Goal: Task Accomplishment & Management: Complete application form

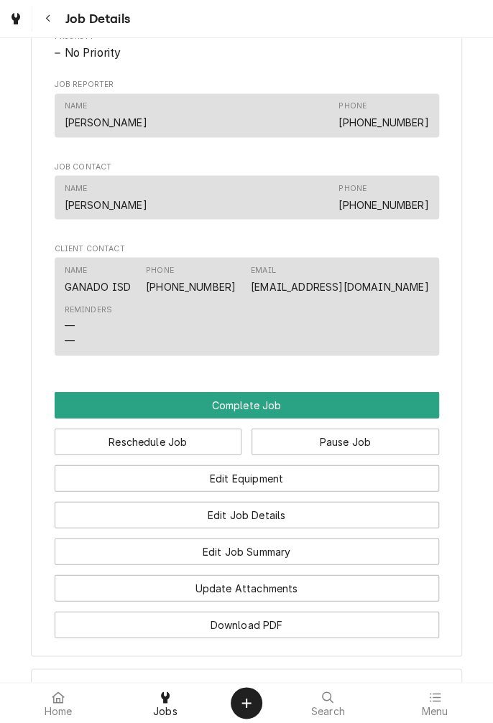
scroll to position [746, 0]
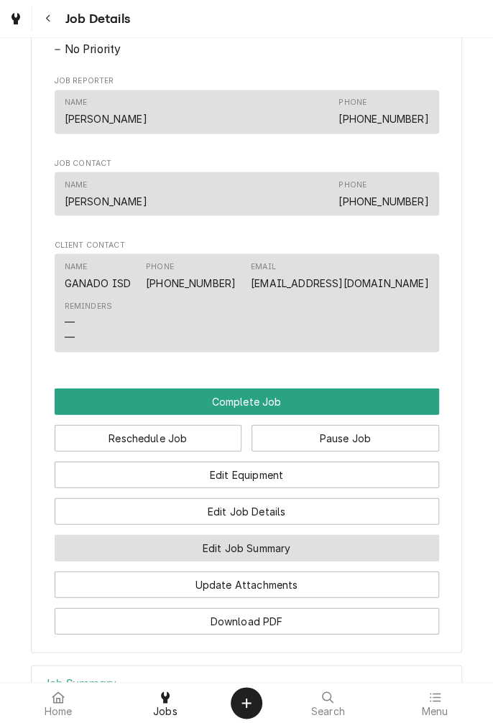
click at [312, 561] on button "Edit Job Summary" at bounding box center [247, 547] width 384 height 27
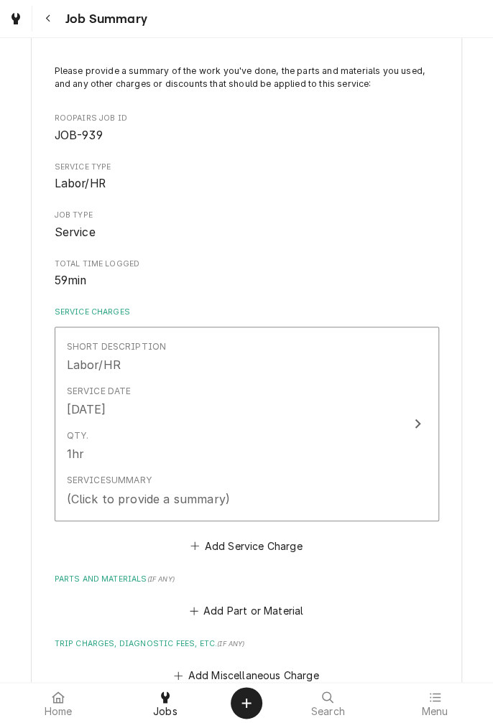
scroll to position [84, 0]
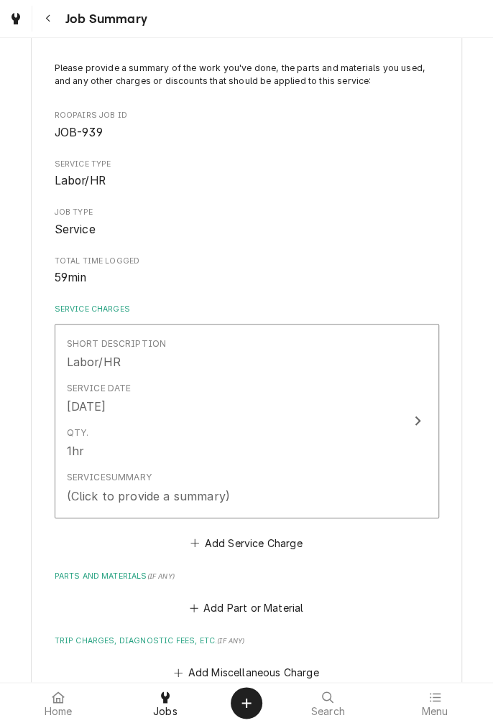
click at [254, 500] on div "Service Summary (Click to provide a summary)" at bounding box center [232, 487] width 330 height 45
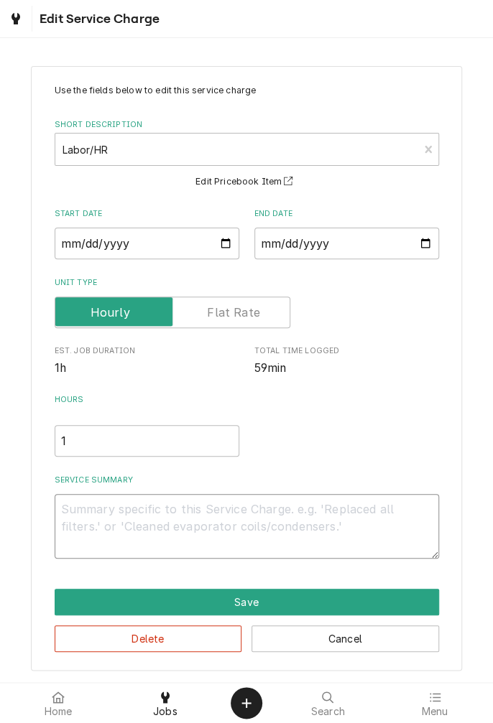
click at [302, 507] on textarea "Service Summary" at bounding box center [247, 526] width 384 height 65
type textarea "x"
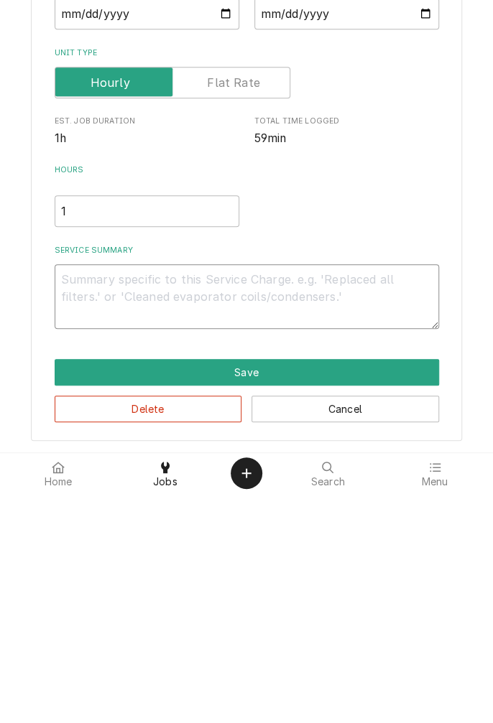
type textarea "/"
type textarea "x"
type textarea "/0"
type textarea "x"
type textarea "/09"
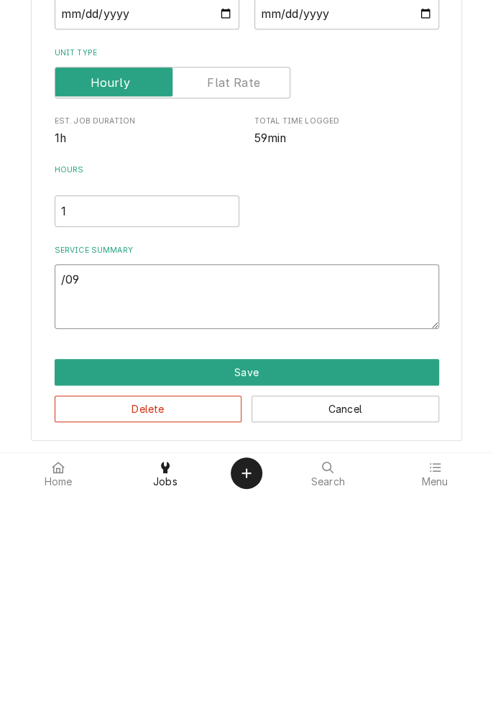
type textarea "x"
type textarea "/09/"
type textarea "x"
type textarea "/09"
type textarea "x"
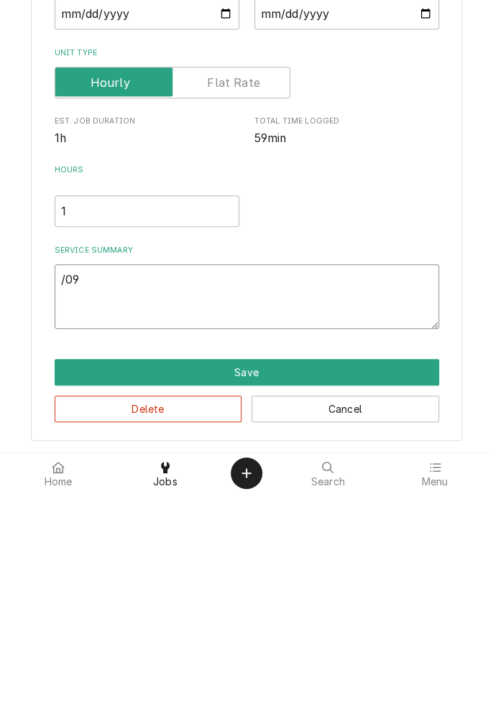
type textarea "/0"
type textarea "x"
type textarea "/"
type textarea "x"
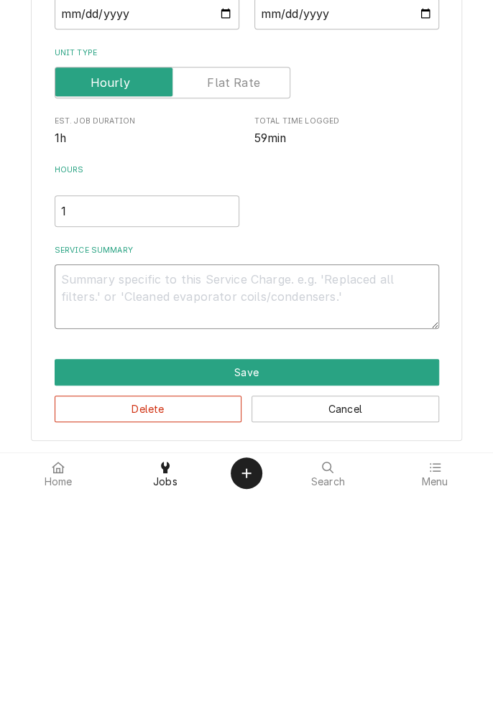
type textarea "0"
type textarea "x"
type textarea "09"
type textarea "x"
type textarea "09/"
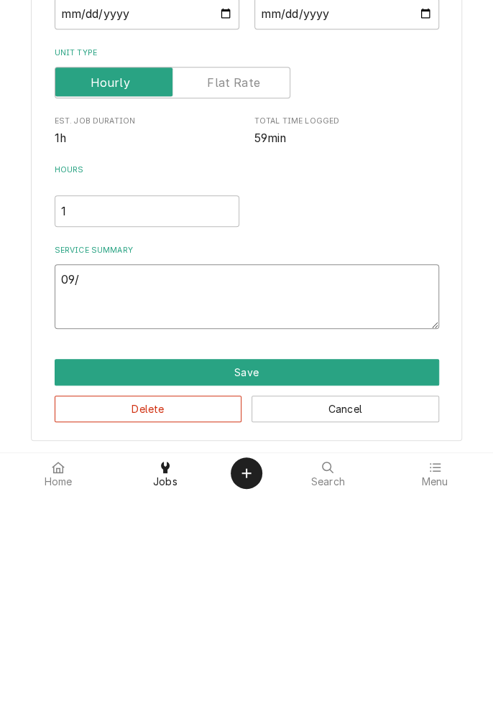
type textarea "x"
type textarea "09/2"
type textarea "x"
type textarea "09/29"
type textarea "x"
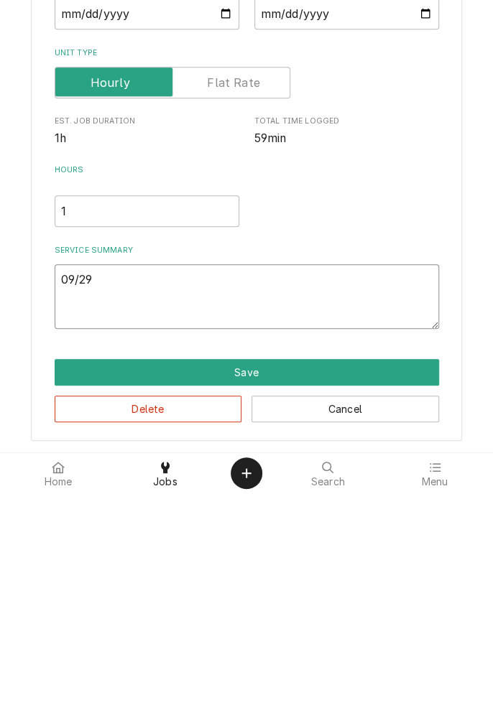
type textarea "09/29/"
type textarea "x"
type textarea "09/29/2"
type textarea "x"
type textarea "09/29/25"
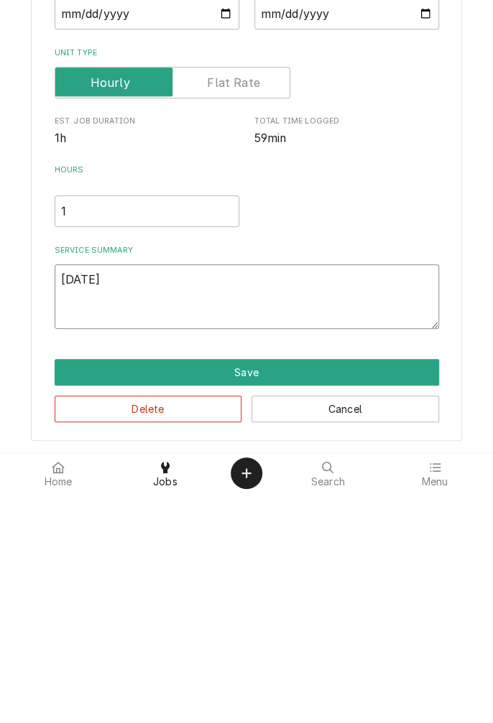
type textarea "x"
type textarea "09/29/25"
type textarea "x"
type textarea "09/29/25 d"
type textarea "x"
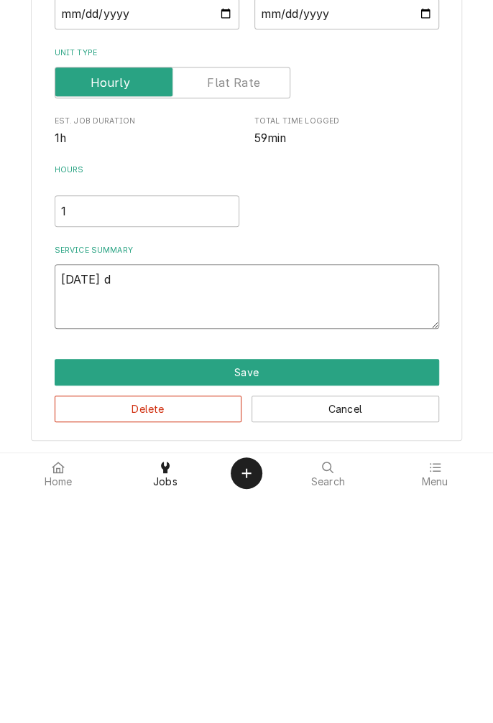
type textarea "09/29/25 di"
type textarea "x"
type textarea "09/29/25 diagnosed"
type textarea "x"
type textarea "09/29/25 diagnosed m"
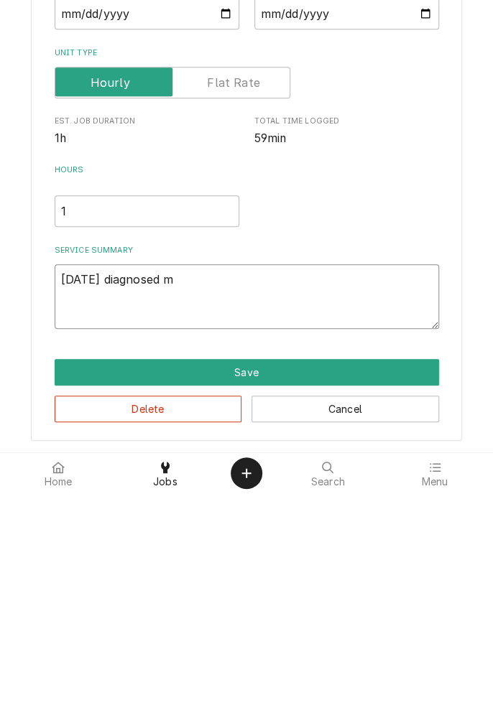
type textarea "x"
type textarea "09/29/25 diagnosed mi"
type textarea "x"
type textarea "09/29/25 diagnosed mix"
type textarea "x"
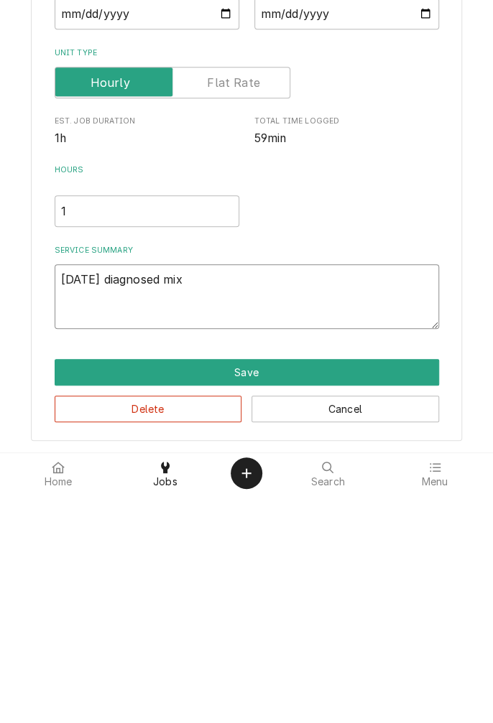
type textarea "09/29/25 diagnosed mixe"
type textarea "x"
type textarea "09/29/25 diagnosed mixer"
type textarea "x"
type textarea "09/29/25 diagnosed mixer."
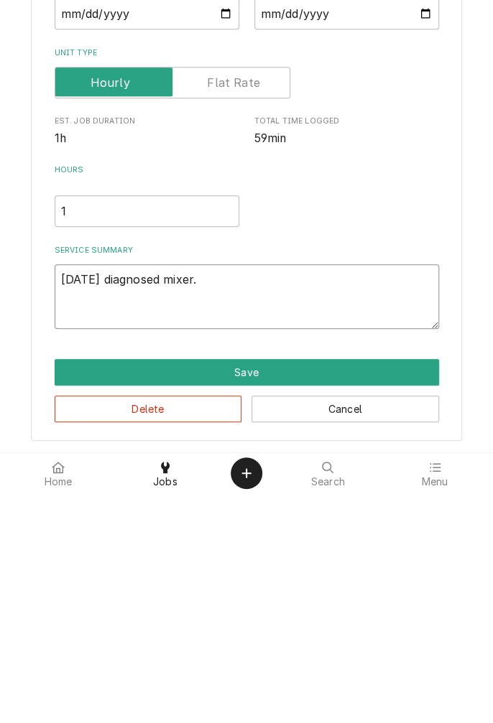
type textarea "x"
type textarea "09/29/25 diagnosed mixer."
type textarea "x"
type textarea "09/29/25 diagnosed mixer. B"
type textarea "x"
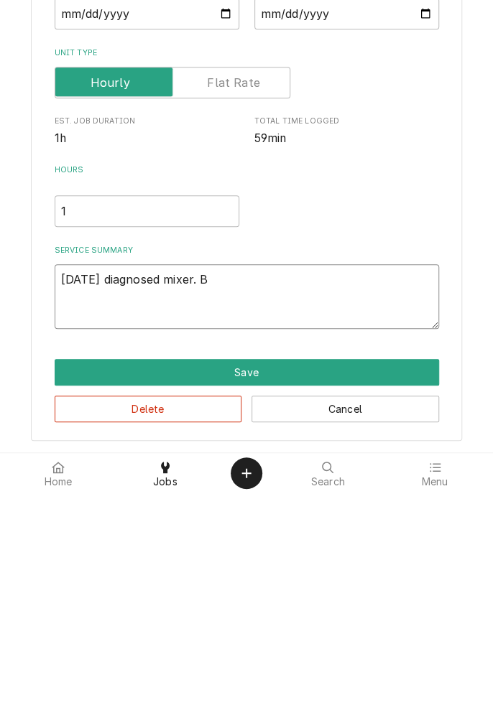
type textarea "09/29/25 diagnosed mixer. Bo"
type textarea "x"
type textarea "09/29/25 diagnosed mixer. Bow"
type textarea "x"
type textarea "09/29/25 diagnosed mixer. Bowl"
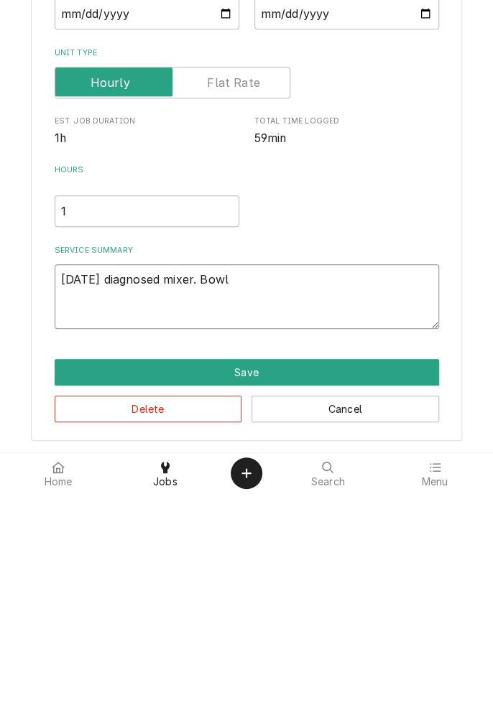
type textarea "x"
type textarea "09/29/25 diagnosed mixer. Bowl"
type textarea "x"
type textarea "09/29/25 diagnosed mixer. Bowl l"
type textarea "x"
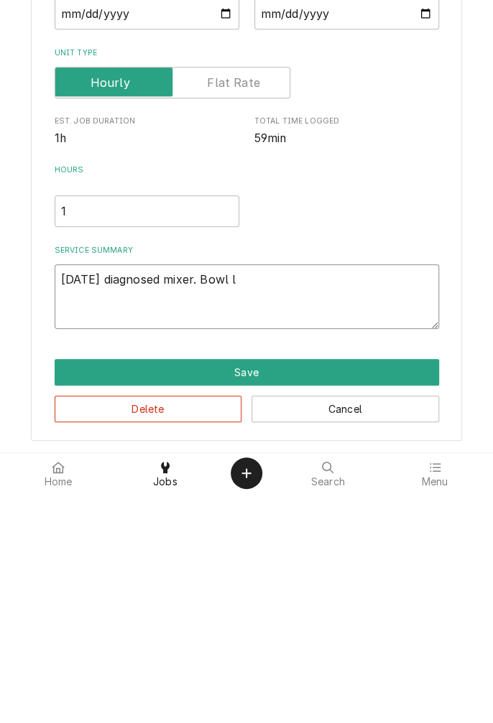
type textarea "09/29/25 diagnosed mixer. Bowl li"
type textarea "x"
type textarea "09/29/25 diagnosed mixer. Bowl lif"
type textarea "x"
type textarea "09/29/25 diagnosed mixer. Bowl lift"
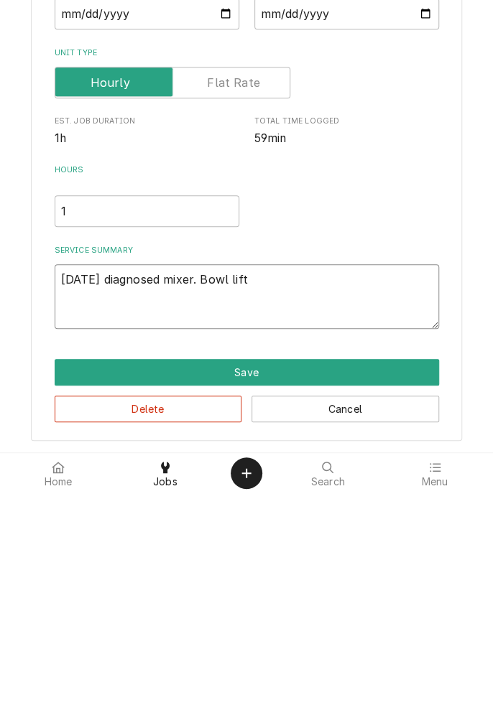
type textarea "x"
type textarea "09/29/25 diagnosed mixer. Bowl lift"
type textarea "x"
type textarea "09/29/25 diagnosed mixer. Bowl lift c"
type textarea "x"
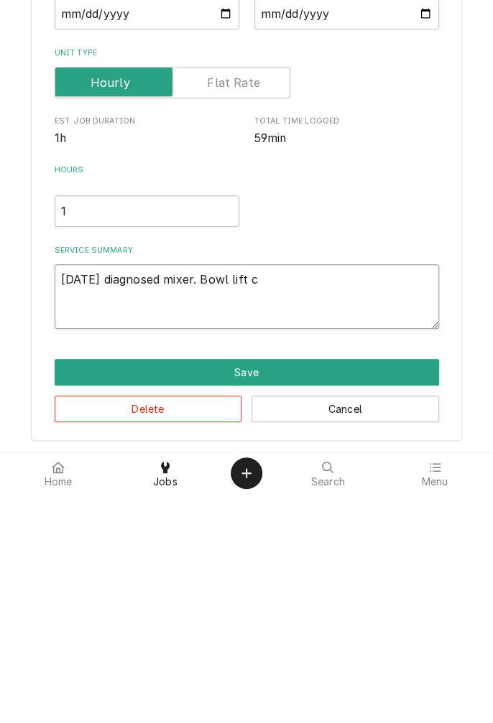
type textarea "09/29/25 diagnosed mixer. Bowl lift cr"
type textarea "x"
type textarea "09/29/25 diagnosed mixer. Bowl lift cra"
type textarea "x"
type textarea "09/29/25 diagnosed mixer. Bowl lift crad"
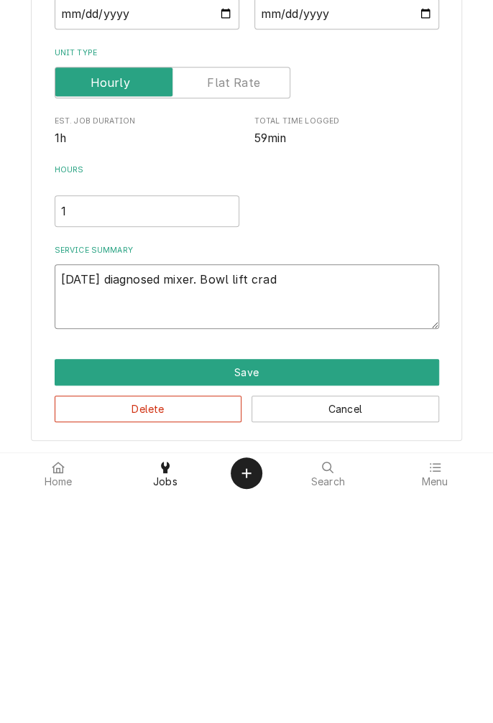
type textarea "x"
type textarea "09/29/25 diagnosed mixer. Bowl lift cradl"
type textarea "x"
type textarea "09/29/25 diagnosed mixer. Bowl lift cradle"
type textarea "x"
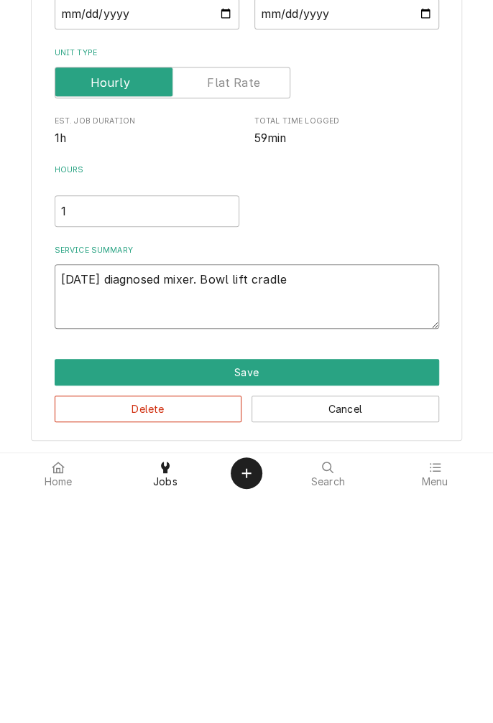
type textarea "09/29/25 diagnosed mixer. Bowl lift cradle"
type textarea "x"
type textarea "09/29/25 diagnosed mixer. Bowl lift cradle s"
type textarea "x"
type textarea "09/29/25 diagnosed mixer. Bowl lift cradle st"
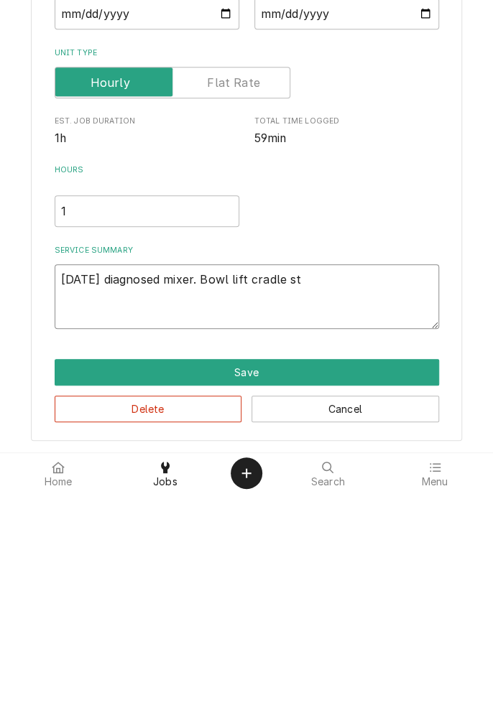
type textarea "x"
type textarea "09/29/25 diagnosed mixer. Bowl lift cradle stu"
type textarea "x"
type textarea "09/29/25 diagnosed mixer. Bowl lift cradle stuc"
type textarea "x"
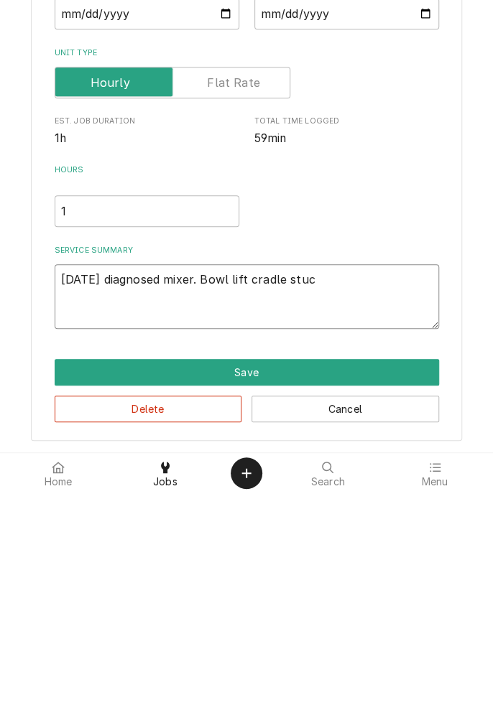
type textarea "09/29/25 diagnosed mixer. Bowl lift cradle stuck"
type textarea "x"
type textarea "09/29/25 diagnosed mixer. Bowl lift cradle stuck."
type textarea "x"
type textarea "09/29/25 diagnosed mixer. Bowl lift cradle stuck."
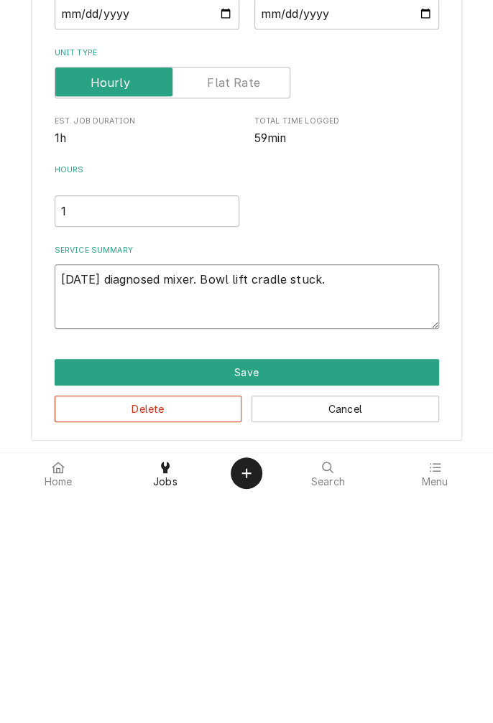
type textarea "x"
type textarea "09/29/25 diagnosed mixer. Bowl lift cradle stuck. U"
type textarea "x"
type textarea "09/29/25 diagnosed mixer. Bowl lift cradle stuck. Un"
type textarea "x"
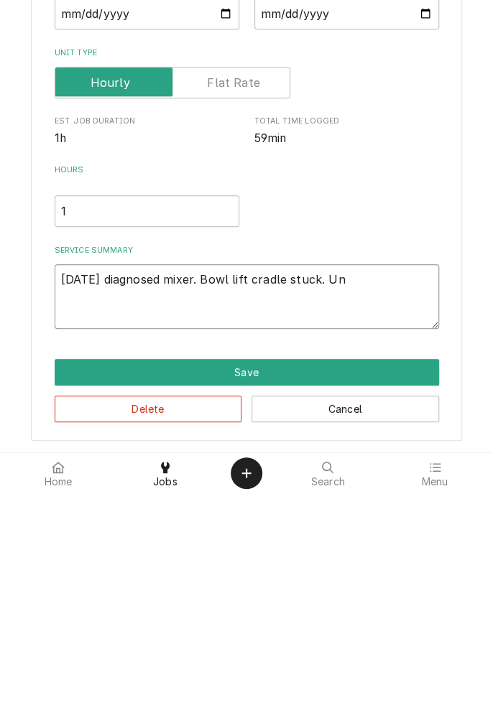
type textarea "09/29/25 diagnosed mixer. Bowl lift cradle stuck. Una"
type textarea "x"
type textarea "09/29/25 diagnosed mixer. Bowl lift cradle stuck. Unab"
type textarea "x"
type textarea "09/29/25 diagnosed mixer. Bowl lift cradle stuck. Unabl"
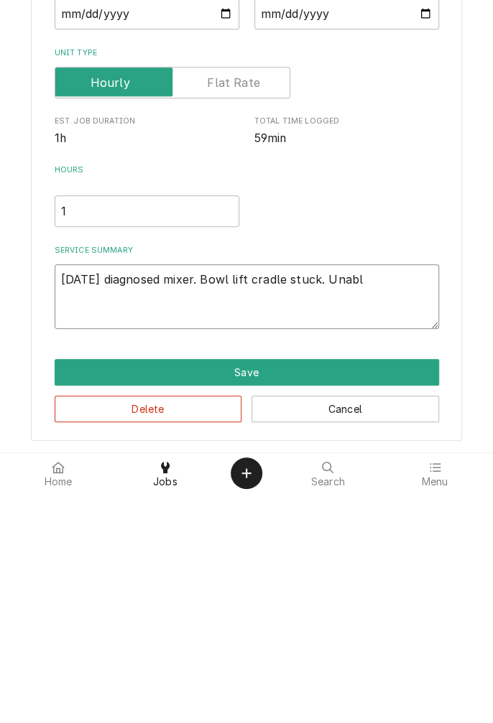
type textarea "x"
type textarea "09/29/25 diagnosed mixer. Bowl lift cradle stuck. Unable"
type textarea "x"
type textarea "09/29/25 diagnosed mixer. Bowl lift cradle stuck. Unable"
type textarea "x"
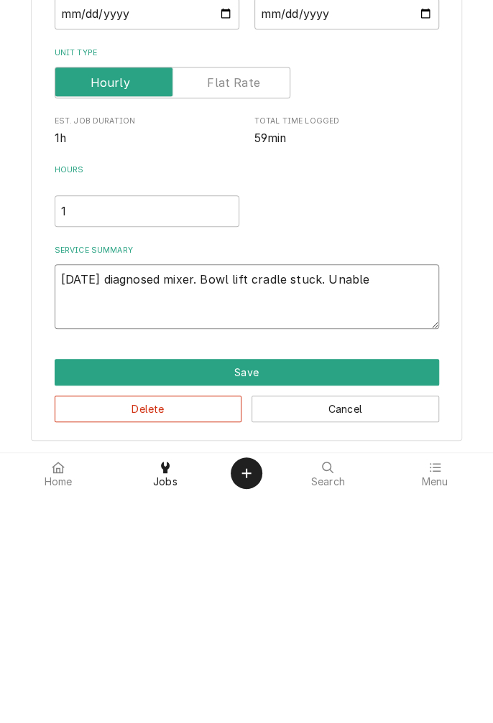
type textarea "09/29/25 diagnosed mixer. Bowl lift cradle stuck. Unable t"
type textarea "x"
type textarea "09/29/25 diagnosed mixer. Bowl lift cradle stuck. Unable to"
type textarea "x"
type textarea "09/29/25 diagnosed mixer. Bowl lift cradle stuck. Unable to"
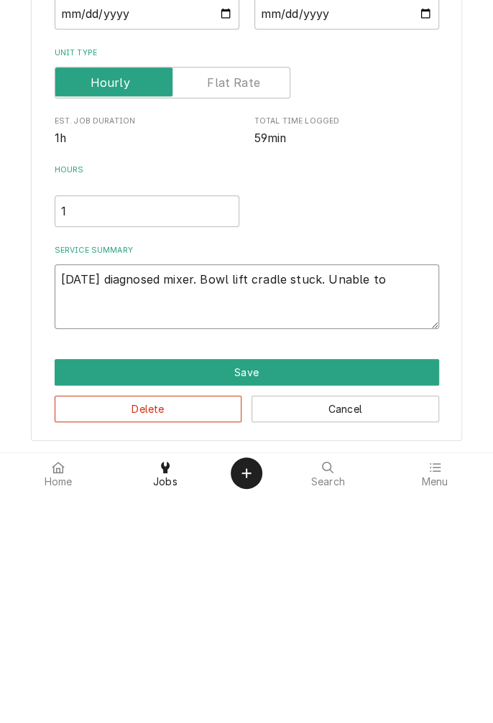
type textarea "x"
type textarea "09/29/25 diagnosed mixer. Bowl lift cradle stuck. Unable to b"
type textarea "x"
type textarea "09/29/25 diagnosed mixer. Bowl lift cradle stuck. Unable to br"
type textarea "x"
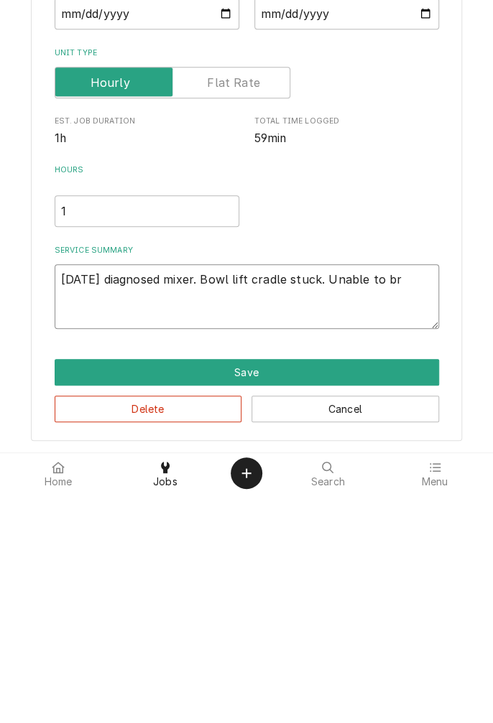
type textarea "09/29/25 diagnosed mixer. Bowl lift cradle stuck. Unable to bre"
type textarea "x"
type textarea "09/29/25 diagnosed mixer. Bowl lift cradle stuck. Unable to brea"
type textarea "x"
type textarea "09/29/25 diagnosed mixer. Bowl lift cradle stuck. Unable to break"
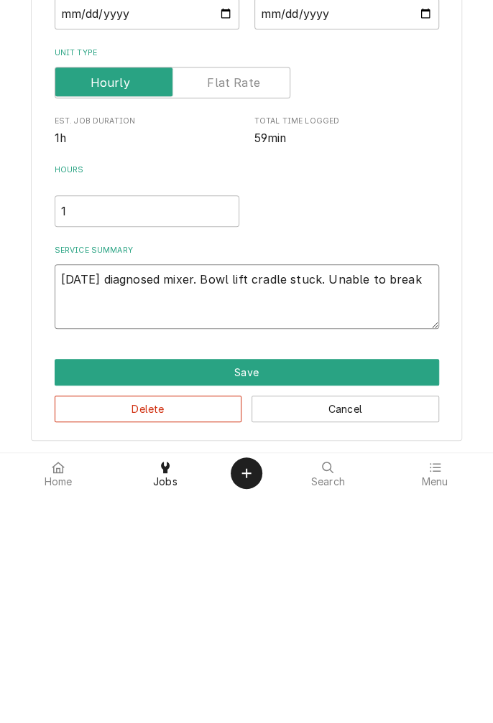
type textarea "x"
type textarea "09/29/25 diagnosed mixer. Bowl lift cradle stuck. Unable to break"
type textarea "x"
type textarea "09/29/25 diagnosed mixer. Bowl lift cradle stuck. Unable to break f"
type textarea "x"
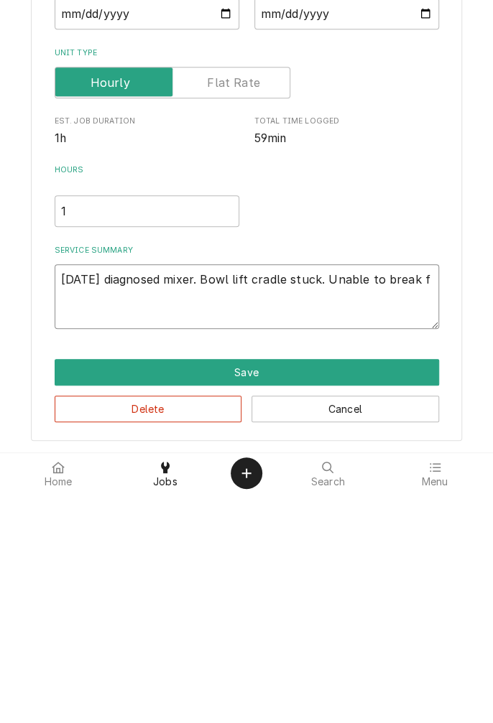
type textarea "09/29/25 diagnosed mixer. Bowl lift cradle stuck. Unable to break fr"
type textarea "x"
type textarea "09/29/25 diagnosed mixer. Bowl lift cradle stuck. Unable to break fre"
type textarea "x"
type textarea "09/29/25 diagnosed mixer. Bowl lift cradle stuck. Unable to break free"
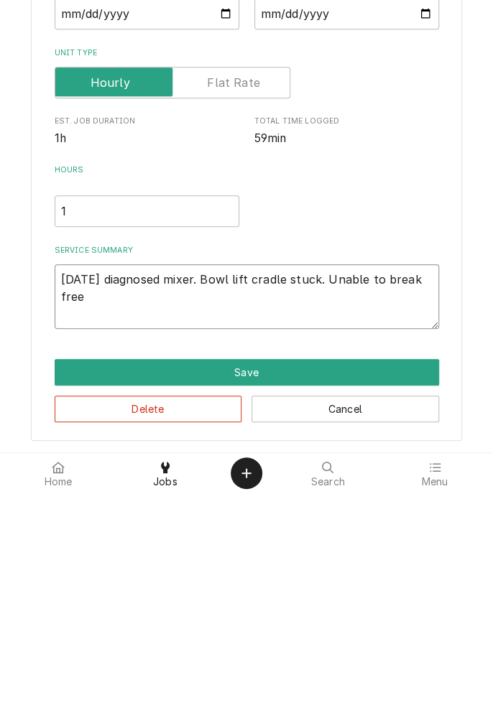
type textarea "x"
type textarea "09/29/25 diagnosed mixer. Bowl lift cradle stuck. Unable to break free."
type textarea "x"
type textarea "09/29/25 diagnosed mixer. Bowl lift cradle stuck. Unable to break free."
type textarea "x"
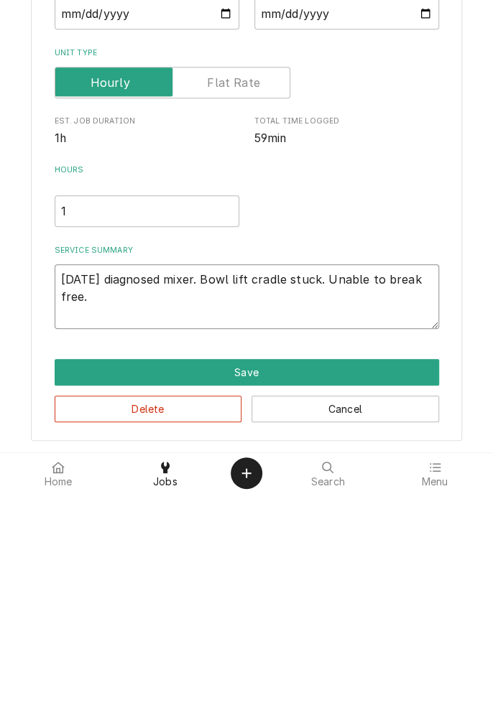
type textarea "09/29/25 diagnosed mixer. Bowl lift cradle stuck. Unable to break free. W"
type textarea "x"
type textarea "09/29/25 diagnosed mixer. Bowl lift cradle stuck. Unable to break free. Wi"
type textarea "x"
type textarea "09/29/25 diagnosed mixer. Bowl lift cradle stuck. Unable to break free. Wil"
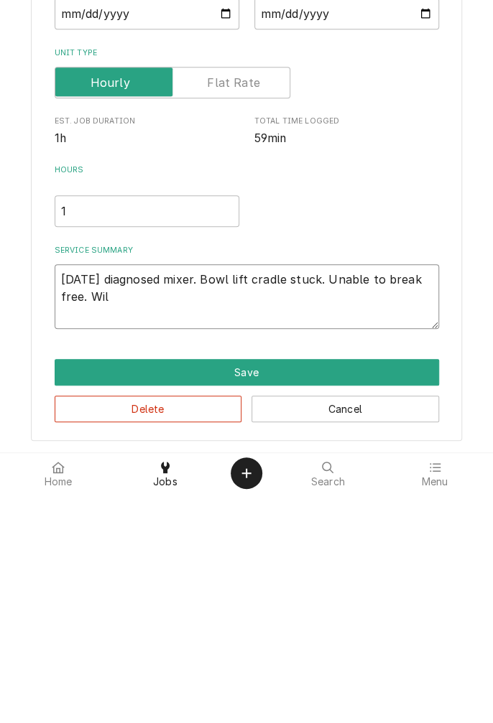
type textarea "x"
type textarea "09/29/25 diagnosed mixer. Bowl lift cradle stuck. Unable to break free. Will"
type textarea "x"
type textarea "09/29/25 diagnosed mixer. Bowl lift cradle stuck. Unable to break free. Will"
type textarea "x"
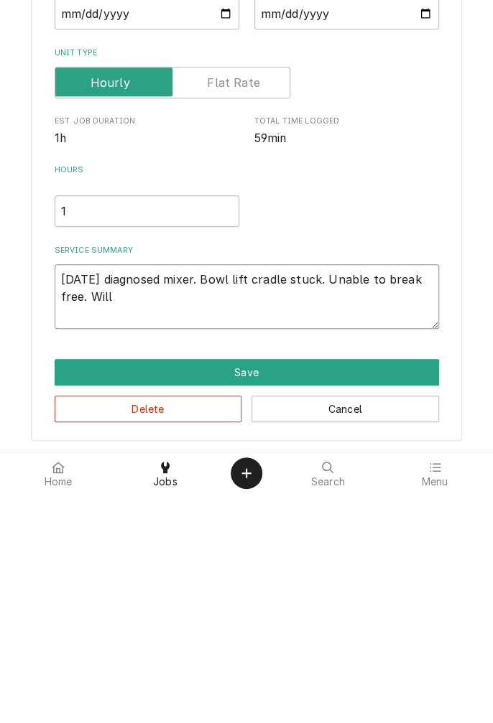
type textarea "09/29/25 diagnosed mixer. Bowl lift cradle stuck. Unable to break free. Will r"
type textarea "x"
type textarea "09/29/25 diagnosed mixer. Bowl lift cradle stuck. Unable to break free. Will re"
type textarea "x"
type textarea "09/29/25 diagnosed mixer. Bowl lift cradle stuck. Unable to break free. Will req"
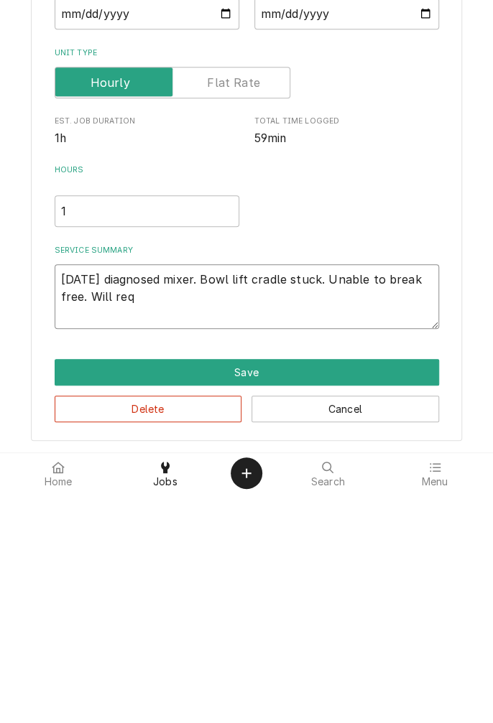
type textarea "x"
type textarea "09/29/25 diagnosed mixer. Bowl lift cradle stuck. Unable to break free. Will re…"
type textarea "x"
type textarea "09/29/25 diagnosed mixer. Bowl lift cradle stuck. Unable to break free. Will re…"
type textarea "x"
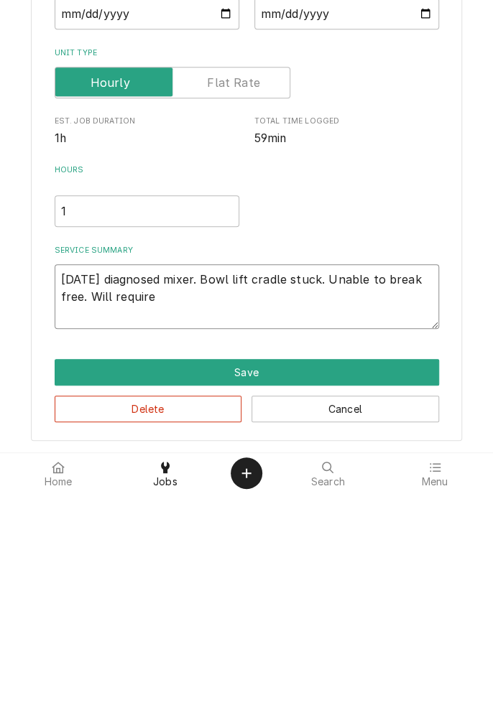
type textarea "09/29/25 diagnosed mixer. Bowl lift cradle stuck. Unable to break free. Will re…"
type textarea "x"
type textarea "09/29/25 diagnosed mixer. Bowl lift cradle stuck. Unable to break free. Will re…"
type textarea "x"
type textarea "09/29/25 diagnosed mixer. Bowl lift cradle stuck. Unable to break free. Will re…"
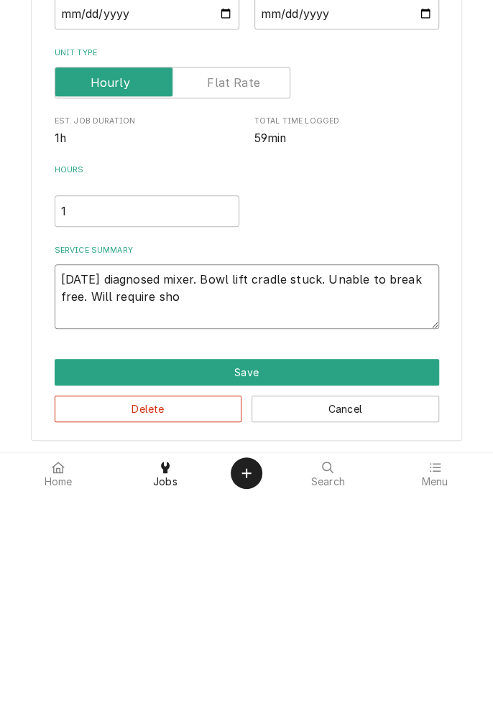
type textarea "x"
type textarea "09/29/25 diagnosed mixer. Bowl lift cradle stuck. Unable to break free. Will re…"
type textarea "x"
type textarea "09/29/25 diagnosed mixer. Bowl lift cradle stuck. Unable to break free. Will re…"
type textarea "x"
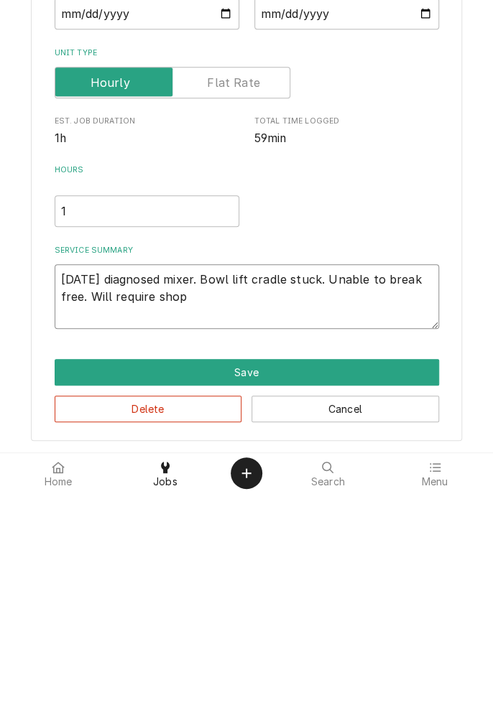
type textarea "09/29/25 diagnosed mixer. Bowl lift cradle stuck. Unable to break free. Will re…"
type textarea "x"
type textarea "09/29/25 diagnosed mixer. Bowl lift cradle stuck. Unable to break free. Will re…"
type textarea "x"
type textarea "09/29/25 diagnosed mixer. Bowl lift cradle stuck. Unable to break free. Will re…"
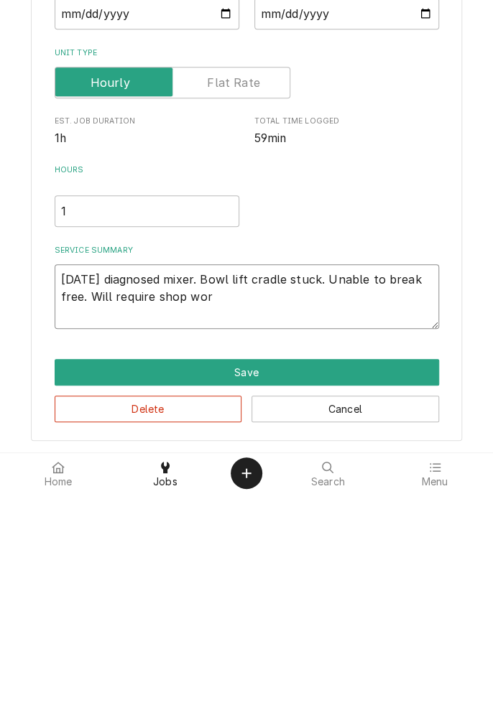
type textarea "x"
type textarea "09/29/25 diagnosed mixer. Bowl lift cradle stuck. Unable to break free. Will re…"
type textarea "x"
type textarea "09/29/25 diagnosed mixer. Bowl lift cradle stuck. Unable to break free. Will re…"
type textarea "x"
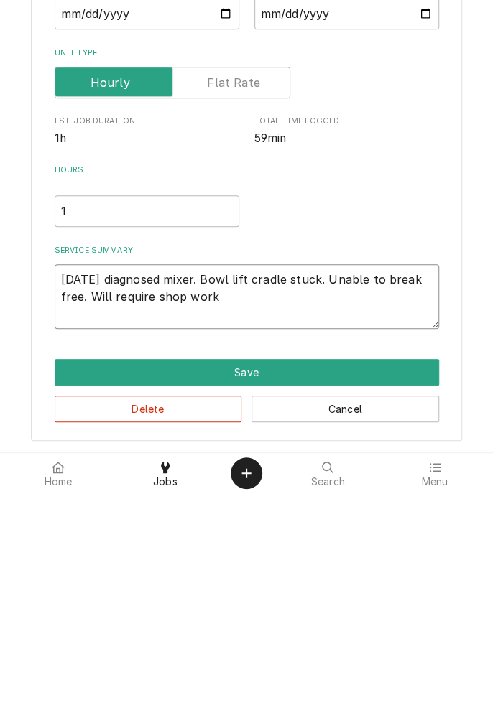
type textarea "09/29/25 diagnosed mixer. Bowl lift cradle stuck. Unable to break free. Will re…"
type textarea "x"
type textarea "09/29/25 diagnosed mixer. Bowl lift cradle stuck. Unable to break free. Will re…"
type textarea "x"
type textarea "09/29/25 diagnosed mixer. Bowl lift cradle stuck. Unable to break free. Will re…"
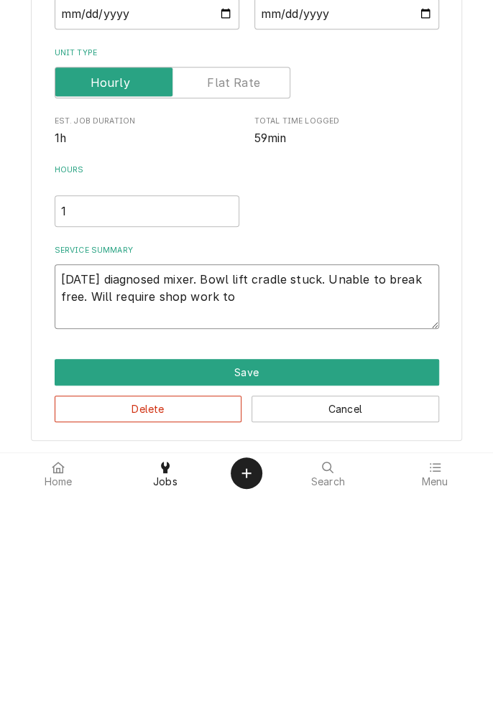
type textarea "x"
type textarea "09/29/25 diagnosed mixer. Bowl lift cradle stuck. Unable to break free. Will re…"
type textarea "x"
type textarea "09/29/25 diagnosed mixer. Bowl lift cradle stuck. Unable to break free. Will re…"
type textarea "x"
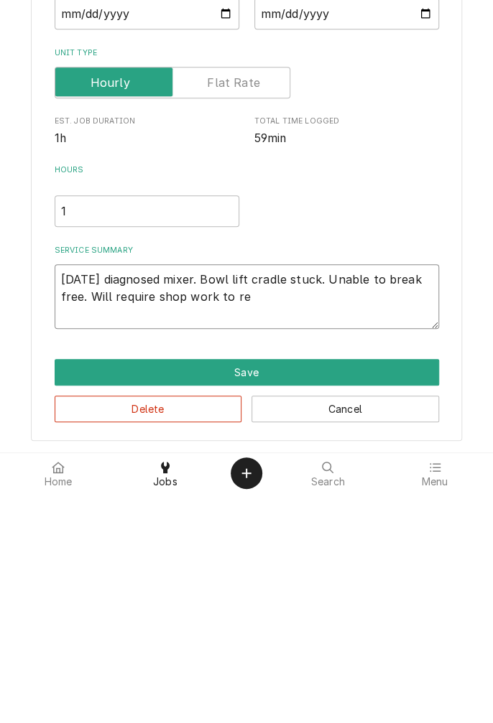
type textarea "09/29/25 diagnosed mixer. Bowl lift cradle stuck. Unable to break free. Will re…"
type textarea "x"
type textarea "09/29/25 diagnosed mixer. Bowl lift cradle stuck. Unable to break free. Will re…"
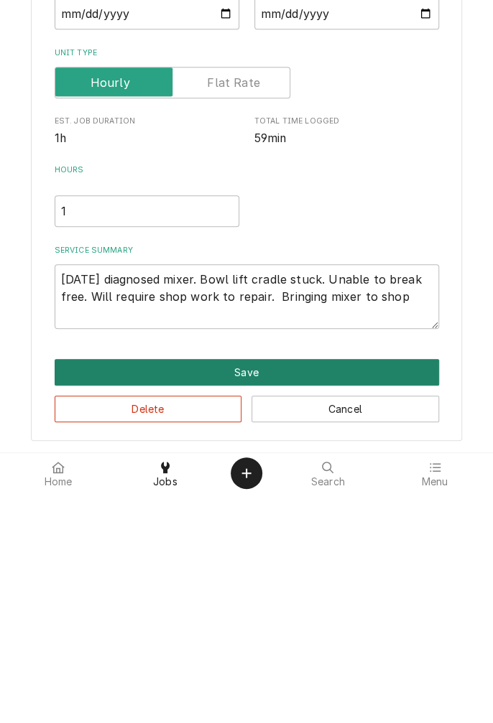
click at [271, 596] on button "Save" at bounding box center [247, 602] width 384 height 27
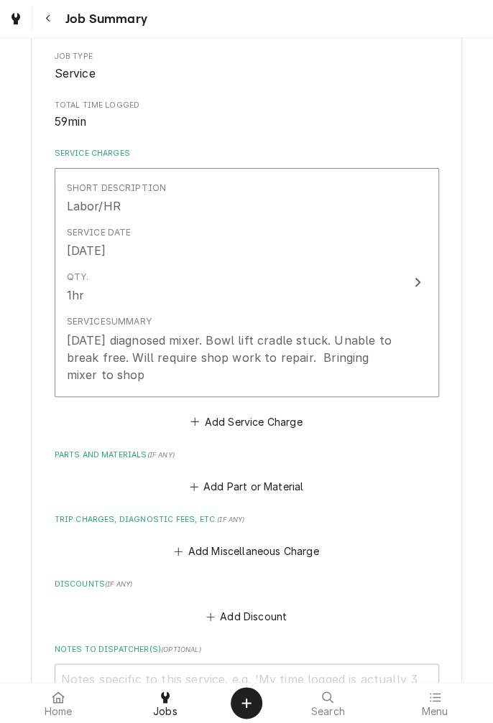
scroll to position [240, 0]
click at [256, 543] on button "Add Miscellaneous Charge" at bounding box center [246, 552] width 149 height 20
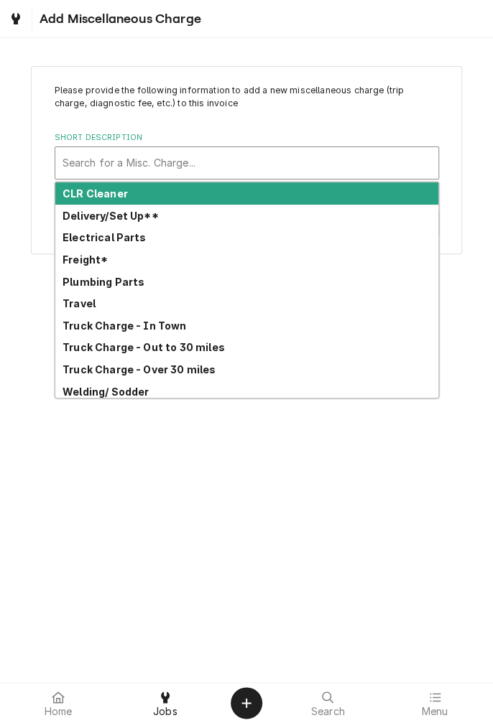
click at [101, 310] on div "Travel" at bounding box center [246, 303] width 383 height 22
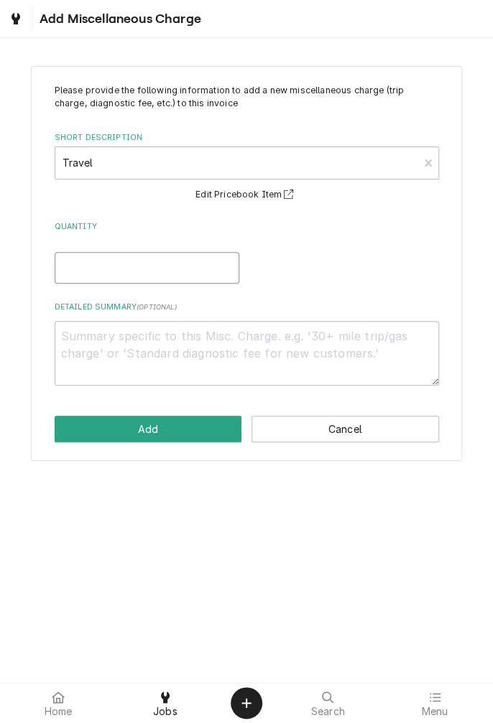
click at [138, 267] on input "Quantity" at bounding box center [147, 268] width 185 height 32
click at [288, 340] on textarea "Detailed Summary ( optional )" at bounding box center [247, 353] width 384 height 65
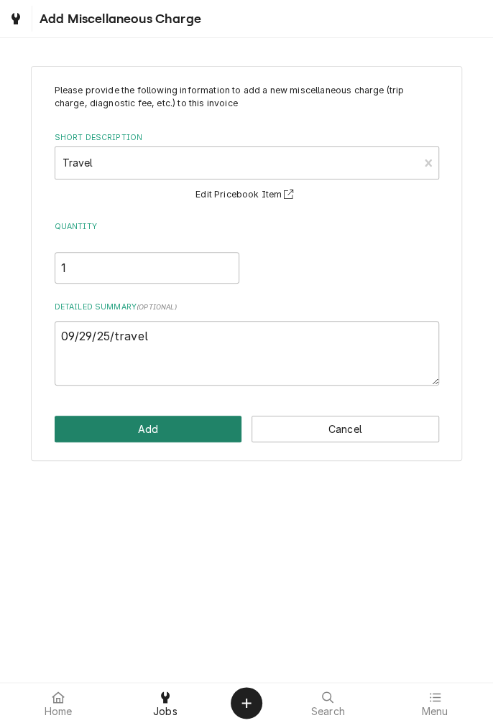
click at [177, 428] on button "Add" at bounding box center [148, 429] width 187 height 27
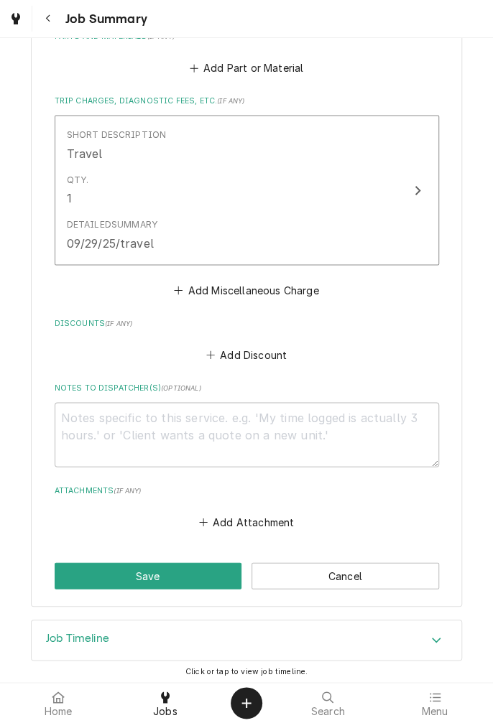
scroll to position [659, 0]
click at [266, 289] on button "Add Miscellaneous Charge" at bounding box center [246, 289] width 149 height 20
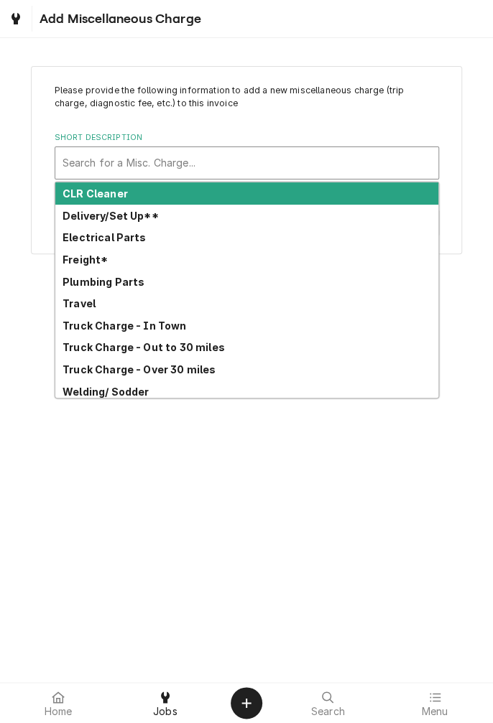
click at [208, 350] on strong "Truck Charge - Out to 30 miles" at bounding box center [143, 347] width 162 height 12
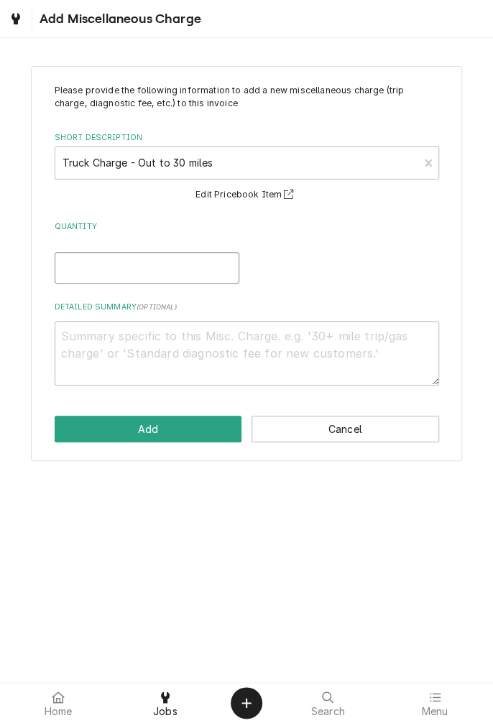
click at [161, 266] on input "Quantity" at bounding box center [147, 268] width 185 height 32
click at [235, 340] on textarea "Detailed Summary ( optional )" at bounding box center [247, 353] width 384 height 65
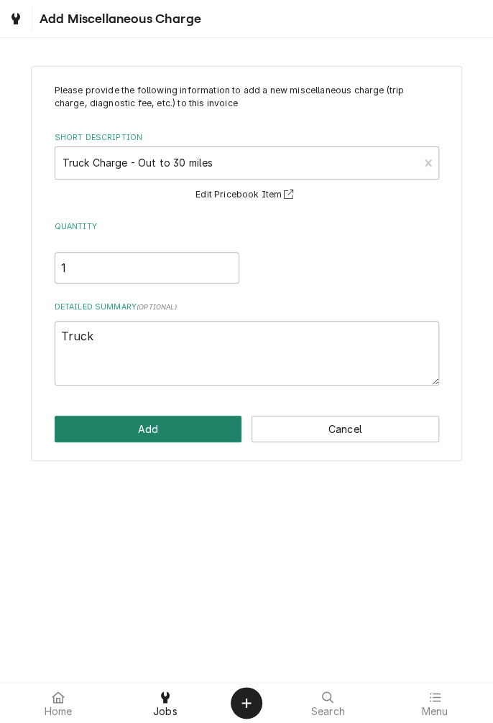
click at [156, 421] on button "Add" at bounding box center [148, 429] width 187 height 27
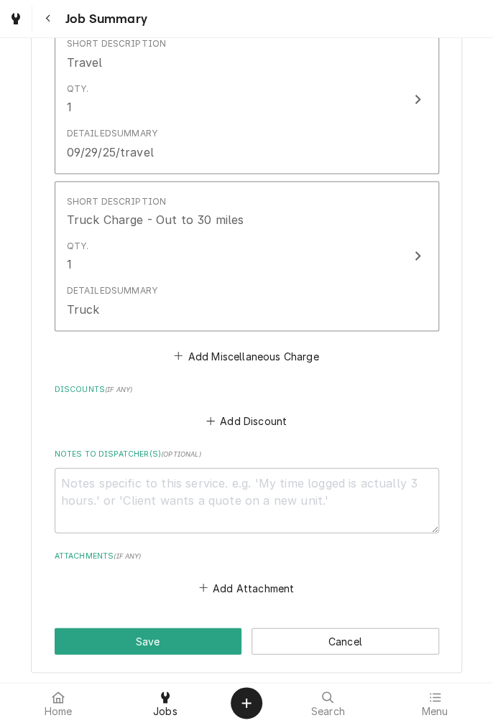
scroll to position [820, 0]
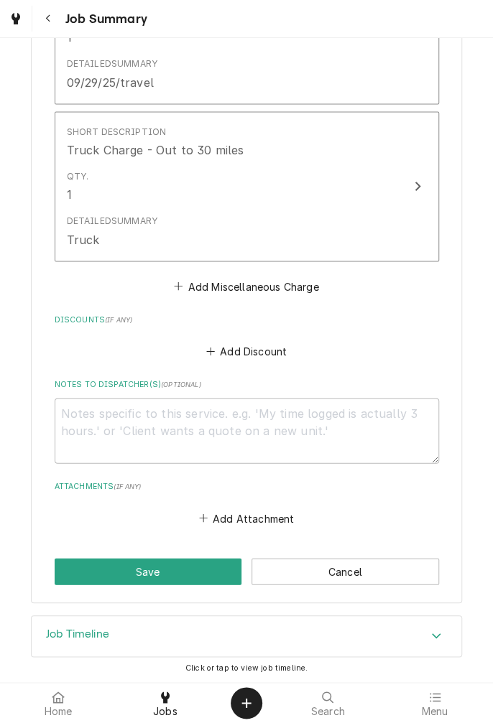
click at [156, 583] on button "Save" at bounding box center [148, 571] width 187 height 27
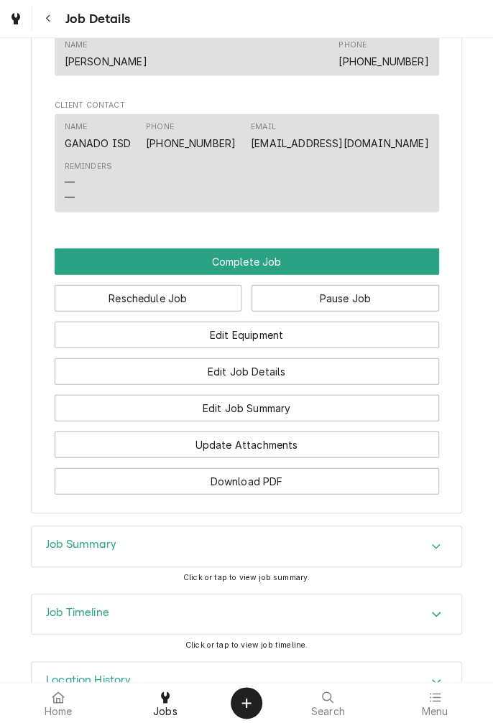
scroll to position [1092, 0]
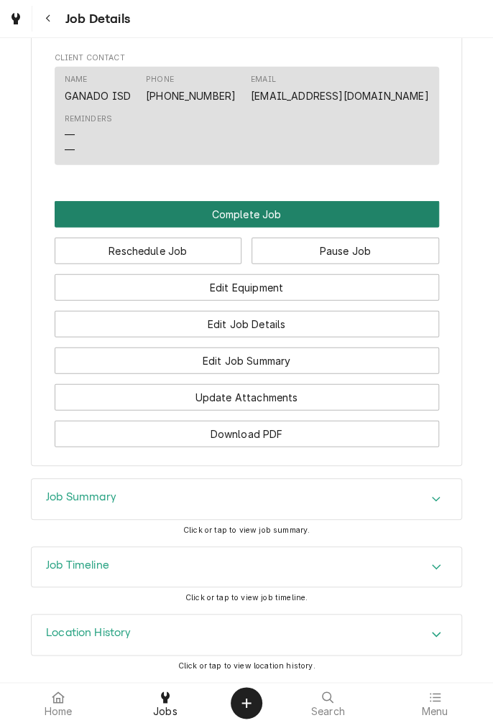
click at [266, 218] on button "Complete Job" at bounding box center [247, 214] width 384 height 27
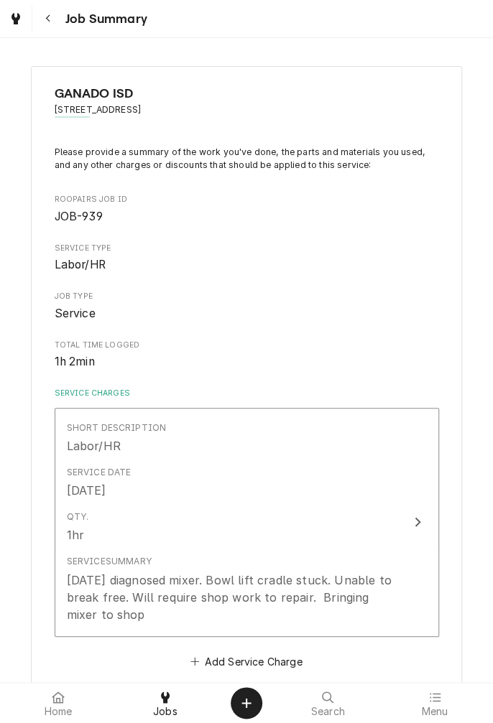
click at [356, 348] on span "Total Time Logged" at bounding box center [247, 345] width 384 height 11
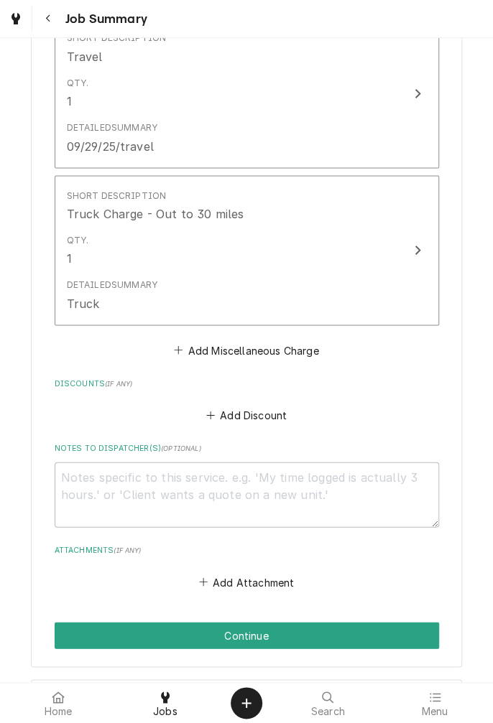
scroll to position [820, 0]
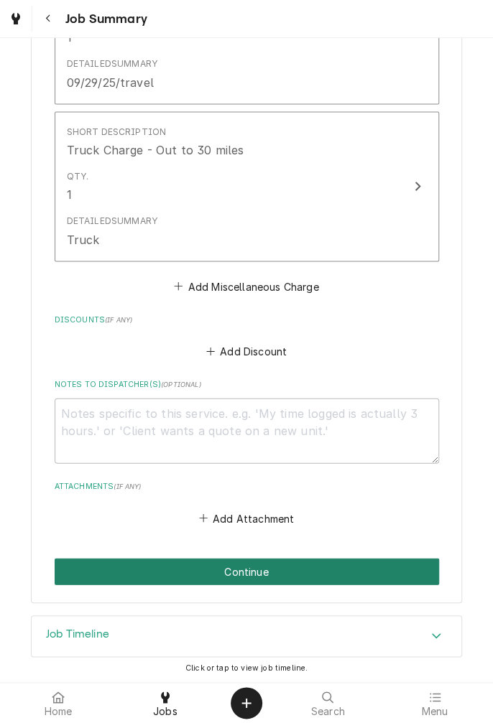
click at [286, 570] on button "Continue" at bounding box center [247, 571] width 384 height 27
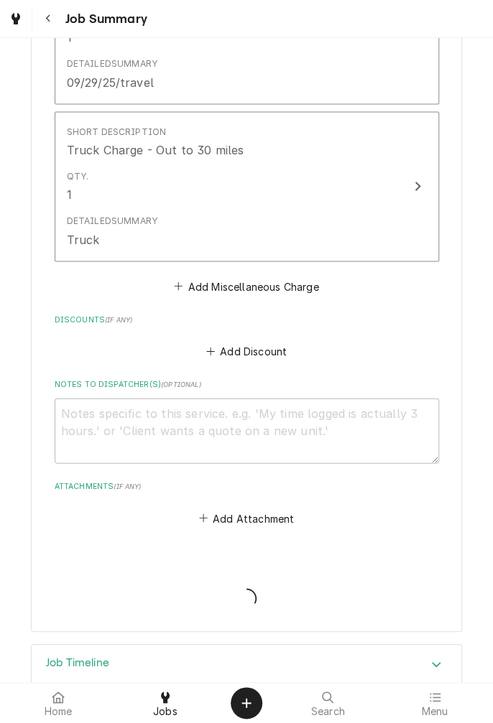
type textarea "x"
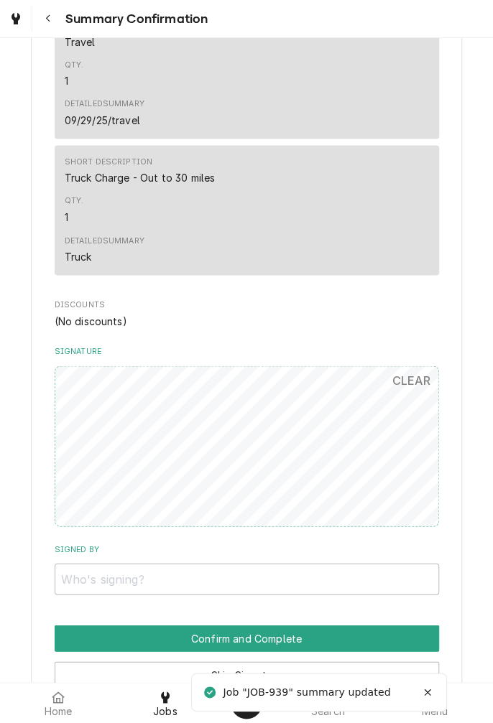
scroll to position [662, 0]
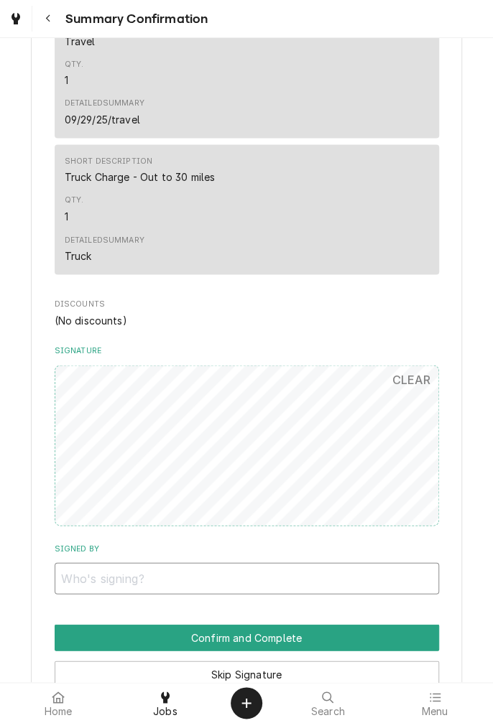
click at [240, 574] on input "Signed By" at bounding box center [247, 578] width 384 height 32
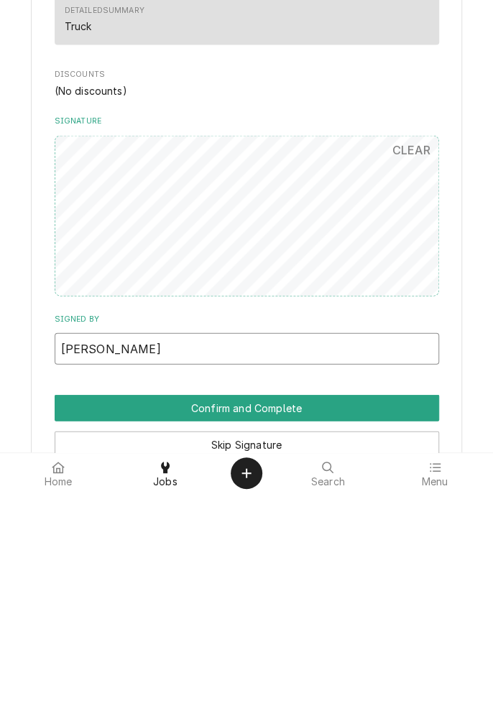
type input "Tracey Galetti"
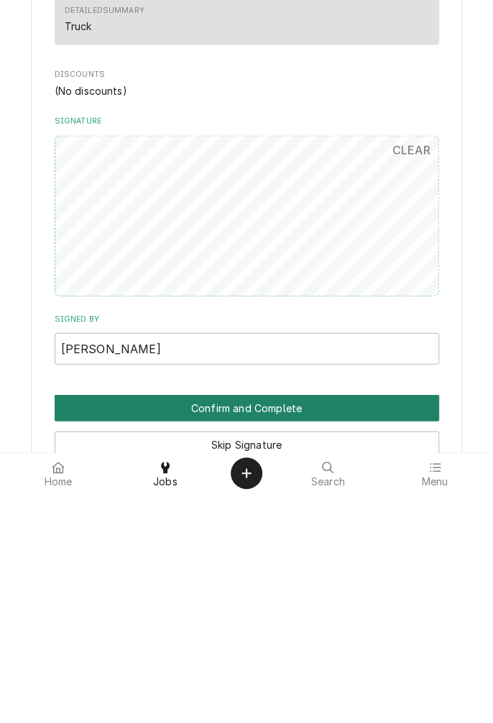
click at [261, 633] on button "Confirm and Complete" at bounding box center [247, 637] width 384 height 27
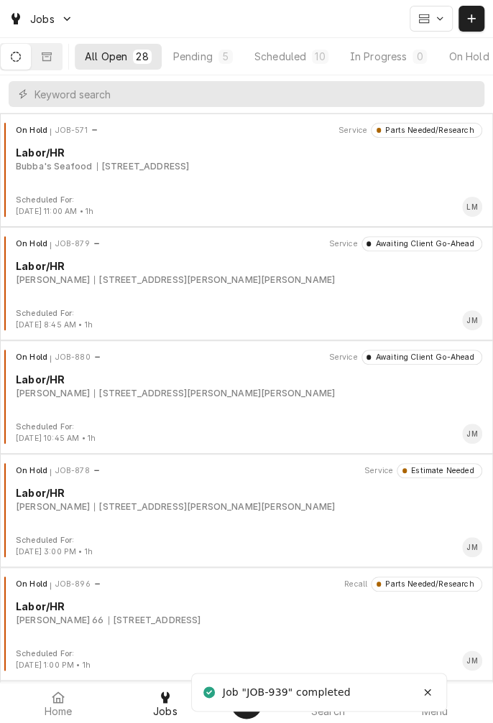
click at [287, 698] on div "Job "JOB-939" completed" at bounding box center [288, 692] width 130 height 15
click at [435, 58] on div "Completed" at bounding box center [426, 56] width 54 height 15
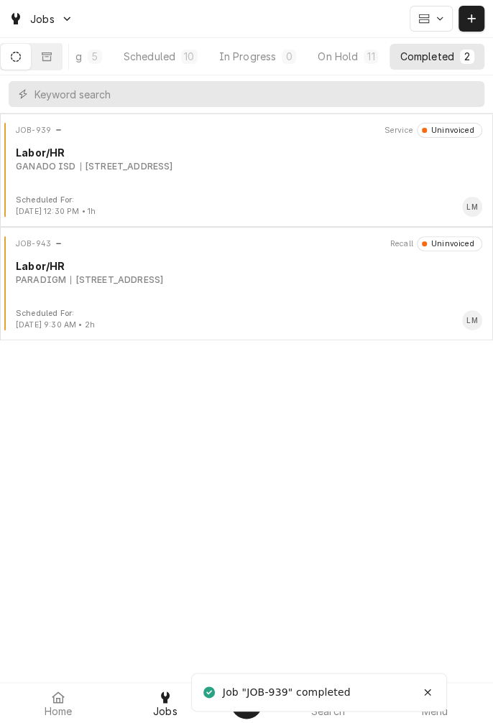
click at [173, 167] on div "[STREET_ADDRESS]" at bounding box center [126, 166] width 93 height 13
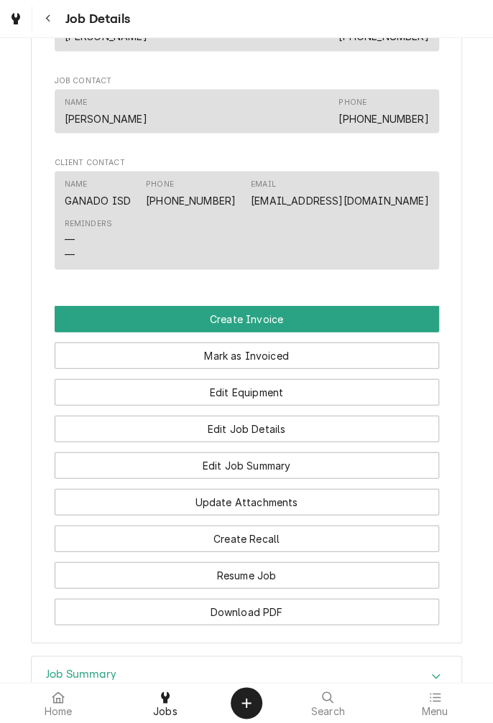
scroll to position [834, 0]
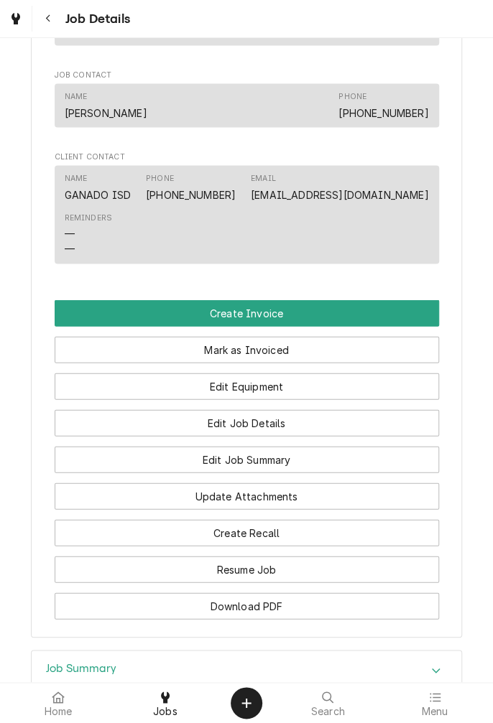
click at [291, 719] on link "Search" at bounding box center [328, 703] width 106 height 34
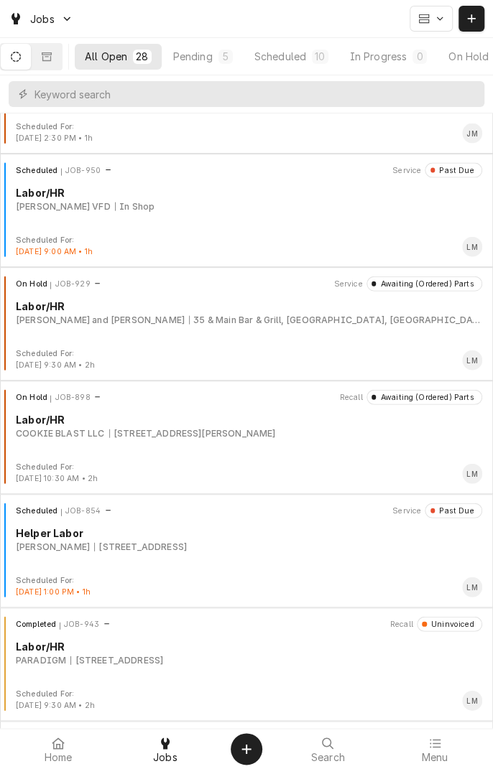
scroll to position [824, 0]
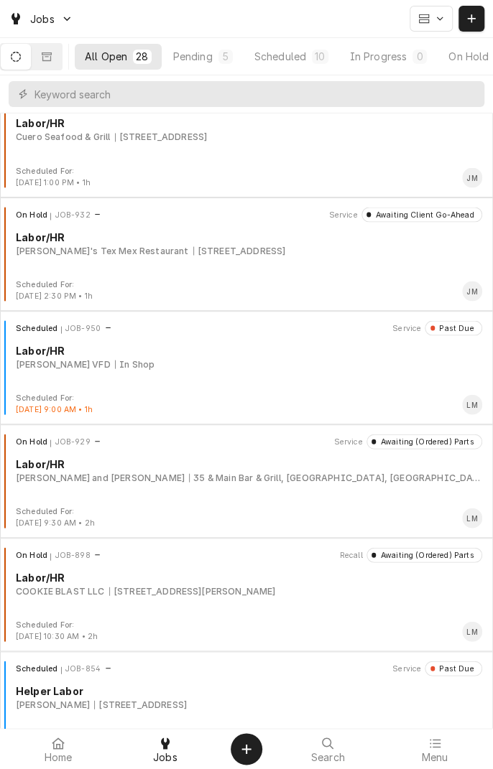
click at [204, 64] on button "Pending 5" at bounding box center [203, 57] width 80 height 26
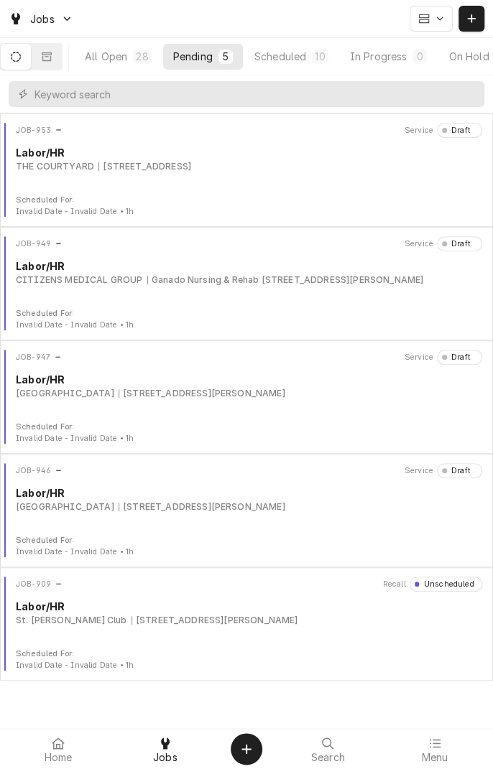
click at [124, 60] on div "All Open" at bounding box center [106, 56] width 42 height 15
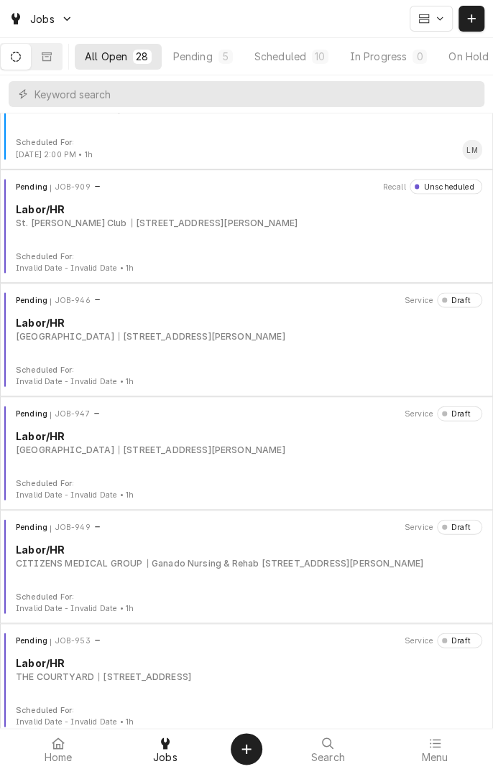
scroll to position [2562, 0]
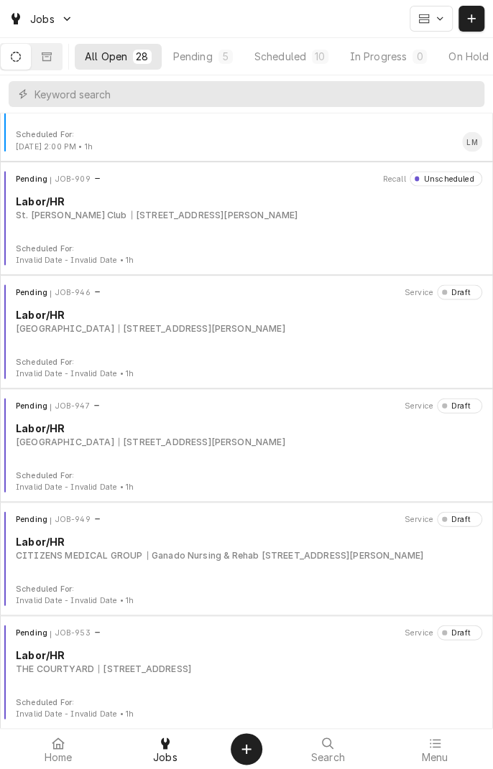
click at [142, 544] on div "Labor/HR" at bounding box center [249, 541] width 466 height 15
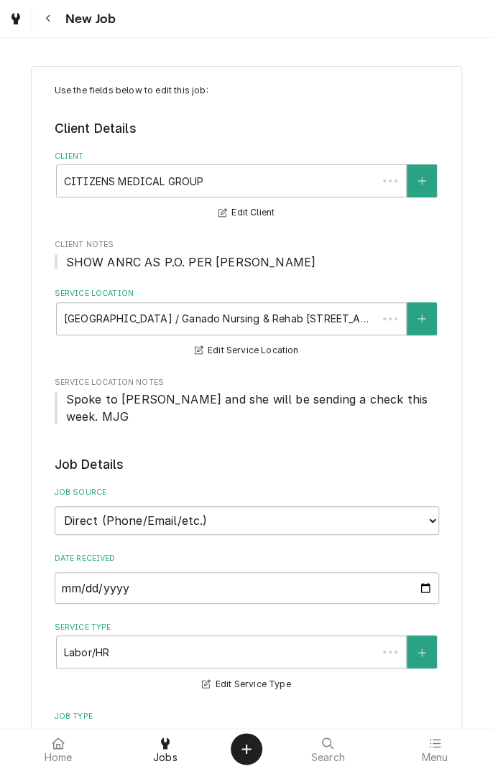
type textarea "x"
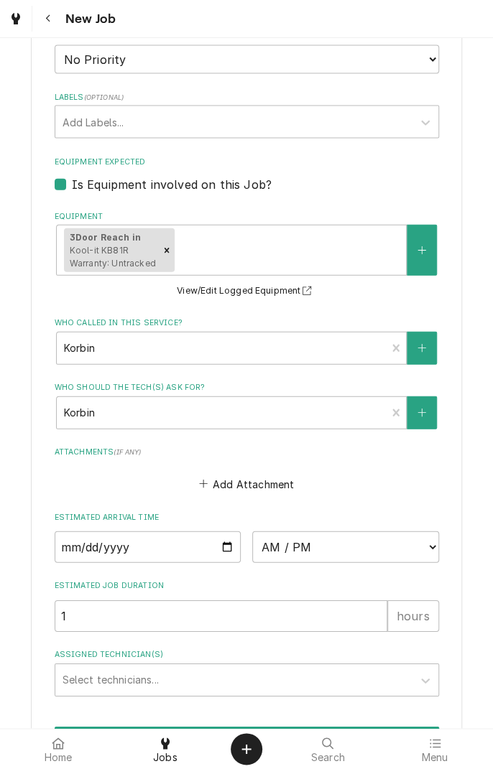
scroll to position [975, 0]
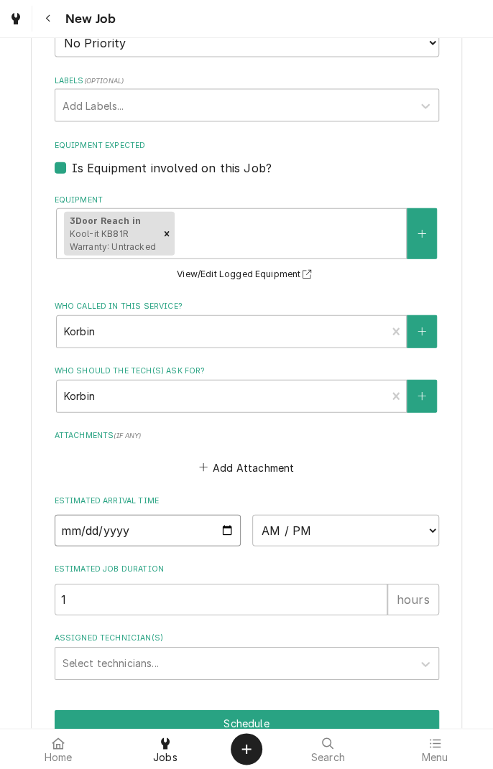
click at [229, 515] on input "Date" at bounding box center [148, 531] width 187 height 32
type input "2025-09-29"
type textarea "x"
click at [435, 519] on select "AM / PM 6:00 AM 6:15 AM 6:30 AM 6:45 AM 7:00 AM 7:15 AM 7:30 AM 7:45 AM 8:00 AM…" at bounding box center [345, 531] width 187 height 32
select select "14:15:00"
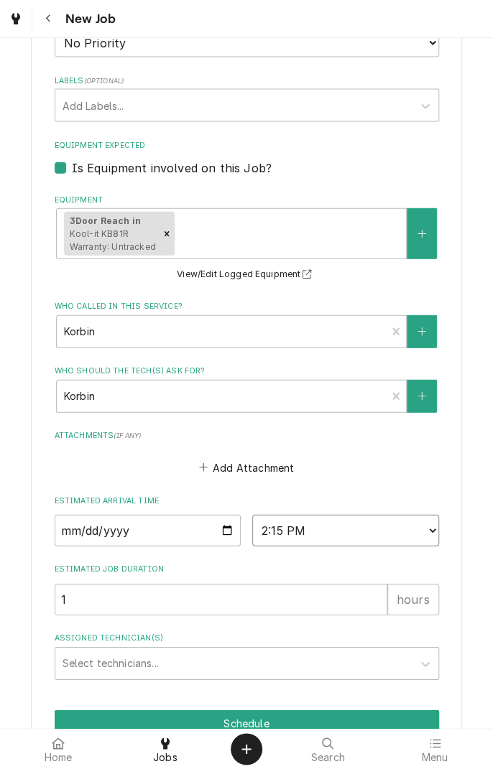
click at [252, 515] on select "AM / PM 6:00 AM 6:15 AM 6:30 AM 6:45 AM 7:00 AM 7:15 AM 7:30 AM 7:45 AM 8:00 AM…" at bounding box center [345, 531] width 187 height 32
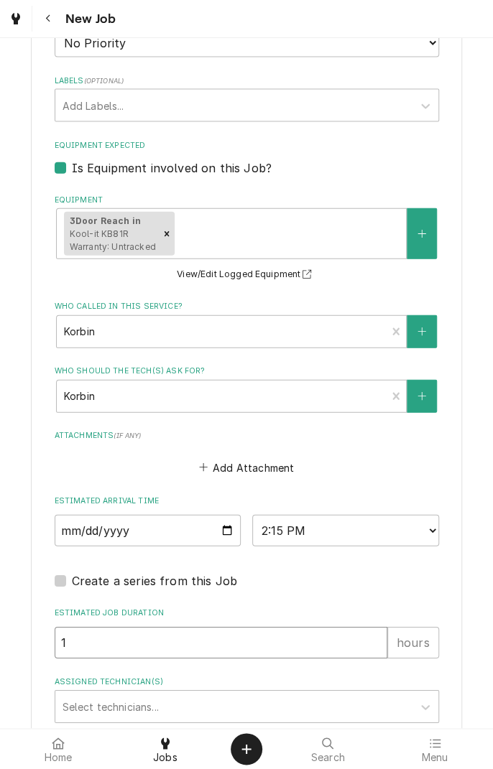
click at [352, 627] on input "1" at bounding box center [221, 643] width 333 height 32
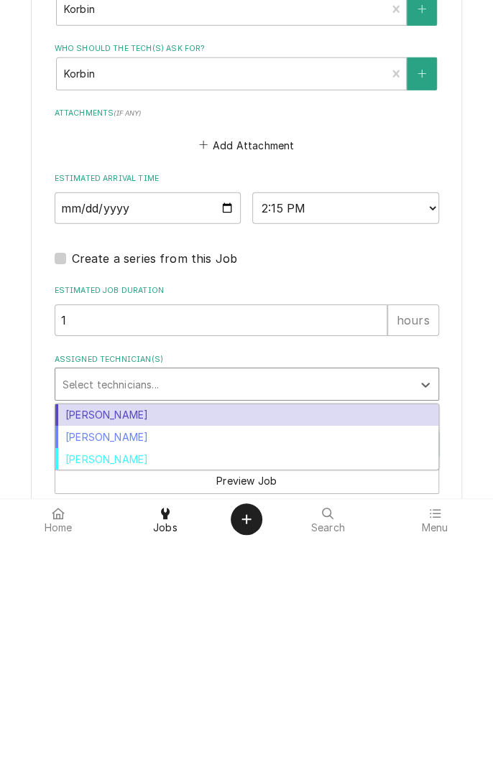
scroll to position [1113, 0]
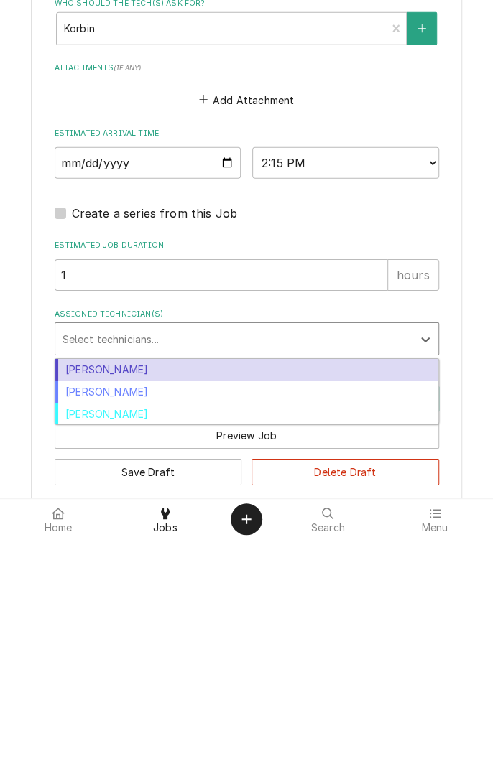
click at [136, 611] on div "[PERSON_NAME]" at bounding box center [246, 622] width 383 height 22
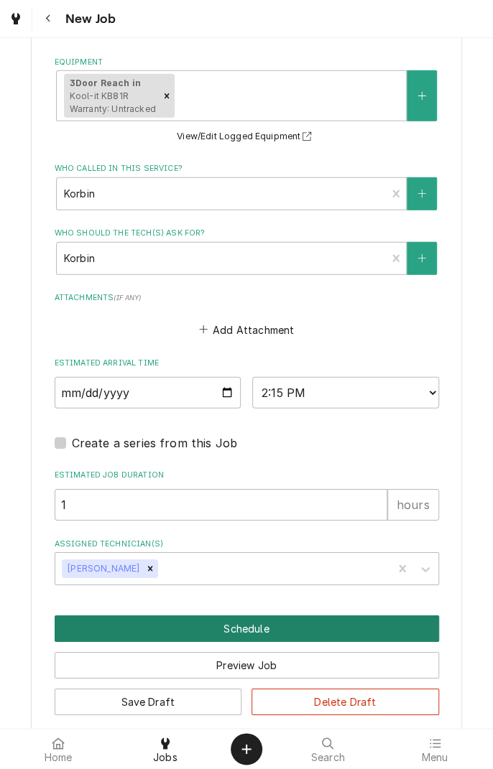
click at [265, 616] on button "Schedule" at bounding box center [247, 629] width 384 height 27
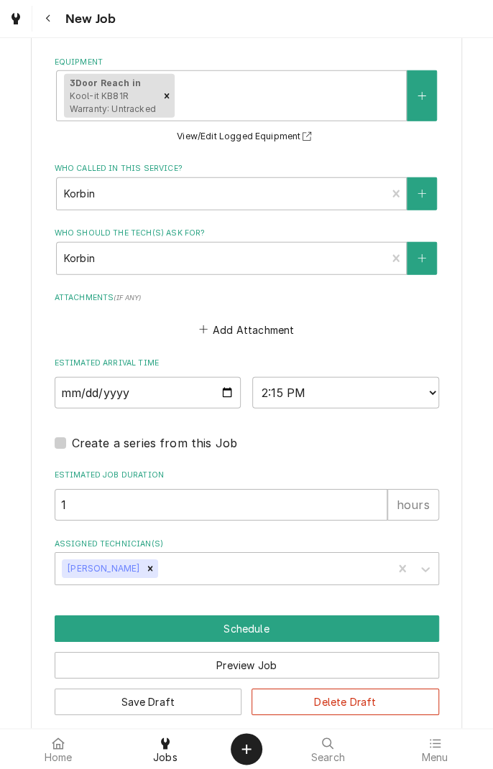
scroll to position [1063, 0]
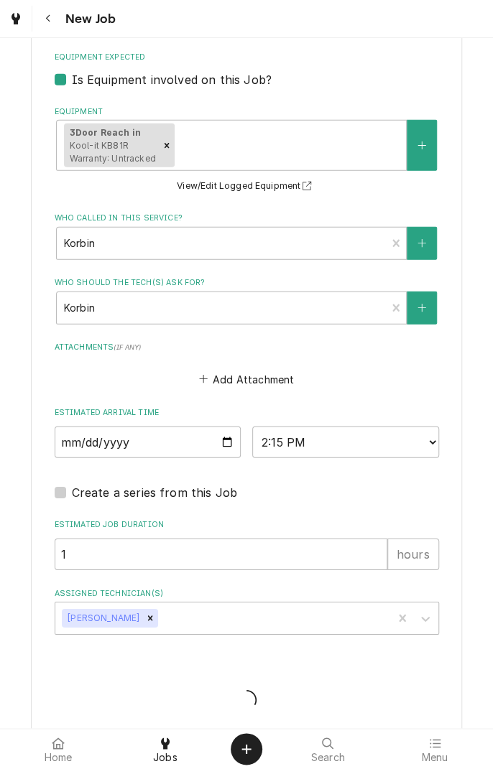
type textarea "x"
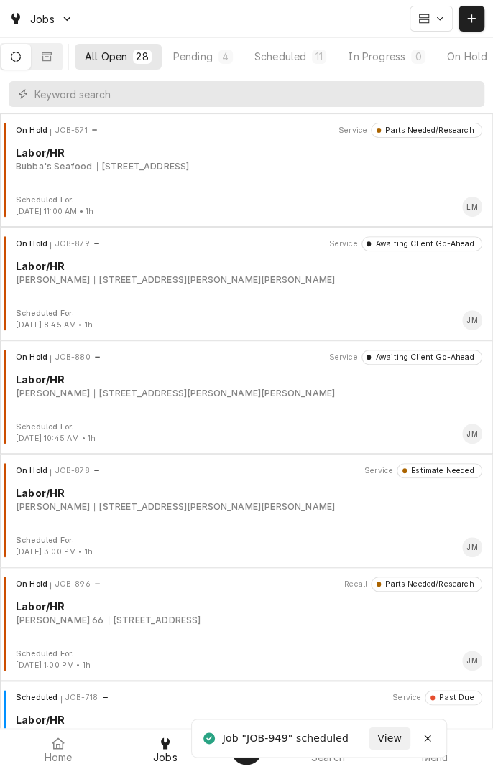
click at [306, 53] on div "Scheduled" at bounding box center [280, 56] width 52 height 15
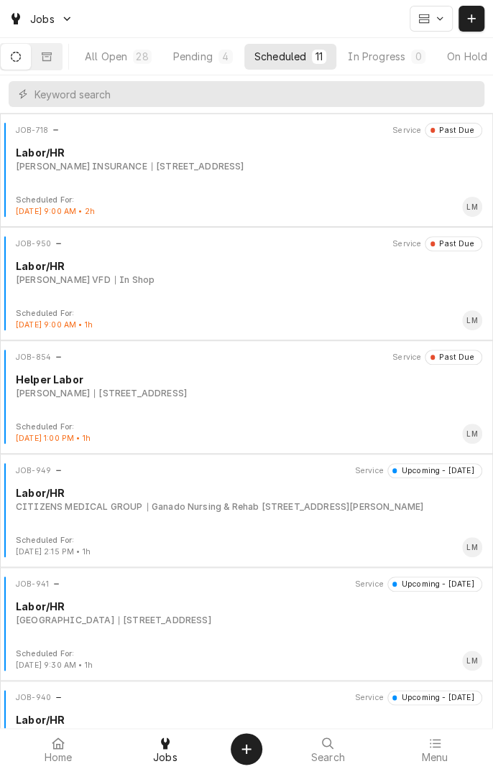
click at [250, 509] on div "Ganado Nursing & Rehab 107 E Rogers St., Ganado, TX 77962" at bounding box center [285, 507] width 276 height 13
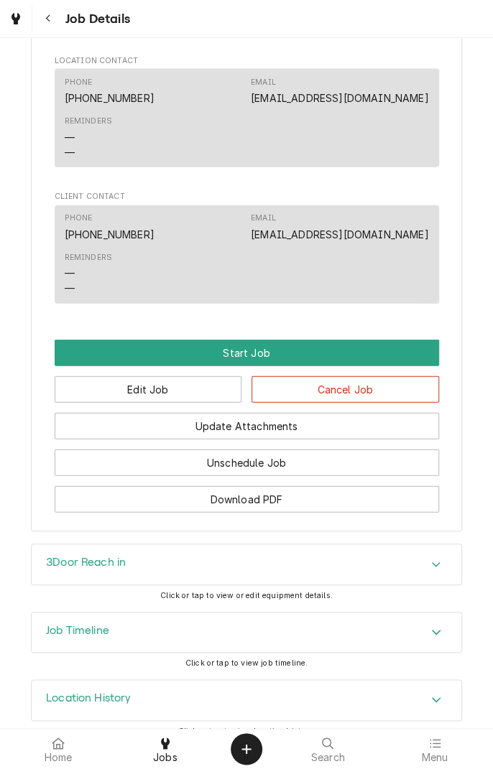
scroll to position [1047, 0]
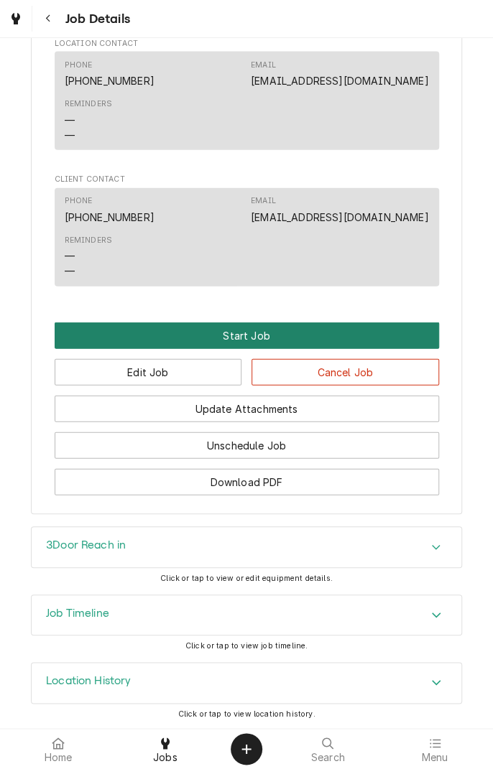
click at [247, 346] on button "Start Job" at bounding box center [247, 336] width 384 height 27
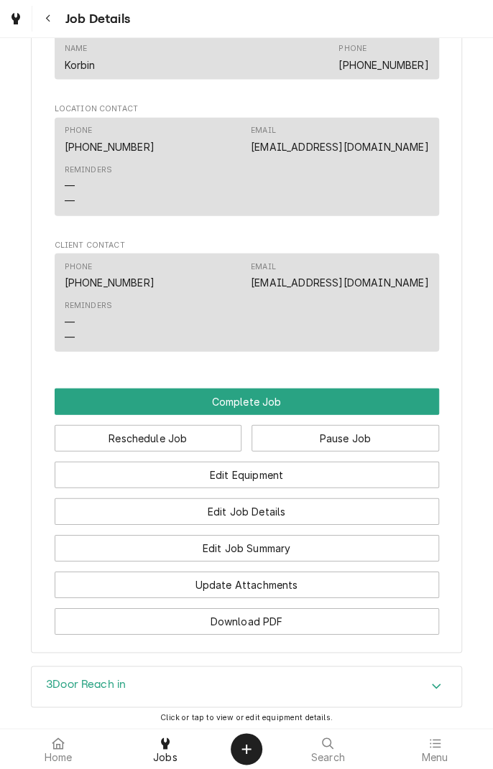
scroll to position [1034, 0]
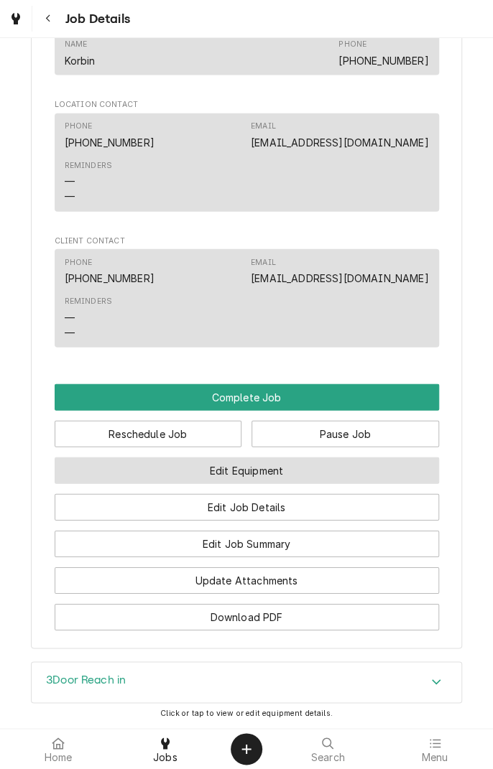
click at [303, 472] on button "Edit Equipment" at bounding box center [247, 471] width 384 height 27
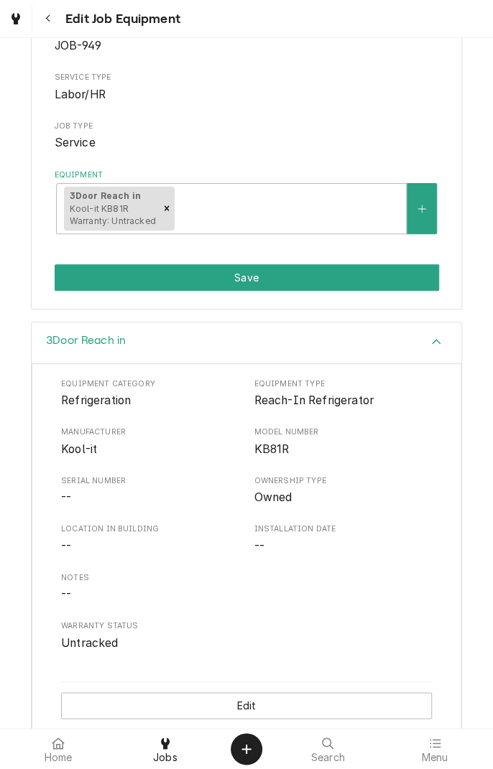
scroll to position [154, 0]
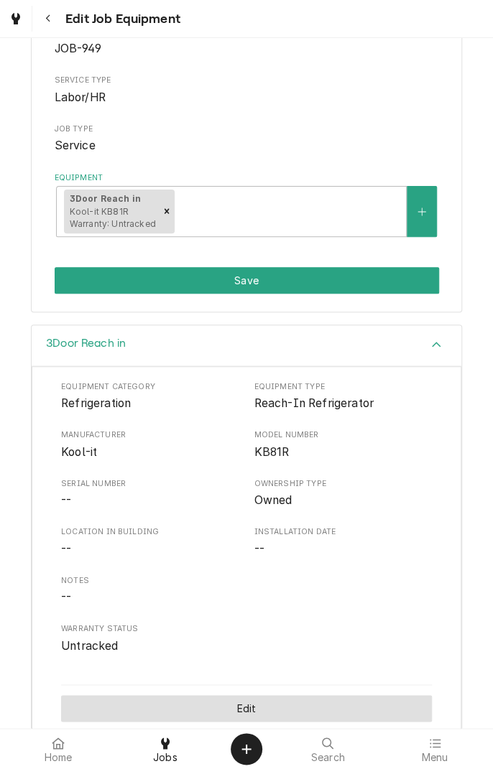
click at [295, 704] on button "Edit" at bounding box center [246, 708] width 371 height 27
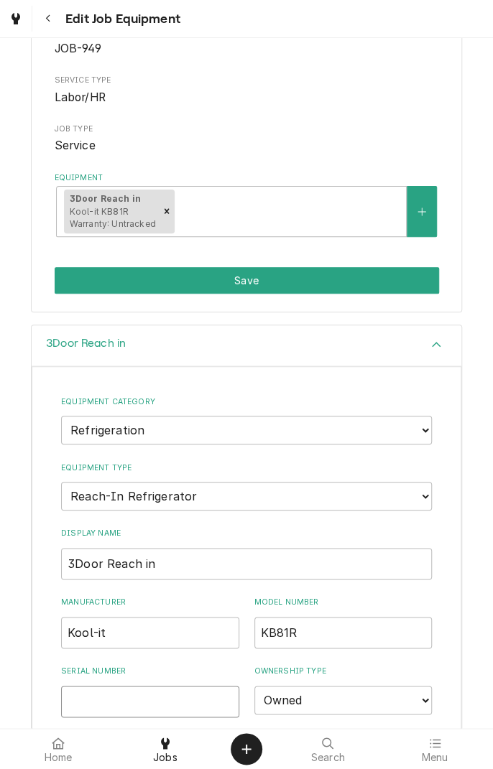
click at [170, 702] on input "Serial Number" at bounding box center [150, 702] width 178 height 32
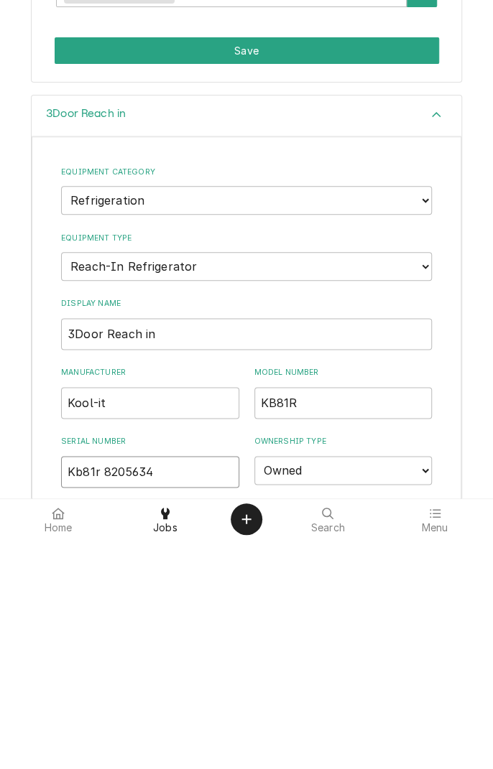
type input "Kb81r 8205634"
click at [258, 565] on input "3Door Reach in" at bounding box center [246, 564] width 371 height 32
click at [412, 533] on label "Display Name" at bounding box center [246, 533] width 371 height 11
click at [412, 548] on input "3Door Reach in" at bounding box center [246, 564] width 371 height 32
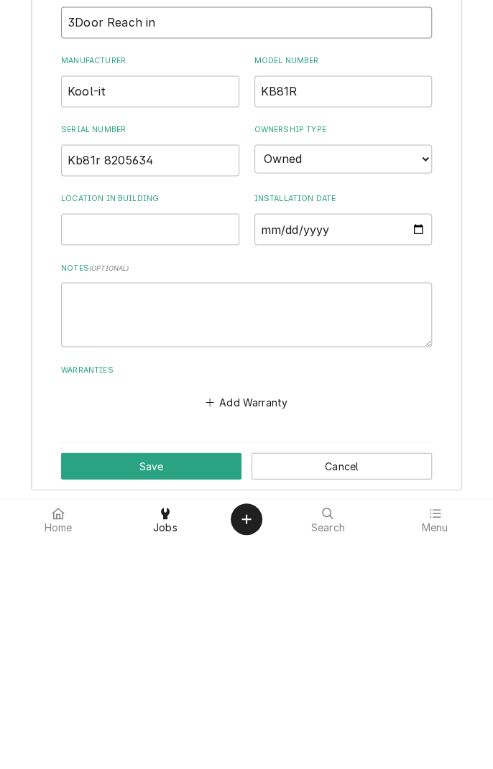
scroll to position [468, 0]
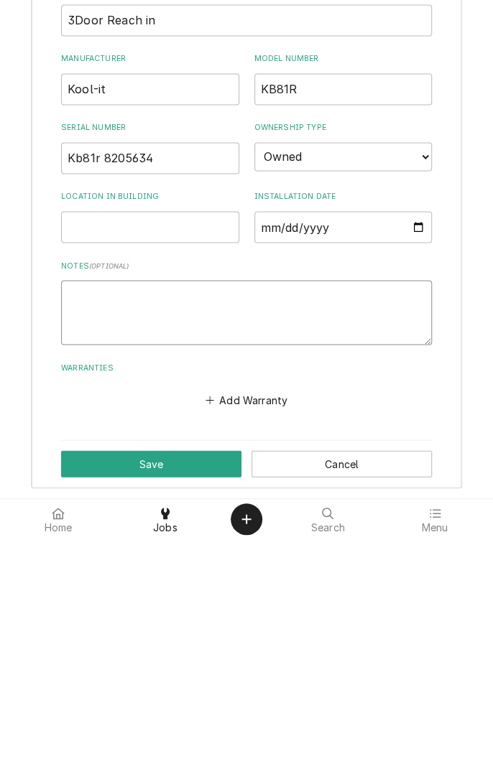
click at [251, 538] on textarea "Notes ( optional )" at bounding box center [246, 542] width 371 height 65
type textarea "R"
type textarea "x"
type textarea "R1"
type textarea "x"
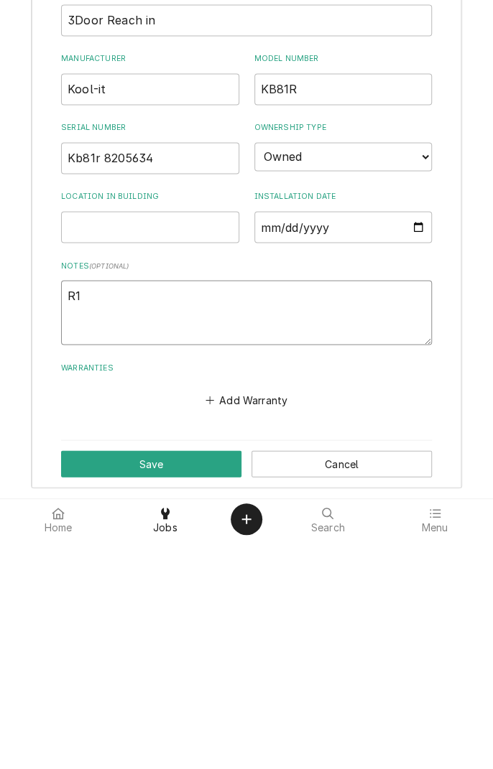
type textarea "R13"
type textarea "x"
type textarea "R134"
type textarea "x"
type textarea "R134a"
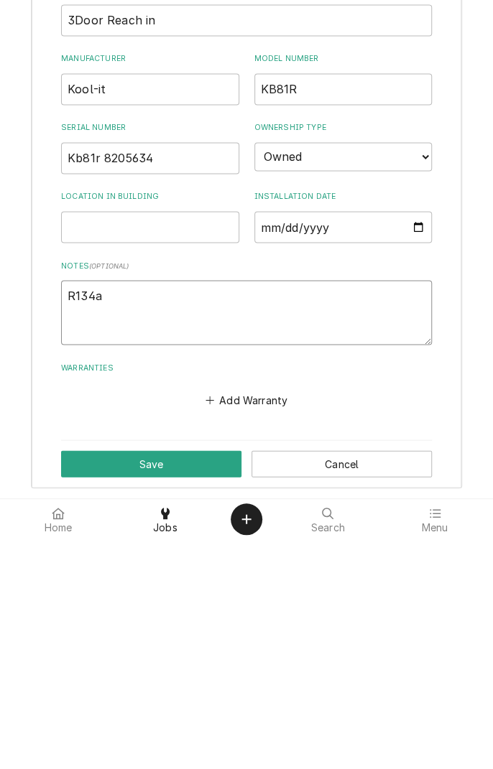
type textarea "x"
type textarea "R134a"
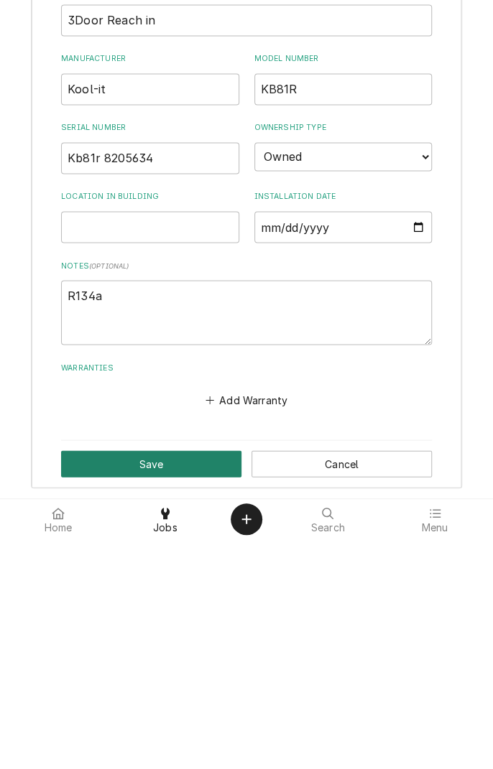
click at [200, 692] on button "Save" at bounding box center [151, 693] width 180 height 27
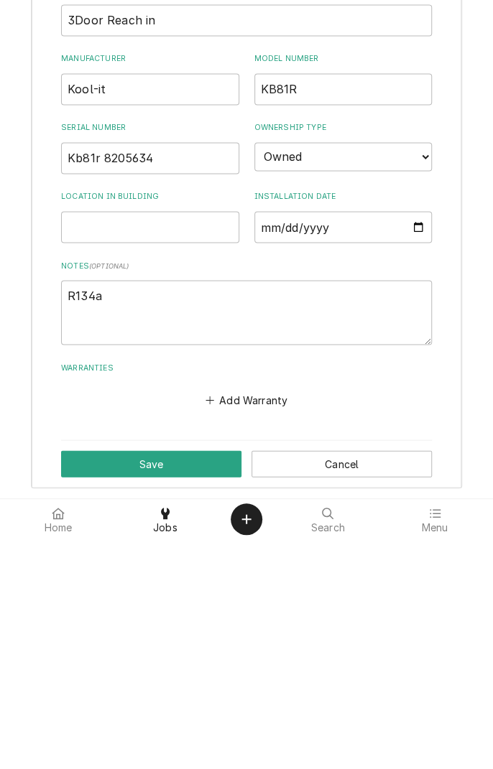
type textarea "x"
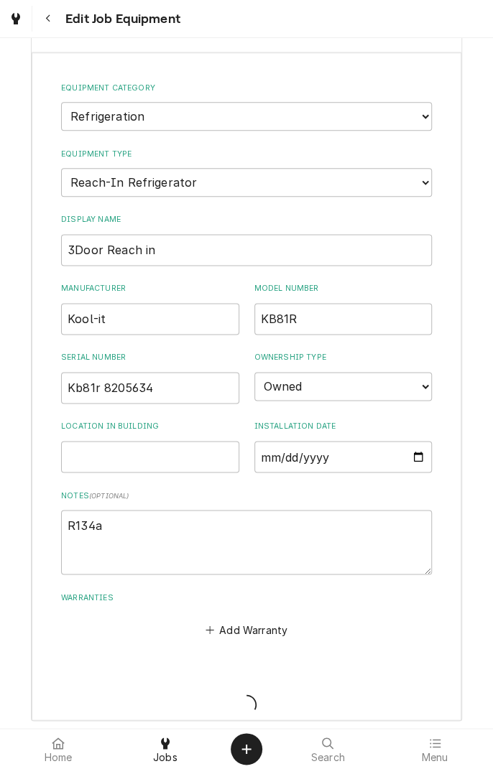
scroll to position [172, 0]
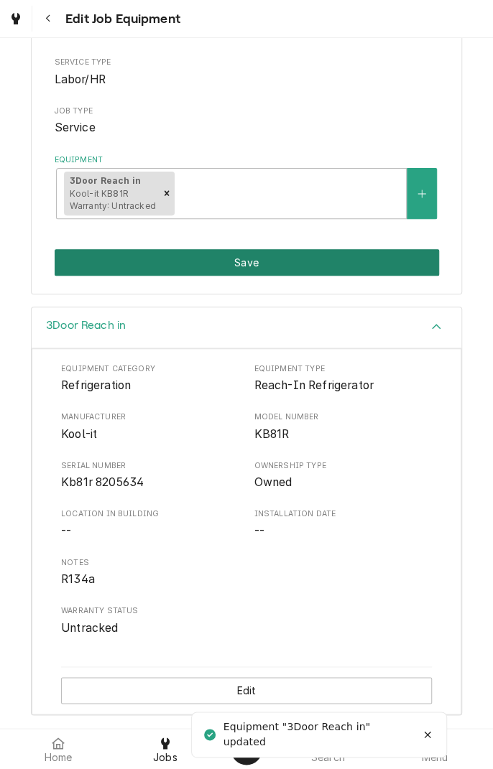
click at [359, 266] on button "Save" at bounding box center [247, 262] width 384 height 27
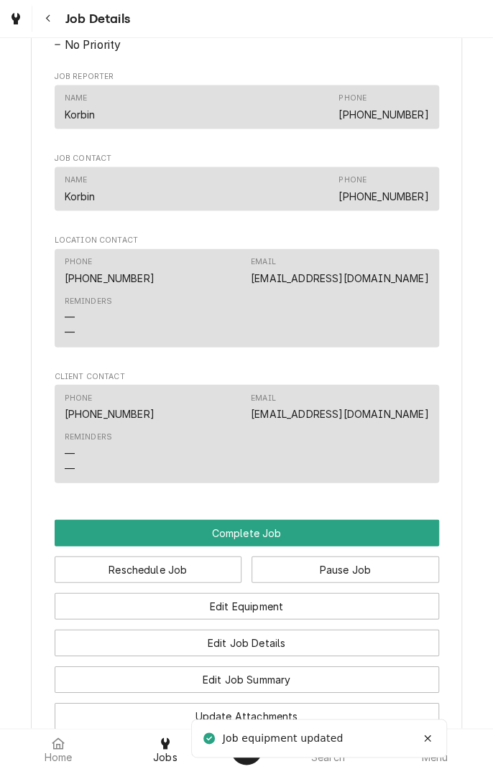
scroll to position [914, 0]
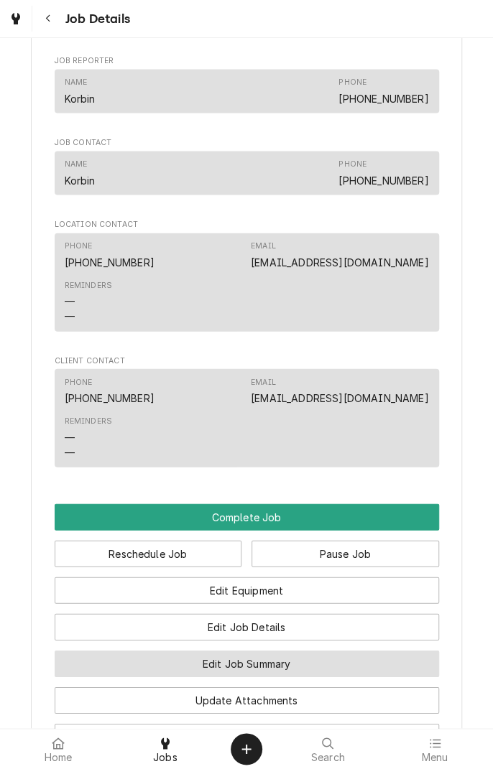
click at [313, 668] on button "Edit Job Summary" at bounding box center [247, 664] width 384 height 27
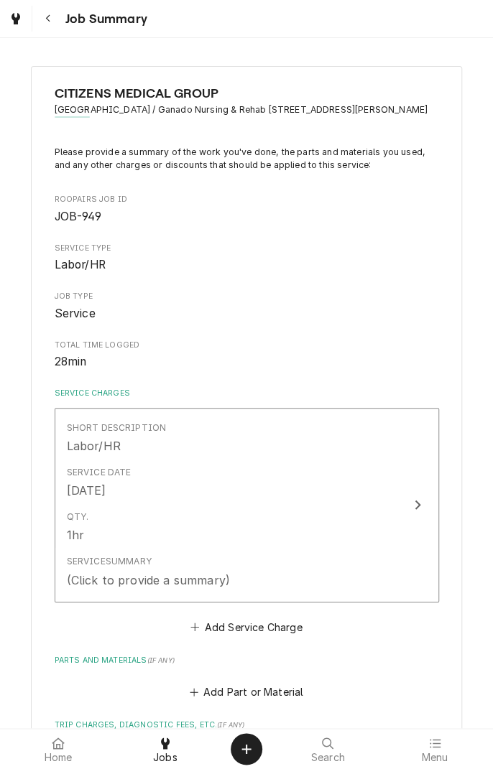
click at [402, 510] on button "Short Description Labor/HR Service Date [DATE] Qty. 1hr Service Summary (Click …" at bounding box center [247, 505] width 384 height 195
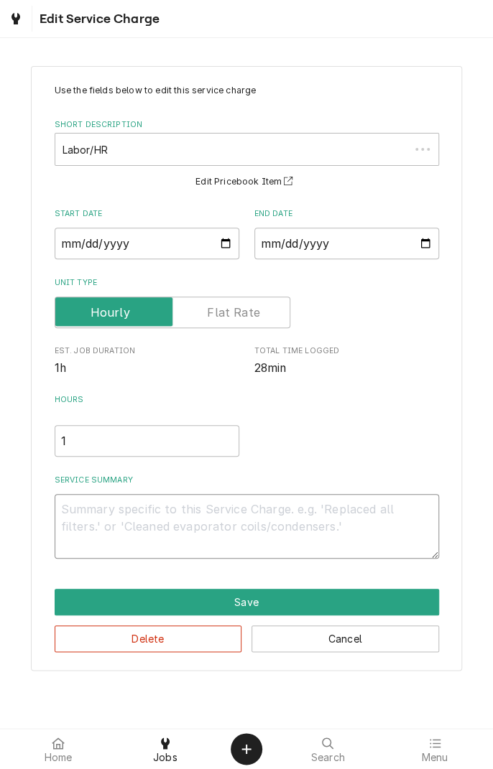
click at [289, 509] on textarea "Service Summary" at bounding box center [247, 526] width 384 height 65
type textarea "x"
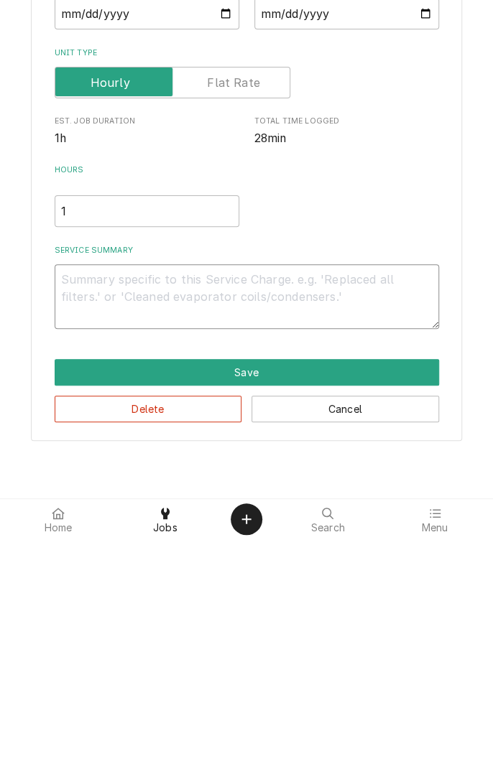
type textarea "D"
type textarea "x"
type textarea "Di"
type textarea "x"
type textarea "Dia"
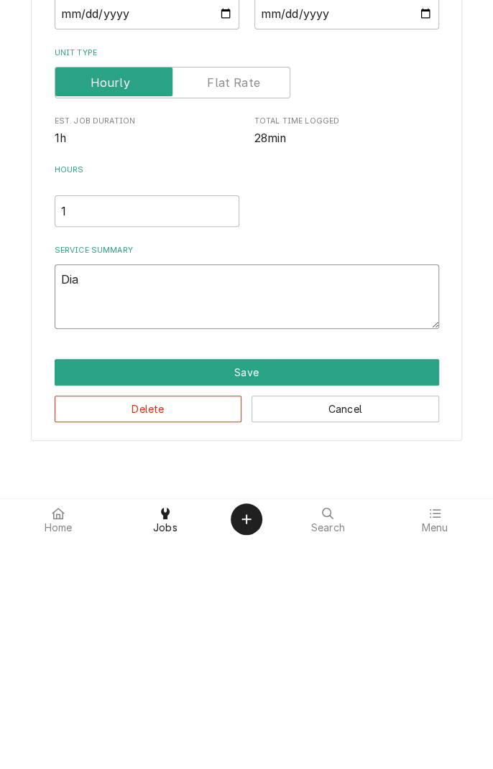
type textarea "x"
type textarea "Diagnosed"
type textarea "x"
type textarea "Diagnosed r"
type textarea "x"
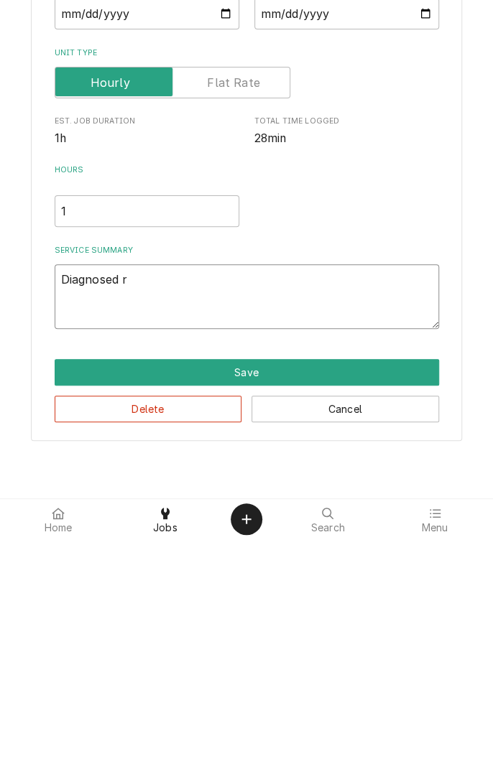
type textarea "Diagnosed re"
type textarea "x"
type textarea "Diagnosed rea"
type textarea "x"
type textarea "Diagnosed reac"
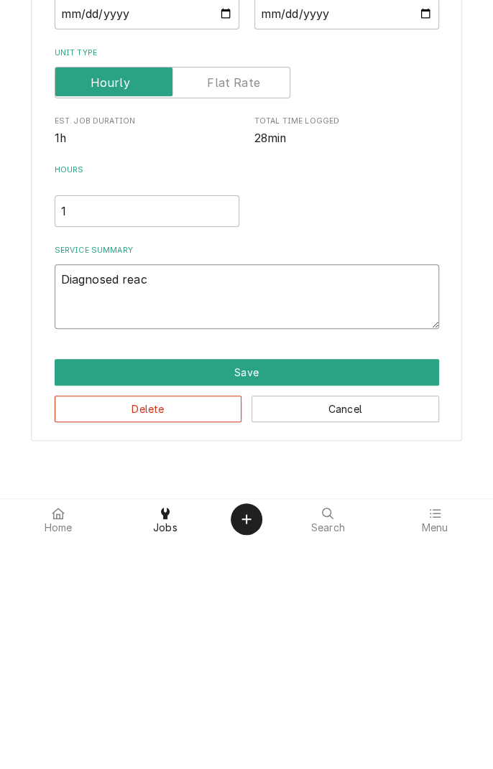
type textarea "x"
type textarea "Diagnosed reach"
type textarea "x"
type textarea "Diagnosed reachi"
type textarea "x"
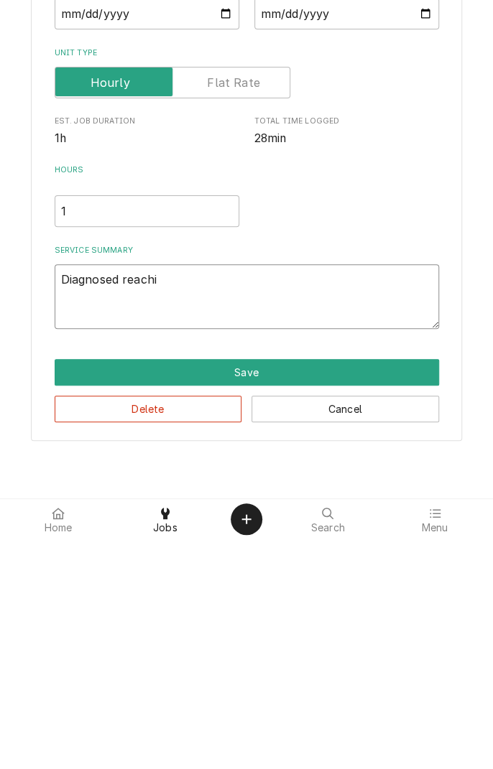
type textarea "Diagnosed reachin"
type textarea "x"
type textarea "Diagnosed reach-in"
type textarea "x"
type textarea "Diagnosed reach-in c"
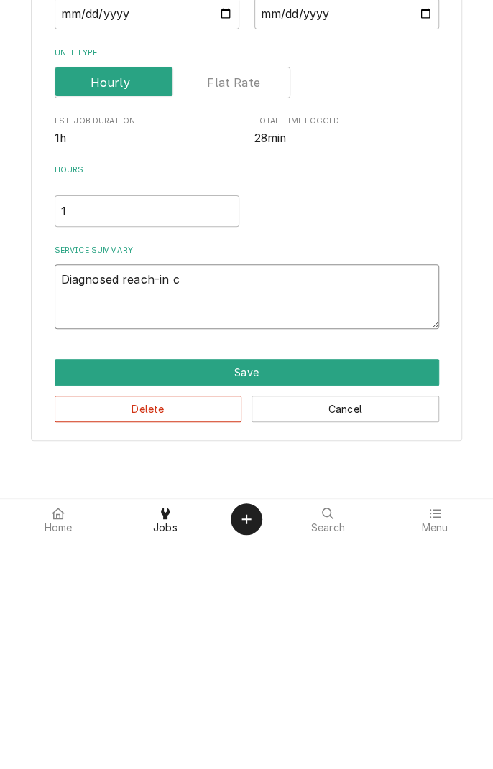
type textarea "x"
type textarea "Diagnosed reach-in co"
type textarea "x"
type textarea "Diagnosed reach-in coo"
type textarea "x"
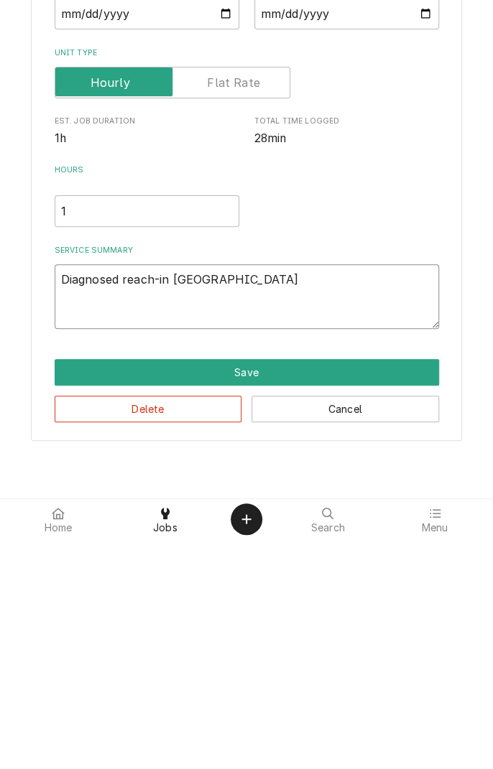
type textarea "Diagnosed reach-in cool"
type textarea "x"
type textarea "Diagnosed reach-in coole"
type textarea "x"
type textarea "Diagnosed reach-in cooler"
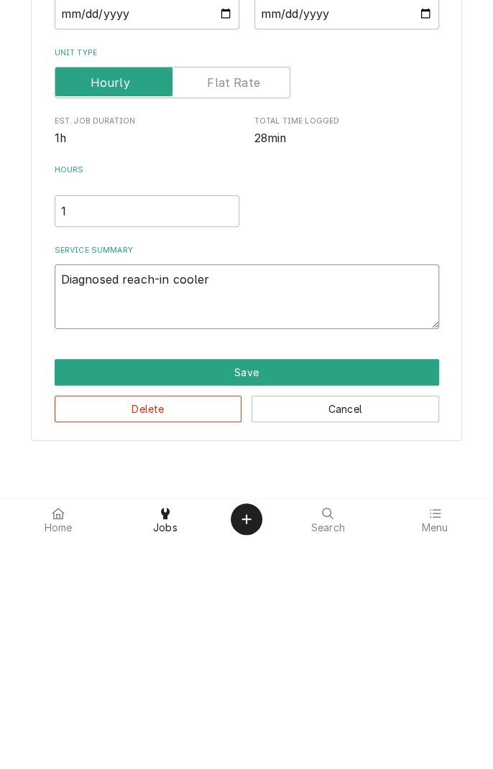
type textarea "x"
type textarea "Diagnosed reach-in cooler,"
type textarea "x"
type textarea "Diagnosed reach-in cooler"
type textarea "x"
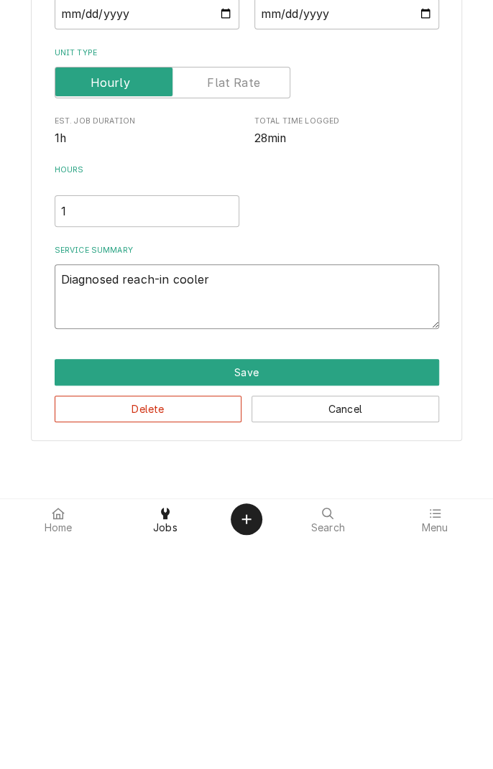
type textarea "Diagnosed reach-in cooler."
type textarea "x"
type textarea "Diagnosed reach-in cooler."
type textarea "x"
type textarea "Diagnosed reach-in cooler. C"
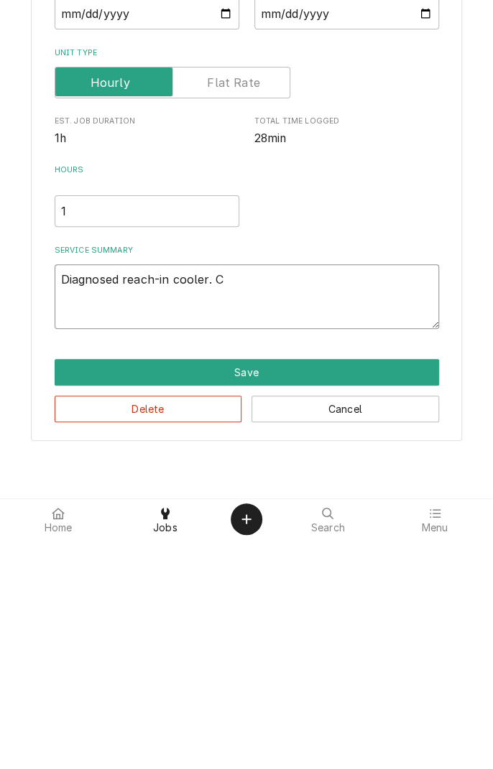
type textarea "x"
type textarea "Diagnosed reach-in cooler. Co"
type textarea "x"
type textarea "Diagnosed reach-in cooler. Com"
type textarea "x"
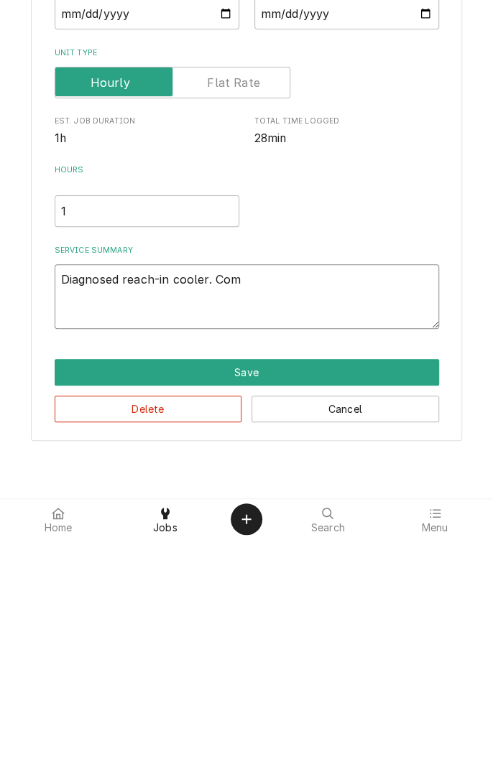
type textarea "Diagnosed reach-in cooler. Comp"
type textarea "x"
type textarea "Diagnosed reach-in cooler. Compressor"
type textarea "x"
type textarea "Diagnosed reach-in cooler. Compressor f"
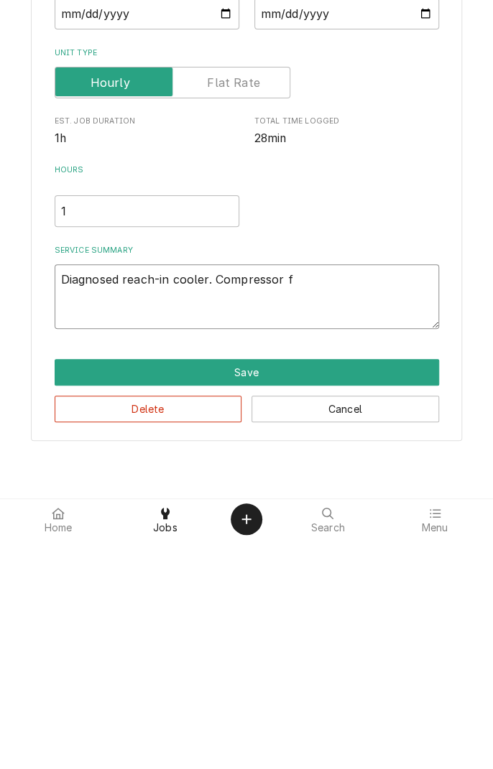
type textarea "x"
type textarea "Diagnosed reach-in cooler. Compressor fa"
type textarea "x"
type textarea "Diagnosed reach-in cooler. Compressor fai"
type textarea "x"
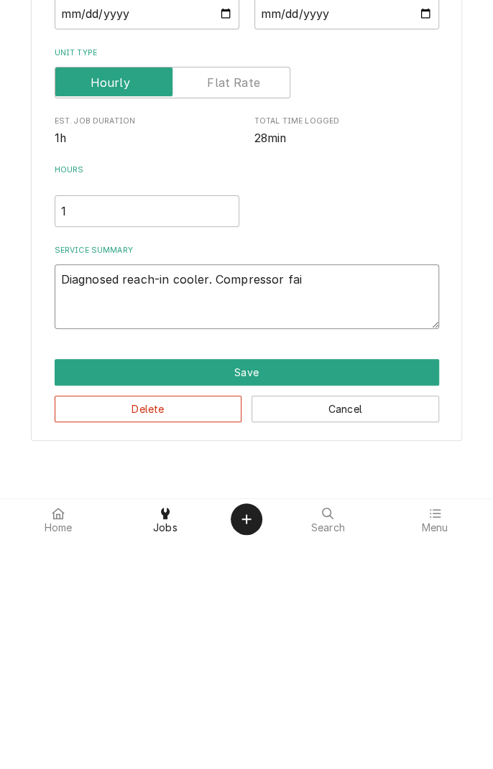
type textarea "Diagnosed reach-in cooler. Compressor fail"
type textarea "x"
type textarea "Diagnosed reach-in cooler. Compressor fails"
type textarea "x"
type textarea "Diagnosed reach-in cooler. Compressor fails"
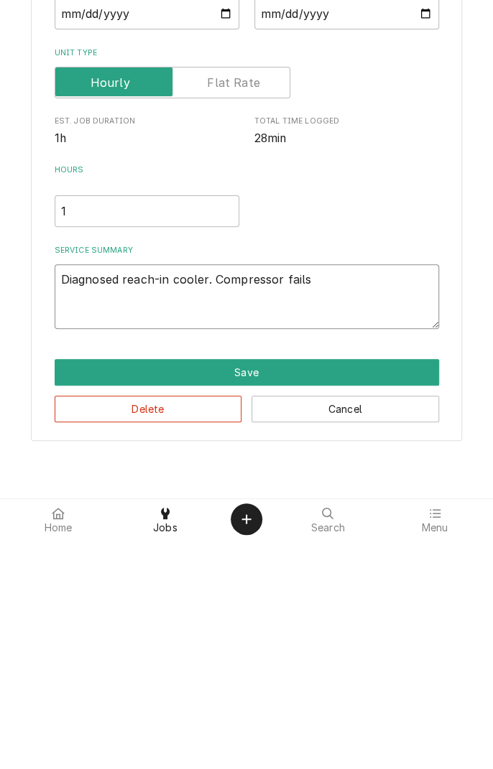
type textarea "x"
type textarea "Diagnosed reach-in cooler. Compressor fails t"
type textarea "x"
type textarea "Diagnosed reach-in cooler. Compressor fails to"
type textarea "x"
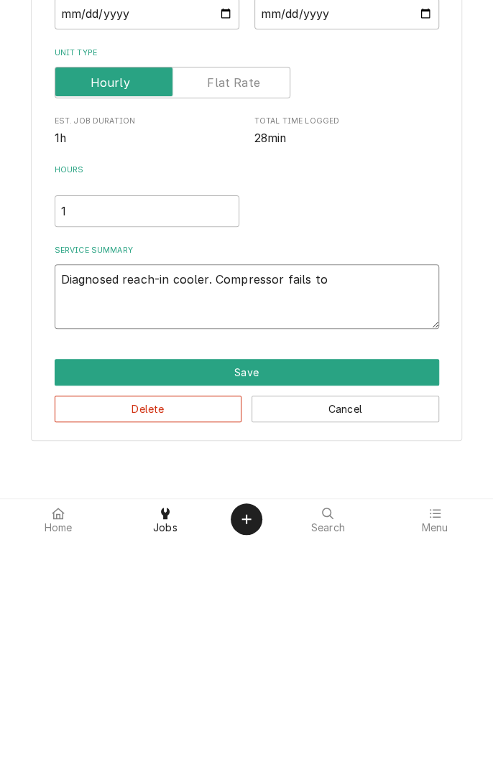
type textarea "Diagnosed reach-in cooler. Compressor fails to"
type textarea "x"
type textarea "Diagnosed reach-in cooler. Compressor fails to s"
type textarea "x"
type textarea "Diagnosed reach-in cooler. Compressor fails to st"
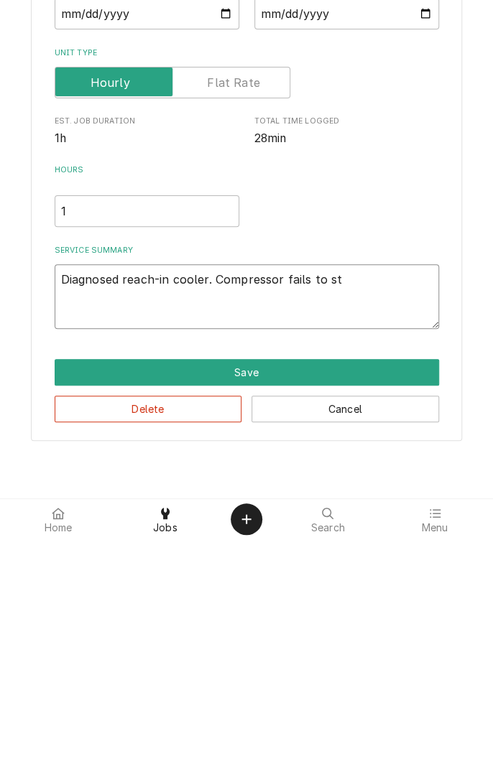
type textarea "x"
type textarea "Diagnosed reach-in cooler. Compressor fails to sta"
type textarea "x"
type textarea "Diagnosed reach-in cooler. Compressor fails to stay"
type textarea "x"
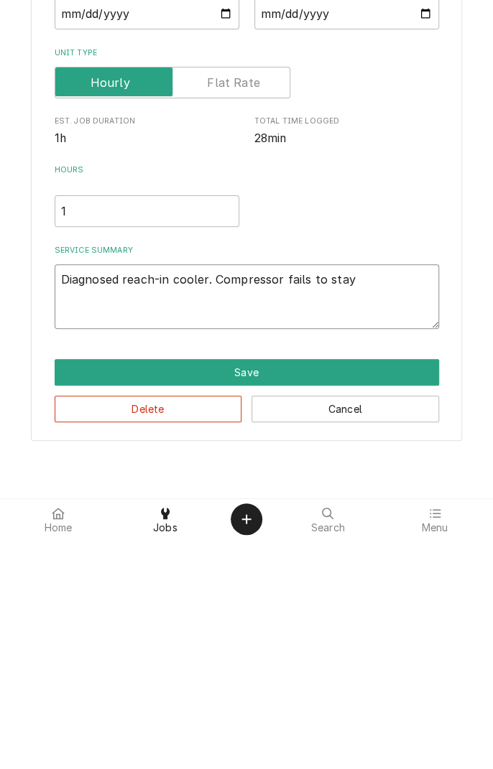
type textarea "Diagnosed reach-in cooler. Compressor fails to stay"
type textarea "x"
type textarea "Diagnosed reach-in cooler. Compressor fails to stay r"
type textarea "x"
type textarea "Diagnosed reach-in cooler. Compressor fails to stay ru"
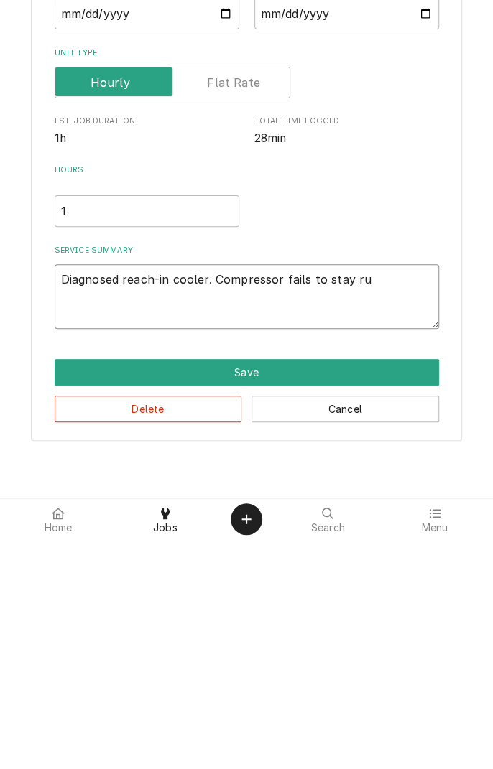
type textarea "x"
type textarea "Diagnosed reach-in cooler. Compressor fails to stay run"
type textarea "x"
type textarea "Diagnosed reach-in cooler. Compressor fails to stay runn"
type textarea "x"
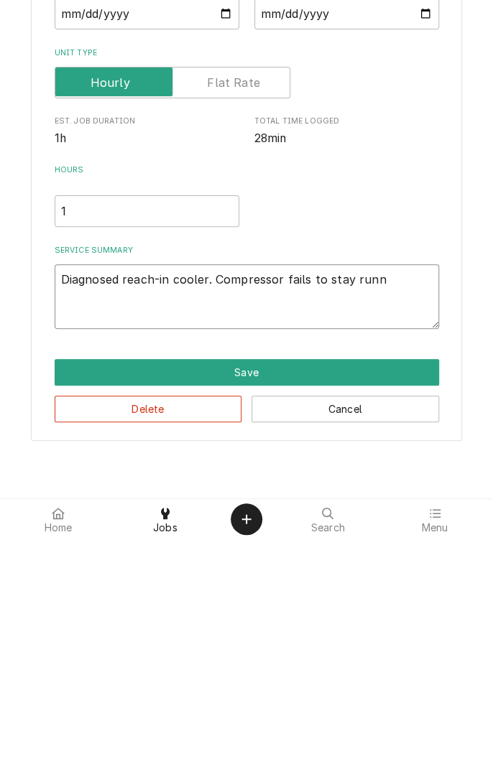
type textarea "Diagnosed reach-in cooler. Compressor fails to stay runni"
type textarea "x"
type textarea "Diagnosed reach-in cooler. Compressor fails to stay runnin"
type textarea "x"
type textarea "Diagnosed reach-in cooler. Compressor fails to stay running"
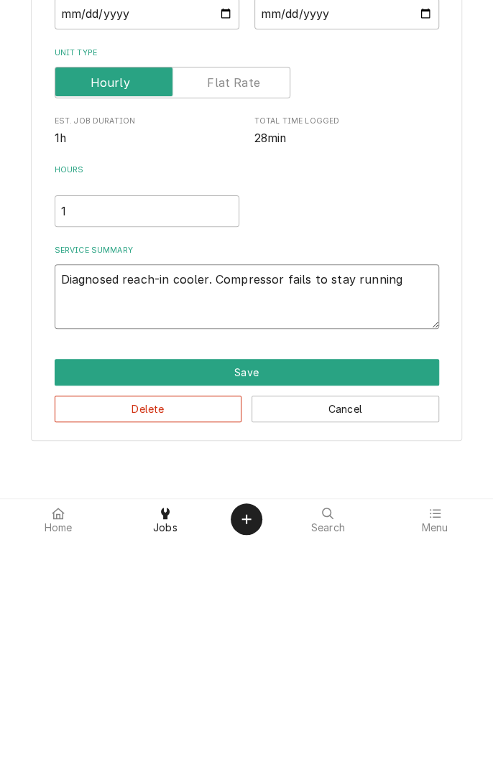
type textarea "x"
type textarea "Diagnosed reach-in cooler. Compressor fails to stay running."
type textarea "x"
type textarea "Diagnosed reach-in cooler. Compressor fails to stay running."
type textarea "x"
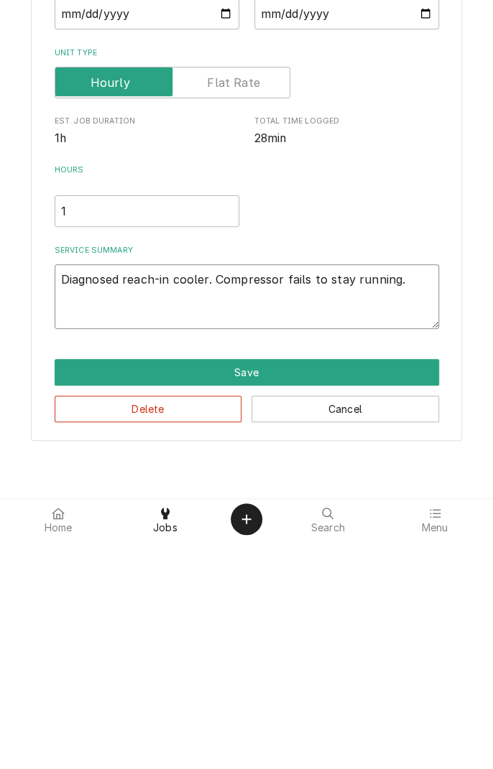
type textarea "Diagnosed reach-in cooler. Compressor fails to stay running. D"
type textarea "x"
type textarea "Diagnosed reach-in cooler. Compressor fails to stay running. Dr"
type textarea "x"
type textarea "Diagnosed reach-in cooler. Compressor fails to stay running. Dra"
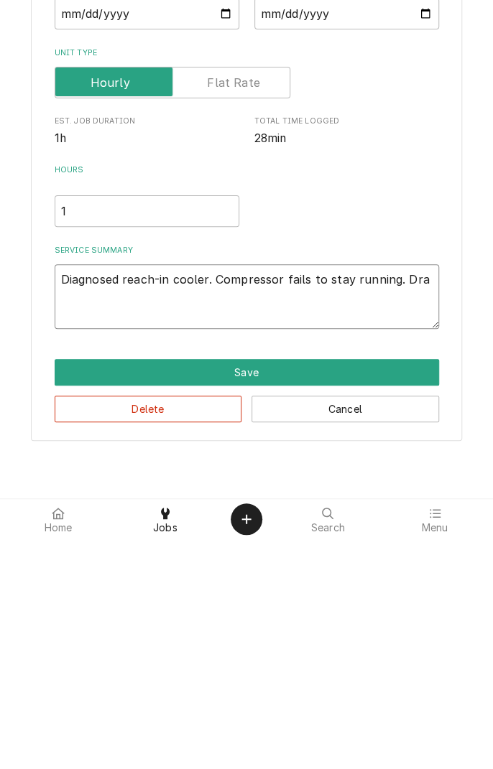
type textarea "x"
type textarea "Diagnosed reach-in cooler. Compressor fails to stay running. Draw"
type textarea "x"
type textarea "Diagnosed reach-in cooler. Compressor fails to stay running. Drawi"
type textarea "x"
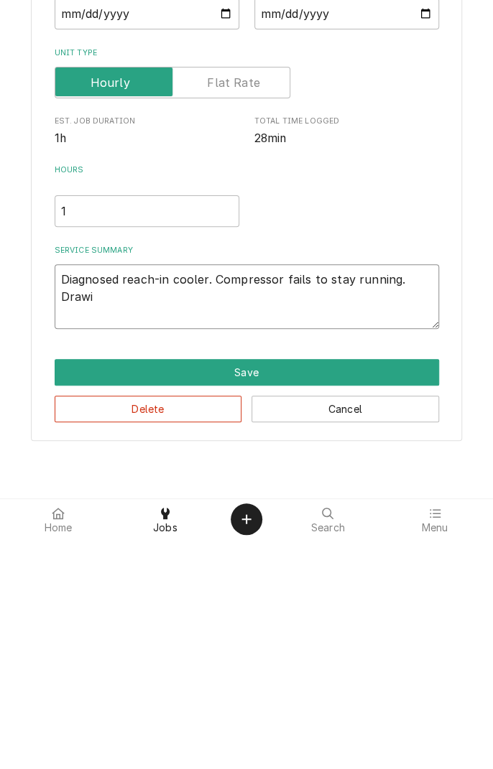
type textarea "Diagnosed reach-in cooler. Compressor fails to stay running. Drawin"
type textarea "x"
type textarea "Diagnosed reach-in cooler. Compressor fails to stay running. Drawing"
type textarea "x"
type textarea "Diagnosed reach-in cooler. Compressor fails to stay running. Drawing"
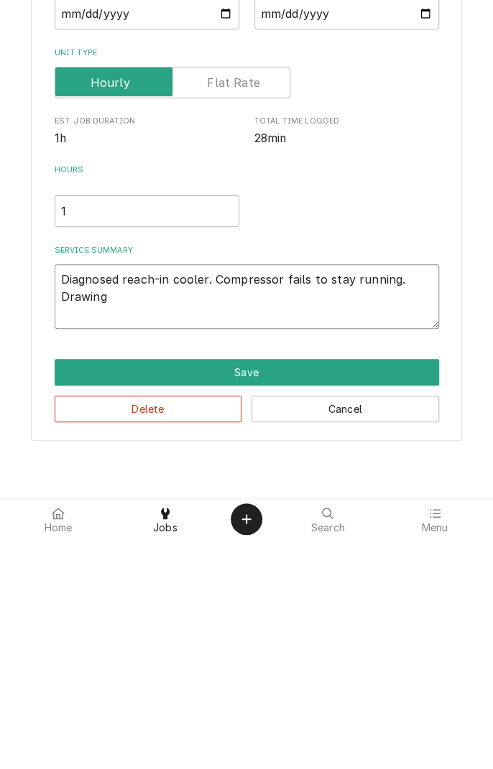
type textarea "x"
type textarea "Diagnosed reach-in cooler. Compressor fails to stay running. Drawing e"
type textarea "x"
type textarea "Diagnosed reach-in cooler. Compressor fails to stay running. Drawing ex"
type textarea "x"
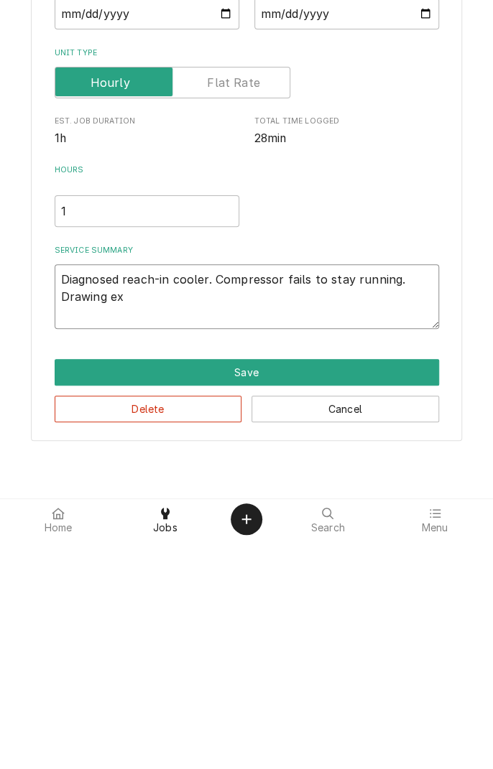
type textarea "Diagnosed reach-in cooler. Compressor fails to stay running. Drawing exc"
type textarea "x"
type textarea "Diagnosed reach-in cooler. Compressor fails to stay running. Drawing exce"
type textarea "x"
type textarea "Diagnosed reach-in cooler. Compressor fails to stay running. Drawing exces"
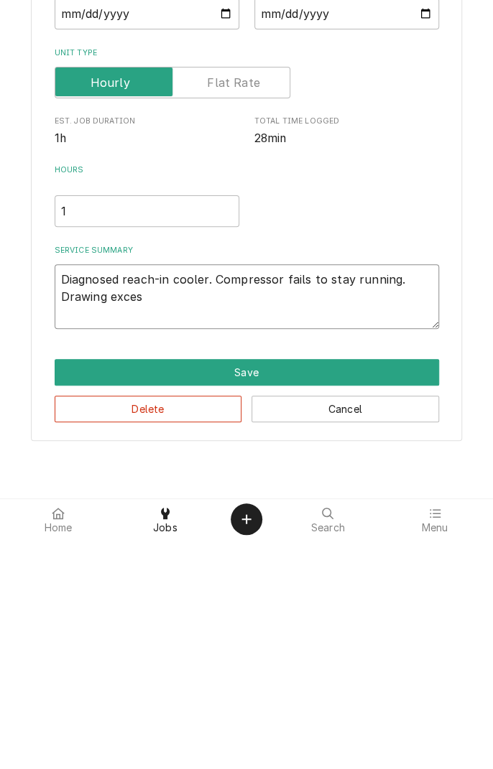
type textarea "x"
type textarea "Diagnosed reach-in cooler. Compressor fails to stay running. Drawing excess"
type textarea "x"
type textarea "Diagnosed reach-in cooler. Compressor fails to stay running. Drawing excessive"
type textarea "x"
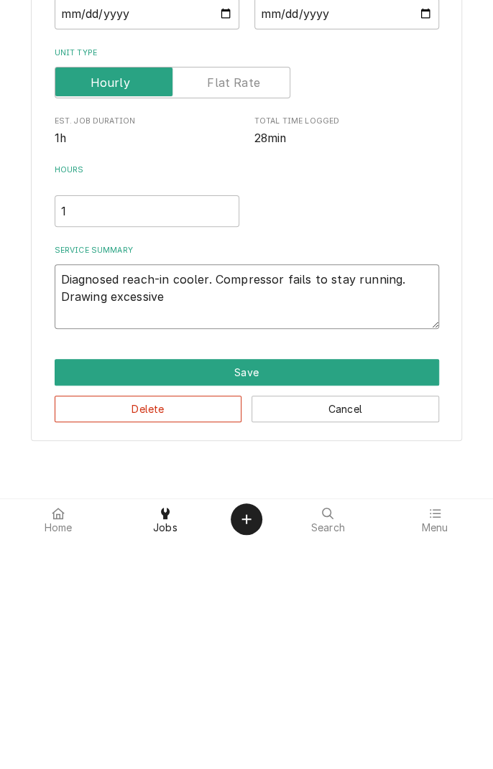
type textarea "Diagnosed reach-in cooler. Compressor fails to stay running. Drawing excessive c"
type textarea "x"
type textarea "Diagnosed reach-in cooler. Compressor fails to stay running. Drawing excessive …"
type textarea "x"
type textarea "Diagnosed reach-in cooler. Compressor fails to stay running. Drawing excessive …"
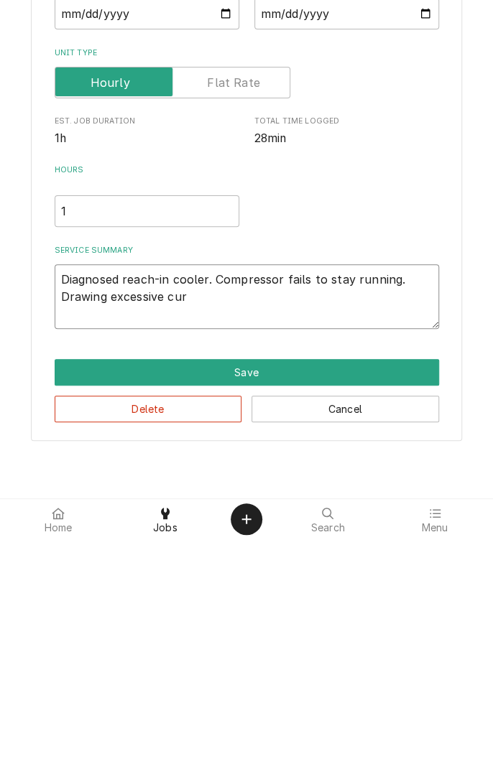
type textarea "x"
type textarea "Diagnosed reach-in cooler. Compressor fails to stay running. Drawing excessive …"
type textarea "x"
type textarea "Diagnosed reach-in cooler. Compressor fails to stay running. Drawing excessive …"
type textarea "x"
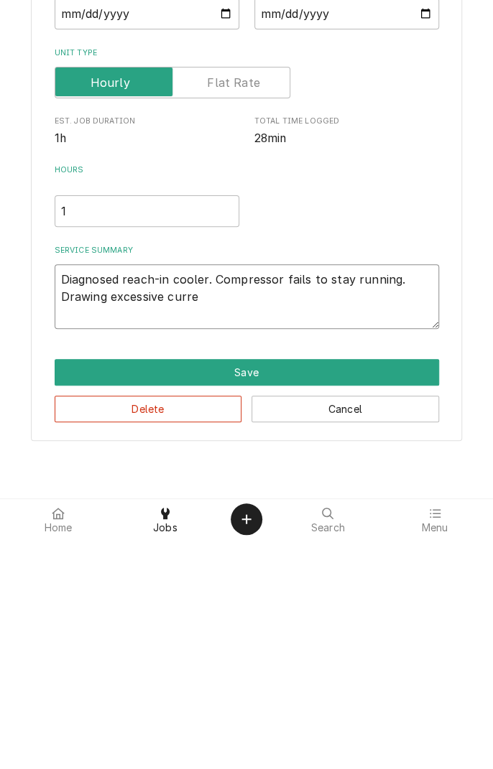
type textarea "Diagnosed reach-in cooler. Compressor fails to stay running. Drawing excessive …"
type textarea "x"
type textarea "Diagnosed reach-in cooler. Compressor fails to stay running. Drawing excessive …"
type textarea "x"
type textarea "Diagnosed reach-in cooler. Compressor fails to stay running. Drawing excessive …"
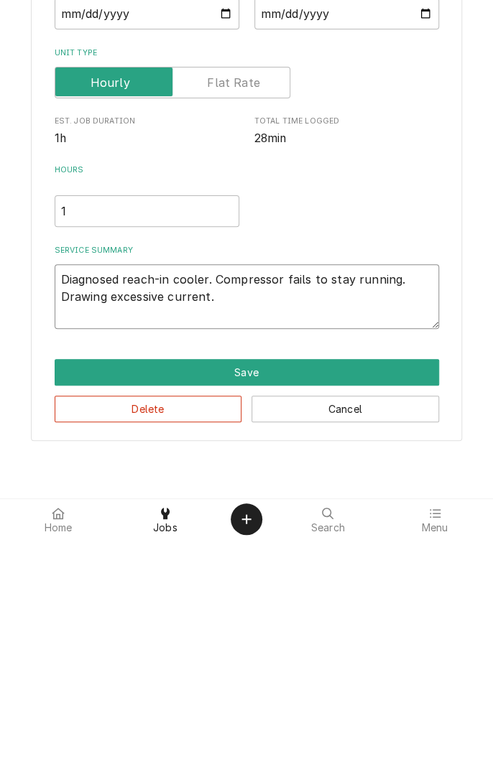
type textarea "x"
type textarea "Diagnosed reach-in cooler. Compressor fails to stay running. Drawing excessive …"
type textarea "x"
type textarea "Diagnosed reach-in cooler. Compressor fails to stay running. Drawing excessive …"
type textarea "x"
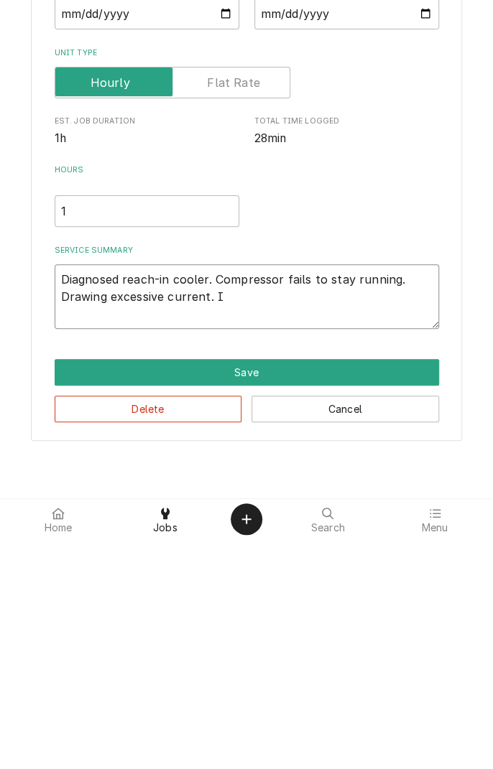
type textarea "Diagnosed reach-in cooler. Compressor fails to stay running. Drawing excessive …"
type textarea "x"
type textarea "Diagnosed reach-in cooler. Compressor fails to stay running. Drawing excessive …"
type textarea "x"
type textarea "Diagnosed reach-in cooler. Compressor fails to stay running. Drawing excessive …"
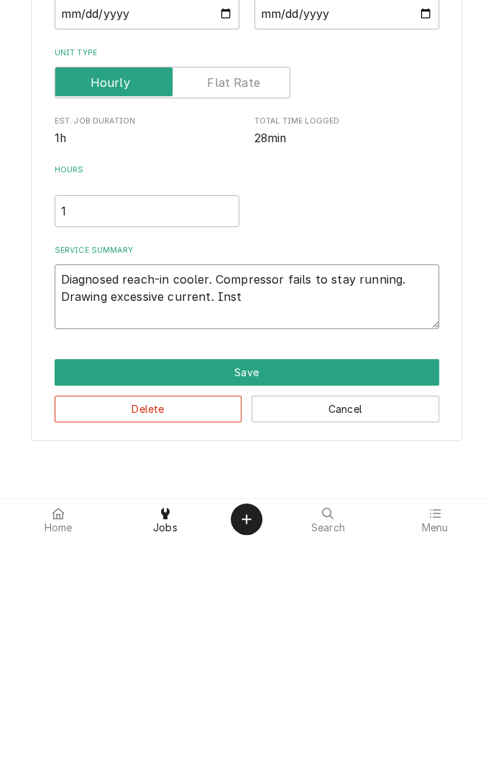
type textarea "x"
type textarea "Diagnosed reach-in cooler. Compressor fails to stay running. Drawing excessive …"
type textarea "x"
type textarea "Diagnosed reach-in cooler. Compressor fails to stay running. Drawing excessive …"
type textarea "x"
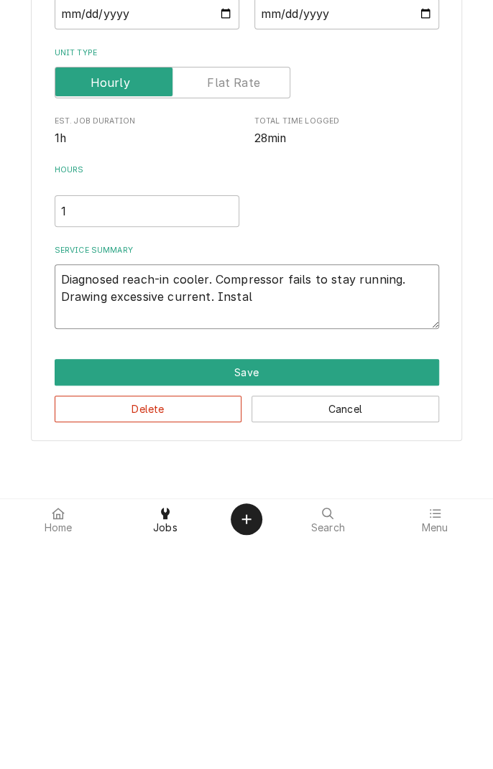
type textarea "Diagnosed reach-in cooler. Compressor fails to stay running. Drawing excessive …"
type textarea "x"
type textarea "Diagnosed reach-in cooler. Compressor fails to stay running. Drawing excessive …"
type textarea "x"
type textarea "Diagnosed reach-in cooler. Compressor fails to stay running. Drawing excessive …"
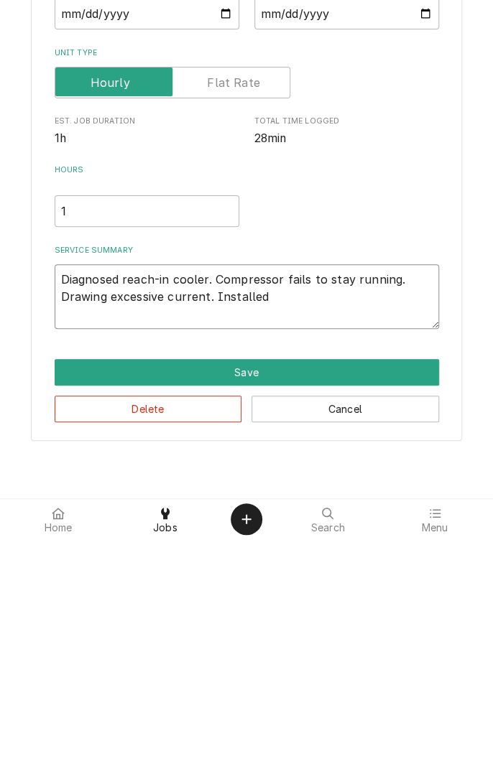
type textarea "x"
type textarea "Diagnosed reach-in cooler. Compressor fails to stay running. Drawing excessive …"
type textarea "x"
type textarea "Diagnosed reach-in cooler. Compressor fails to stay running. Drawing excessive …"
type textarea "x"
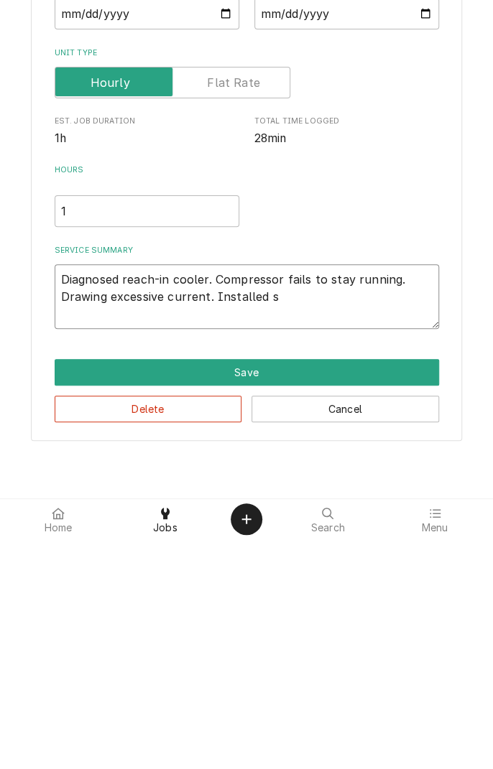
type textarea "Diagnosed reach-in cooler. Compressor fails to stay running. Drawing excessive …"
type textarea "x"
type textarea "Diagnosed reach-in cooler. Compressor fails to stay running. Drawing excessive …"
type textarea "x"
type textarea "Diagnosed reach-in cooler. Compressor fails to stay running. Drawing excessive …"
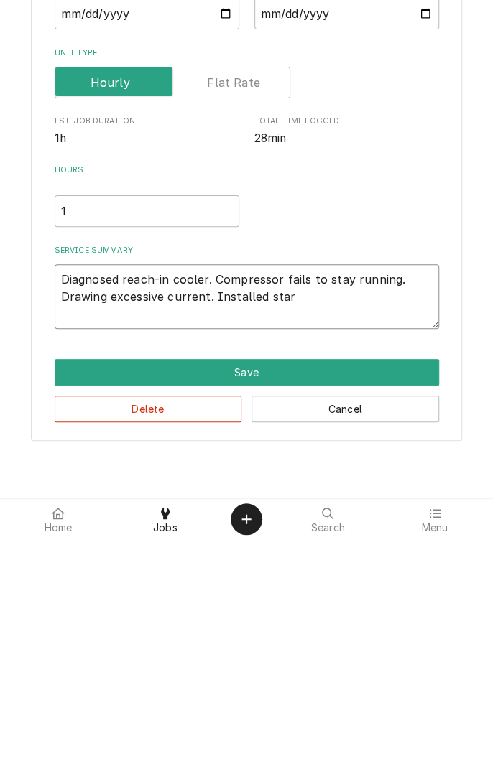
type textarea "x"
type textarea "Diagnosed reach-in cooler. Compressor fails to stay running. Drawing excessive …"
type textarea "x"
type textarea "Diagnosed reach-in cooler. Compressor fails to stay running. Drawing excessive …"
type textarea "x"
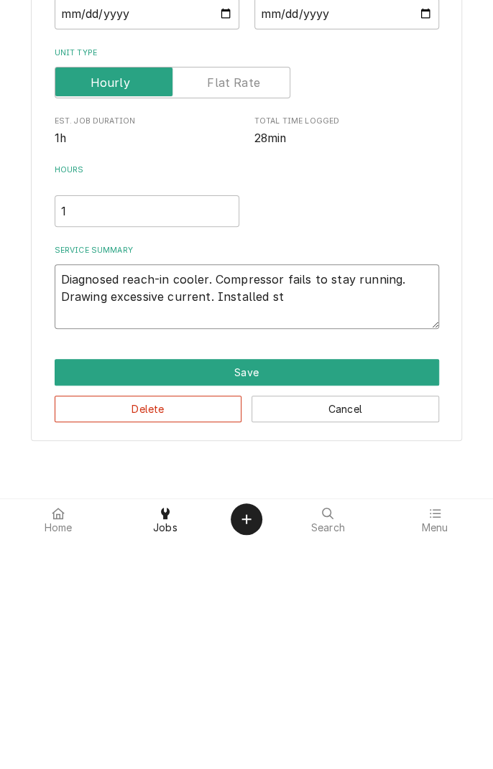
type textarea "Diagnosed reach-in cooler. Compressor fails to stay running. Drawing excessive …"
type textarea "x"
type textarea "Diagnosed reach-in cooler. Compressor fails to stay running. Drawing excessive …"
type textarea "x"
type textarea "Diagnosed reach-in cooler. Compressor fails to stay running. Drawing excessive …"
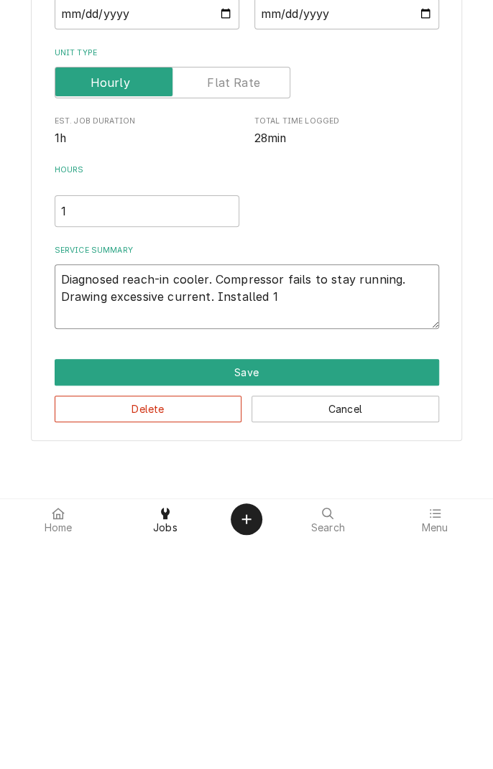
type textarea "x"
type textarea "Diagnosed reach-in cooler. Compressor fails to stay running. Drawing excessive …"
type textarea "x"
type textarea "Diagnosed reach-in cooler. Compressor fails to stay running. Drawing excessive …"
type textarea "x"
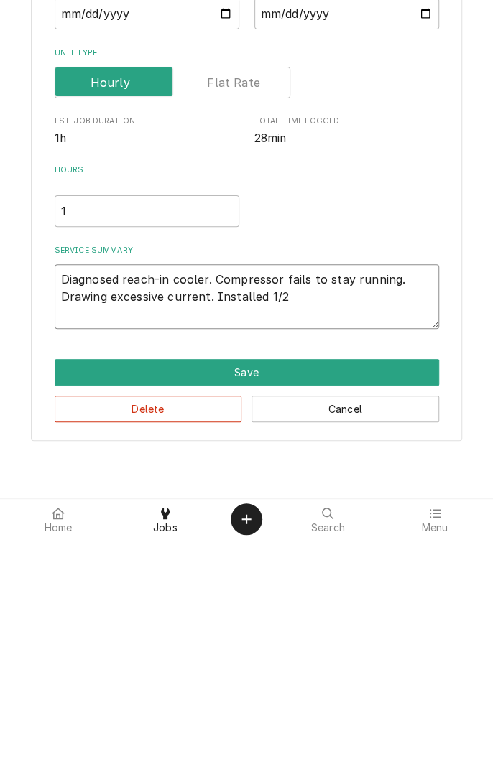
type textarea "Diagnosed reach-in cooler. Compressor fails to stay running. Drawing excessive …"
type textarea "x"
type textarea "Diagnosed reach-in cooler. Compressor fails to stay running. Drawing excessive …"
type textarea "x"
type textarea "Diagnosed reach-in cooler. Compressor fails to stay running. Drawing excessive …"
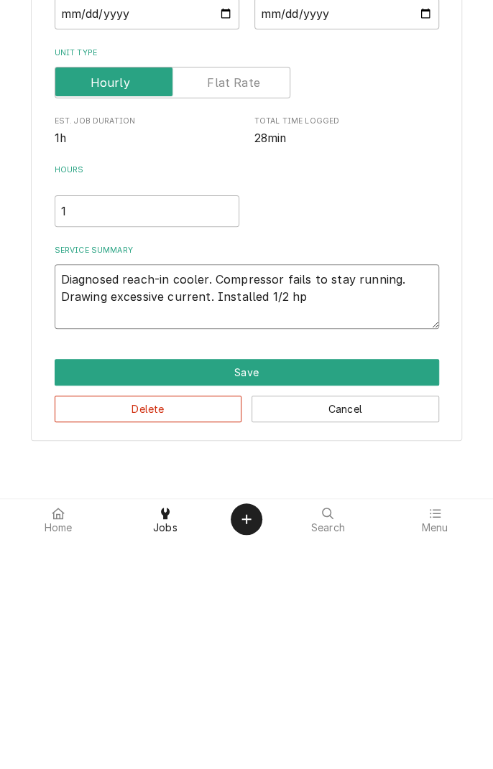
type textarea "x"
type textarea "Diagnosed reach-in cooler. Compressor fails to stay running. Drawing excessive …"
type textarea "x"
type textarea "Diagnosed reach-in cooler. Compressor fails to stay running. Drawing excessive …"
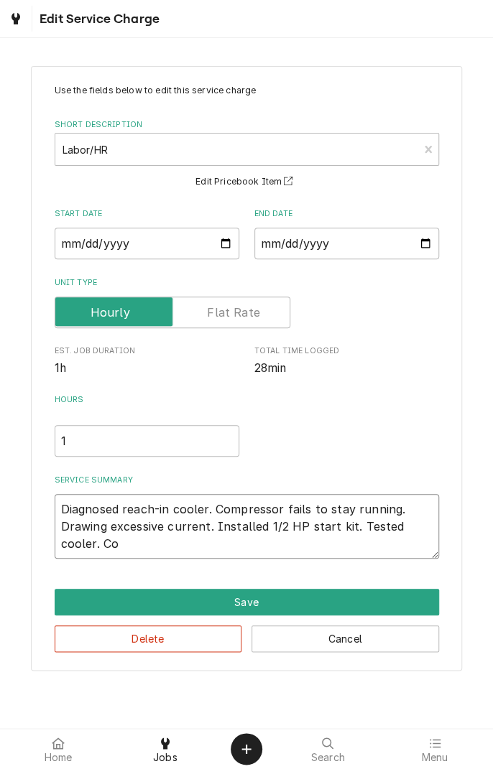
click at [210, 547] on textarea "Diagnosed reach-in cooler. Compressor fails to stay running. Drawing excessive …" at bounding box center [247, 526] width 384 height 65
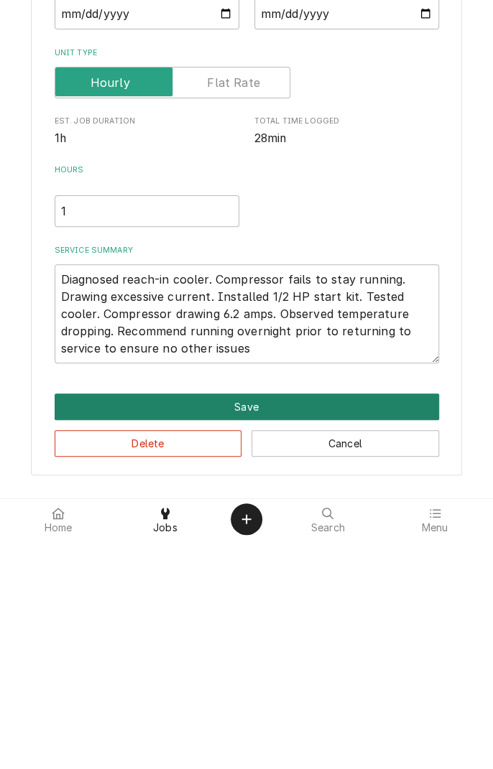
click at [259, 638] on button "Save" at bounding box center [247, 636] width 384 height 27
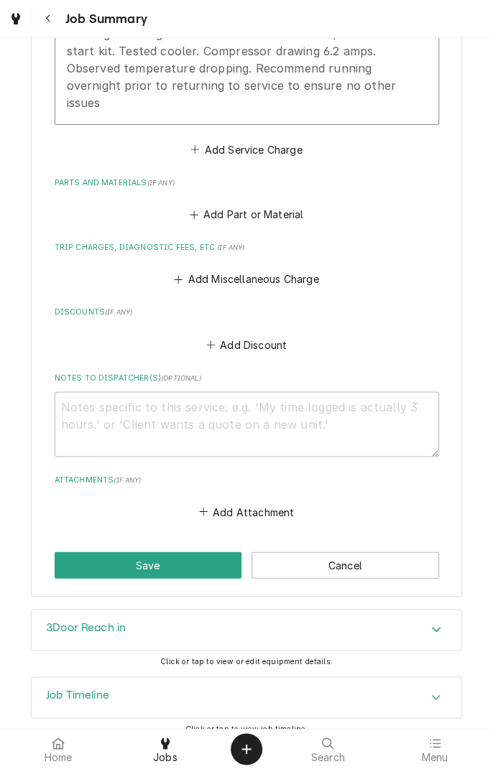
scroll to position [578, 0]
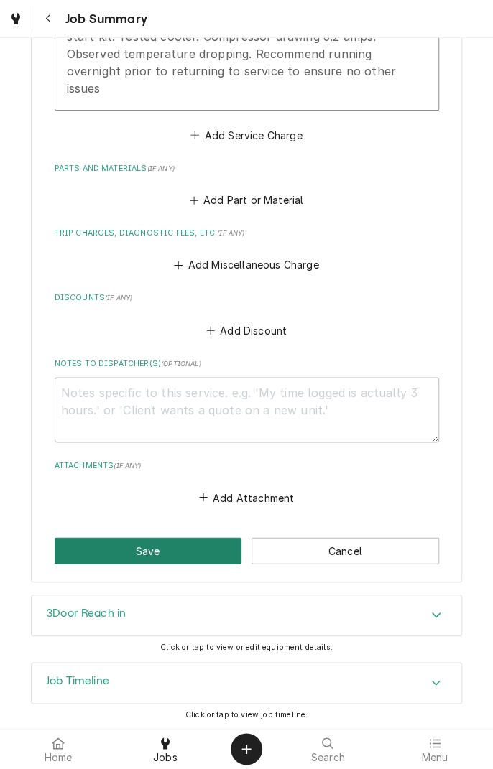
click at [172, 553] on button "Save" at bounding box center [148, 550] width 187 height 27
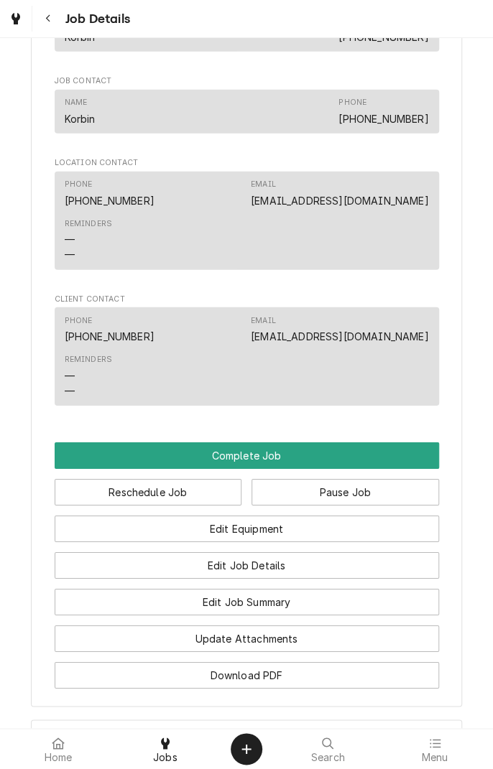
scroll to position [1151, 0]
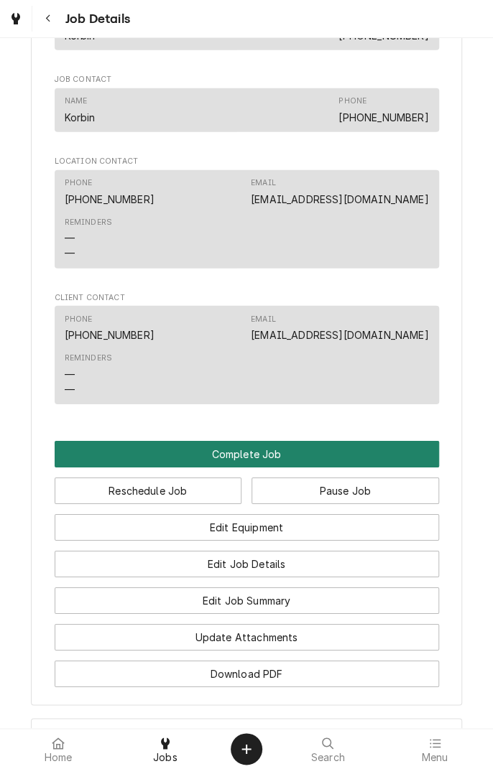
click at [241, 445] on button "Complete Job" at bounding box center [247, 454] width 384 height 27
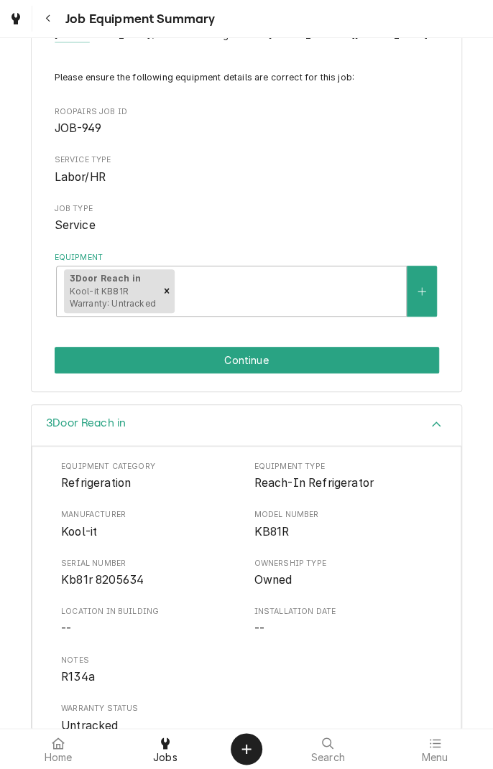
scroll to position [172, 0]
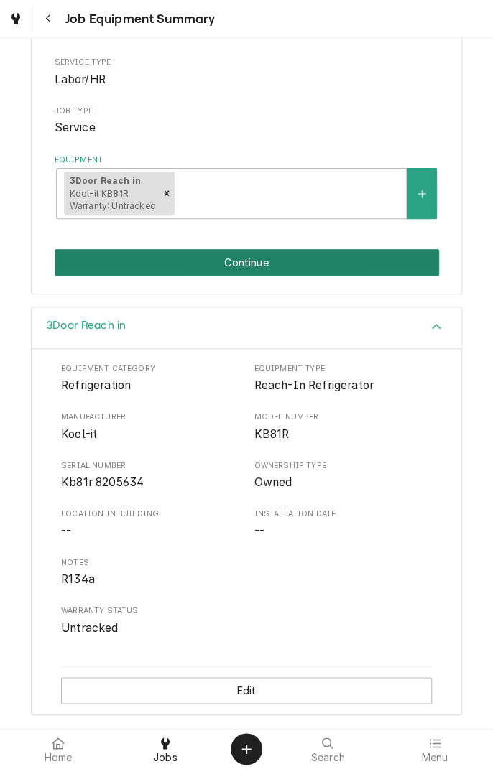
click at [332, 263] on button "Continue" at bounding box center [247, 262] width 384 height 27
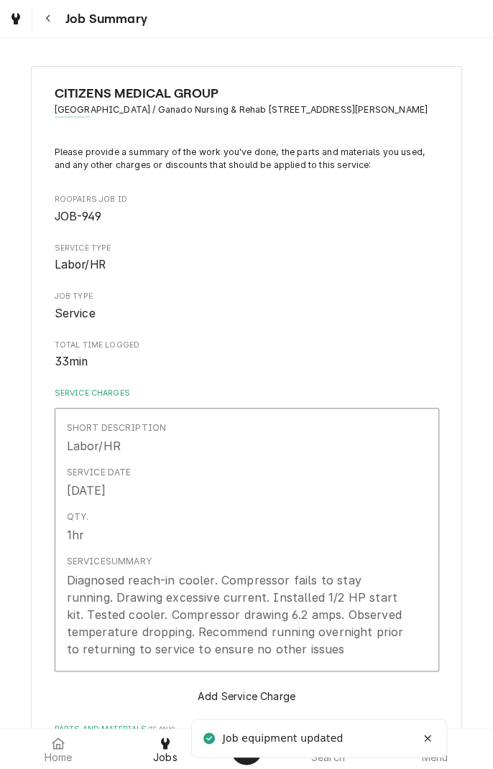
type textarea "x"
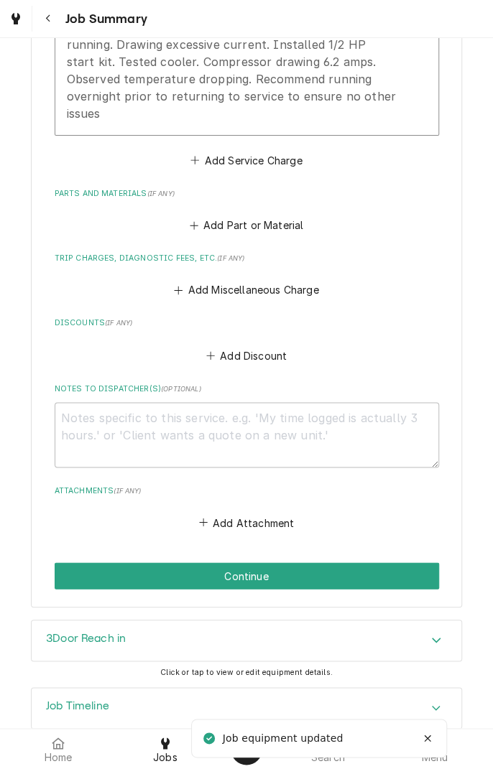
scroll to position [555, 0]
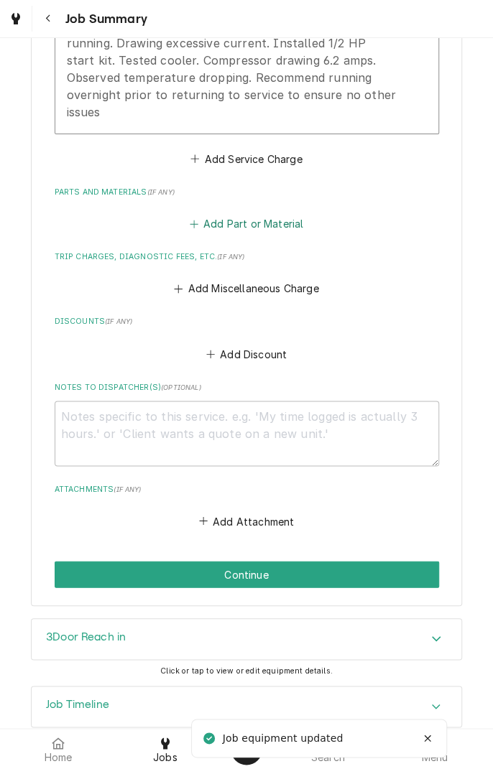
click at [257, 233] on button "Add Part or Material" at bounding box center [246, 224] width 119 height 20
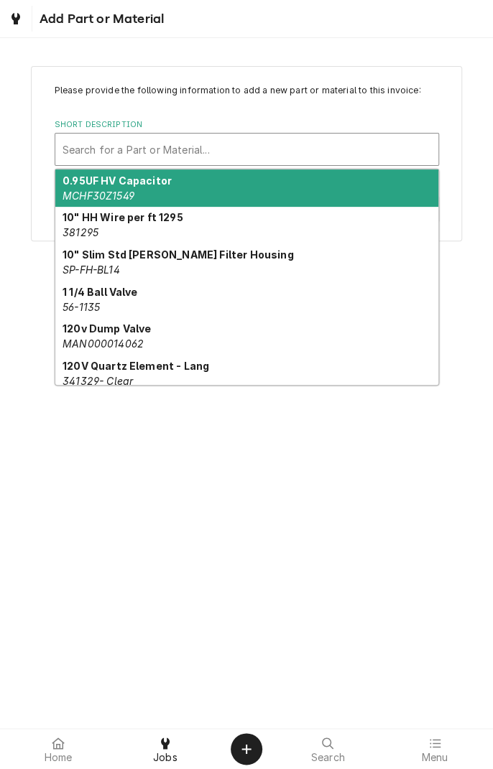
type input "t"
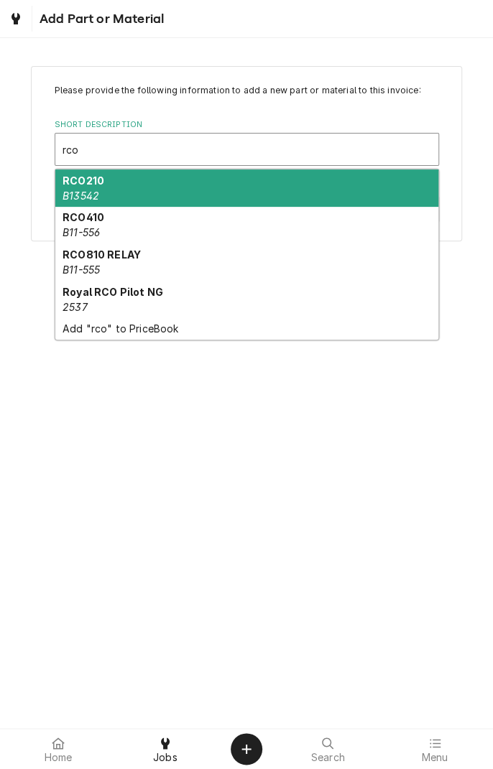
click at [126, 190] on div "RCO210 B13542" at bounding box center [246, 188] width 383 height 37
type input "rco"
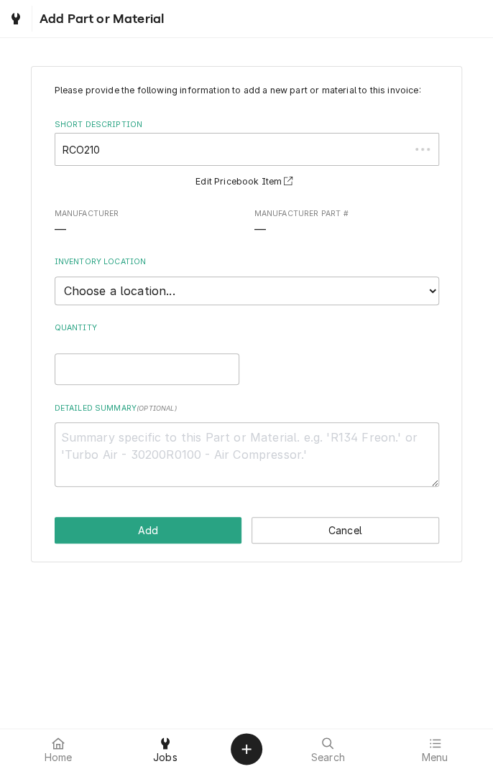
type textarea "x"
click at [428, 297] on select "Choose a location... [PERSON_NAME]'s Truck [PERSON_NAME]'s Truck Skips Service …" at bounding box center [247, 291] width 384 height 29
select select "171"
click at [55, 277] on select "Choose a location... [PERSON_NAME]'s Truck [PERSON_NAME]'s Truck Skips Service …" at bounding box center [247, 291] width 384 height 29
click at [182, 373] on input "Quantity" at bounding box center [147, 369] width 185 height 32
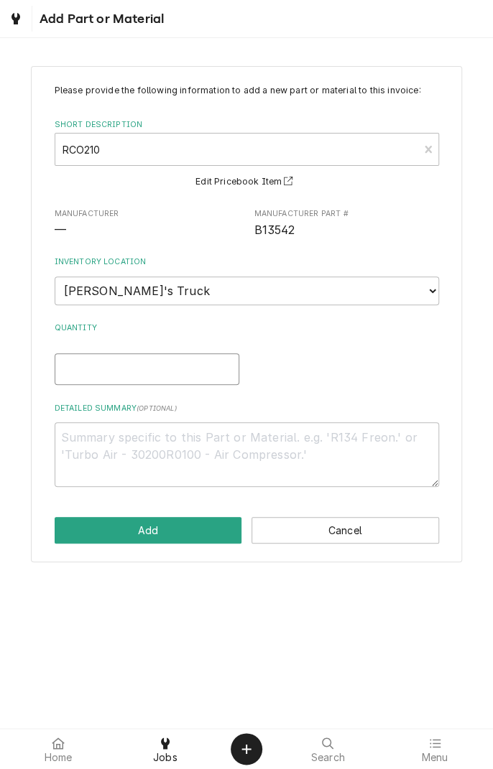
type textarea "x"
type input "1"
type textarea "x"
type input "1"
click at [279, 442] on textarea "Detailed Summary ( optional )" at bounding box center [247, 454] width 384 height 65
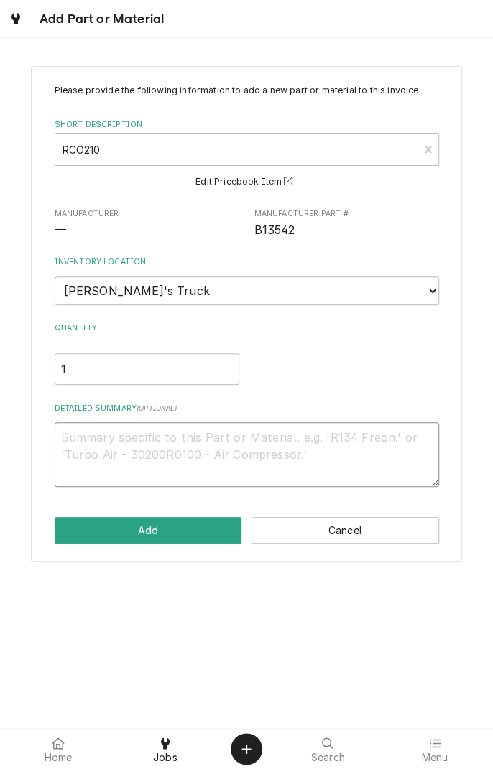
type textarea "x"
type textarea "1"
type textarea "x"
type textarea "1/"
type textarea "x"
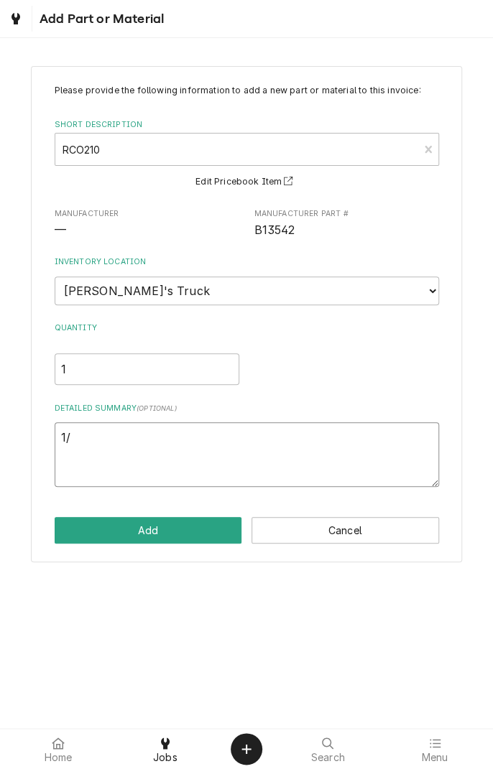
type textarea "1/2"
type textarea "x"
type textarea "1/2"
type textarea "x"
type textarea "1/2 h"
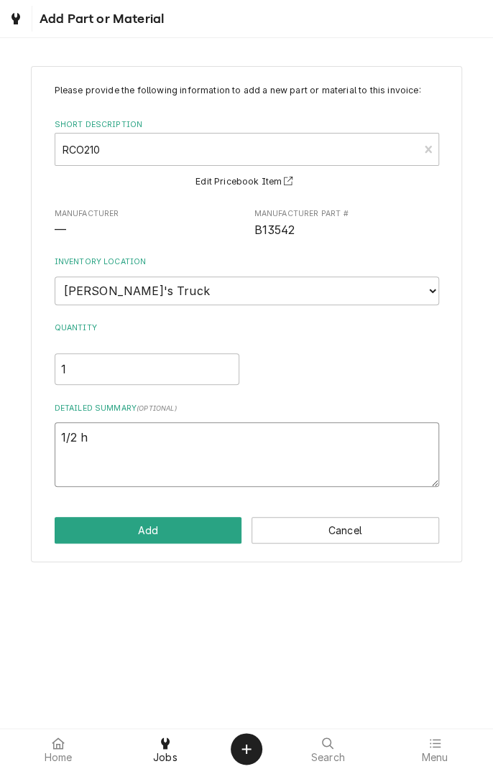
type textarea "x"
type textarea "1/2 hp"
type textarea "x"
type textarea "1/2 HP"
type textarea "x"
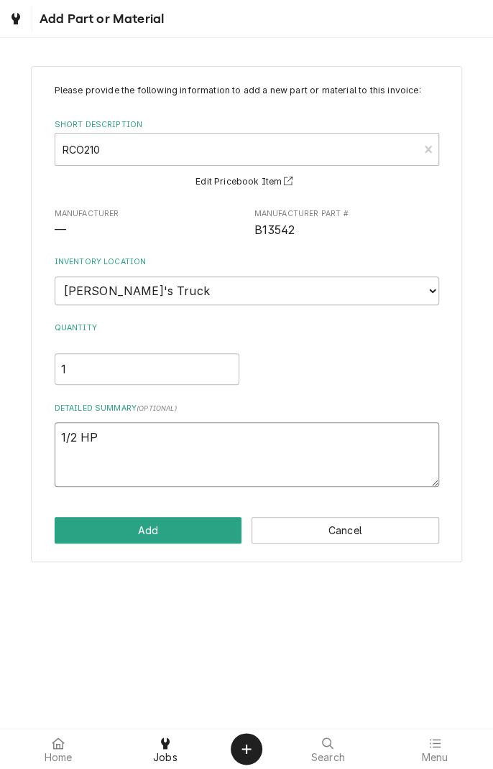
type textarea "1/2 HP s"
type textarea "x"
type textarea "1/2 HP st"
type textarea "x"
type textarea "1/2 HP sta"
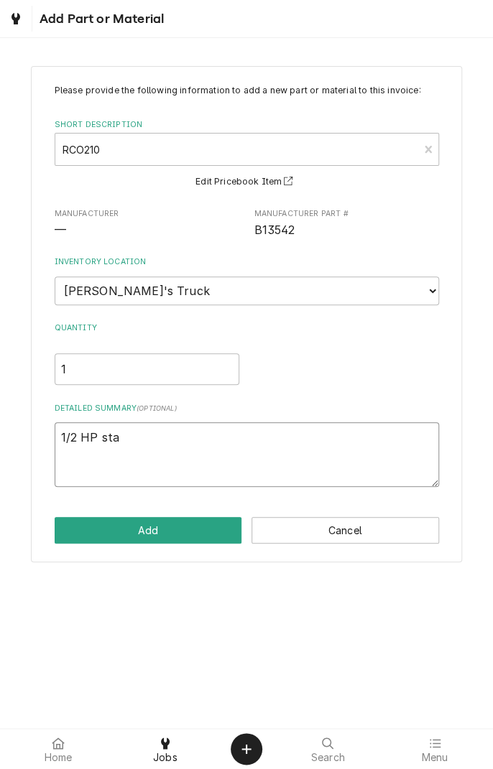
type textarea "x"
type textarea "1/2 HP star"
type textarea "x"
type textarea "1/2 HP start"
type textarea "x"
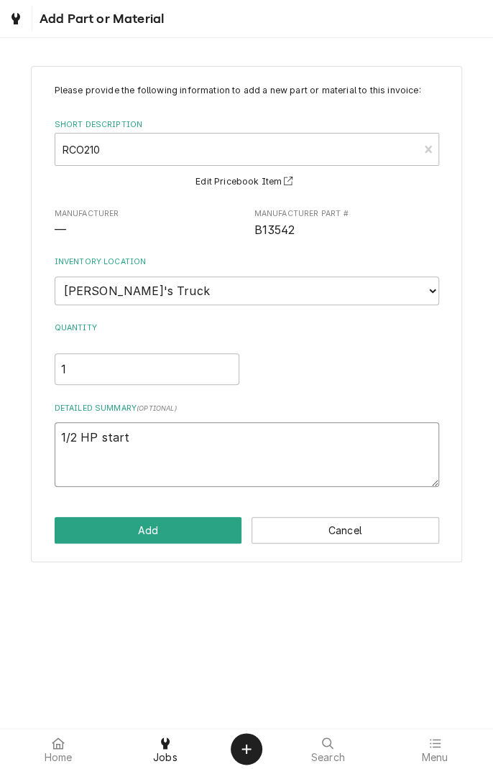
type textarea "1/2 HP start"
type textarea "x"
type textarea "1/2 HP start k"
type textarea "x"
type textarea "1/2 HP start ki"
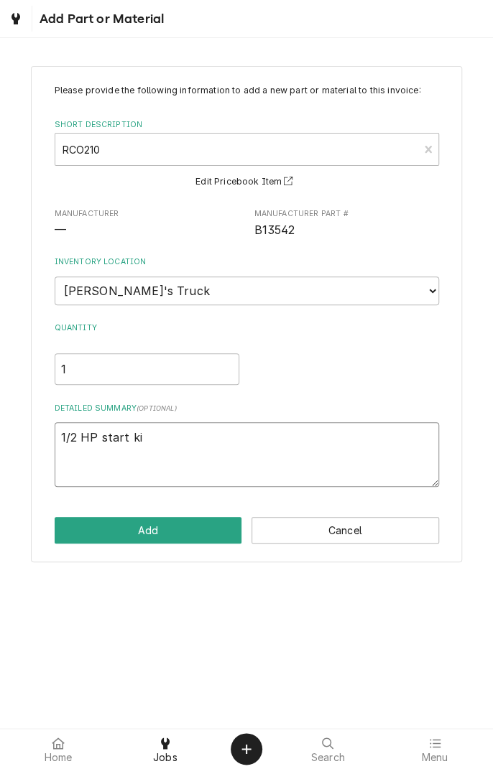
type textarea "x"
type textarea "1/2 HP start kit"
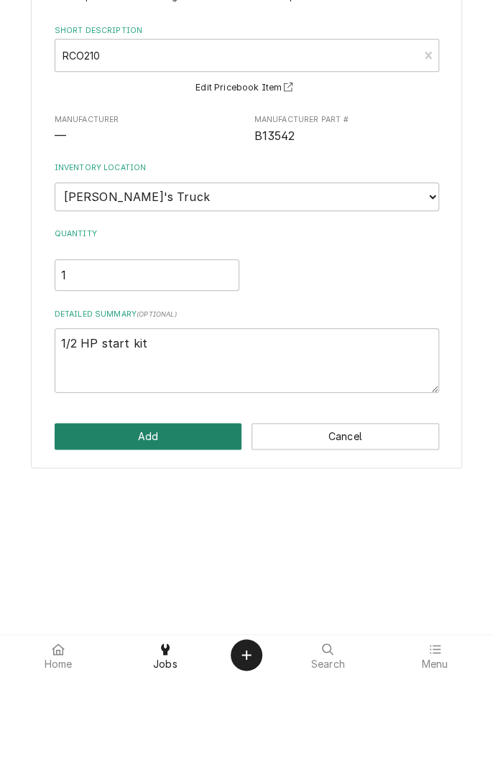
click at [181, 533] on button "Add" at bounding box center [148, 530] width 187 height 27
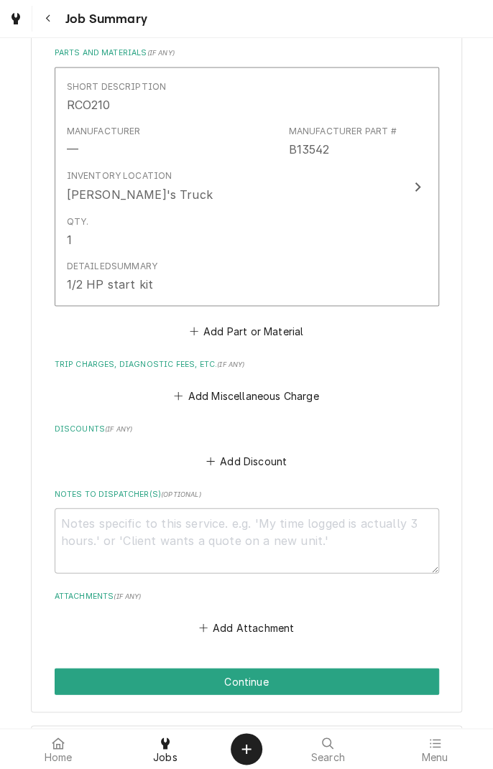
scroll to position [825, 0]
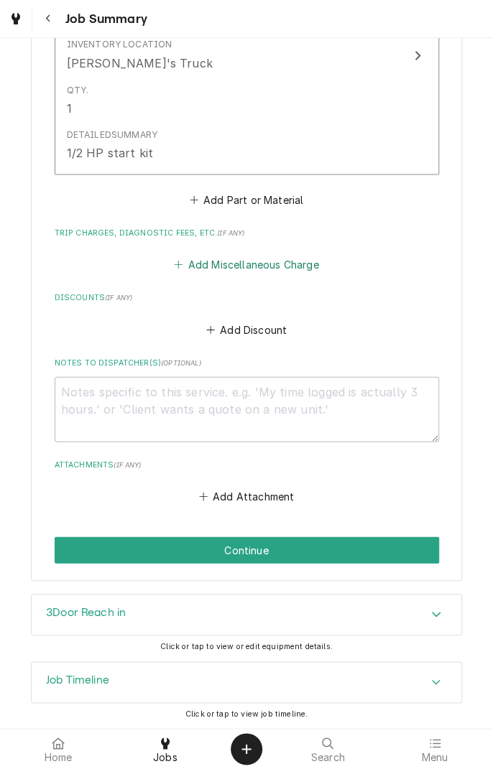
click at [260, 270] on button "Add Miscellaneous Charge" at bounding box center [246, 264] width 149 height 20
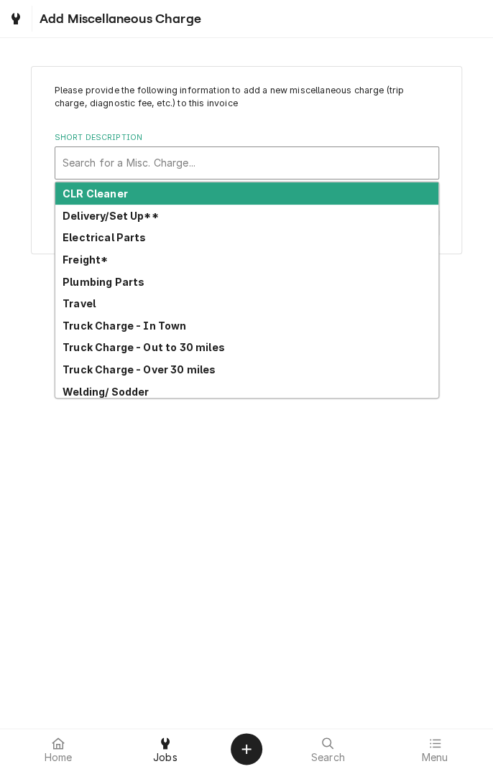
click at [84, 306] on strong "Travel" at bounding box center [78, 303] width 33 height 12
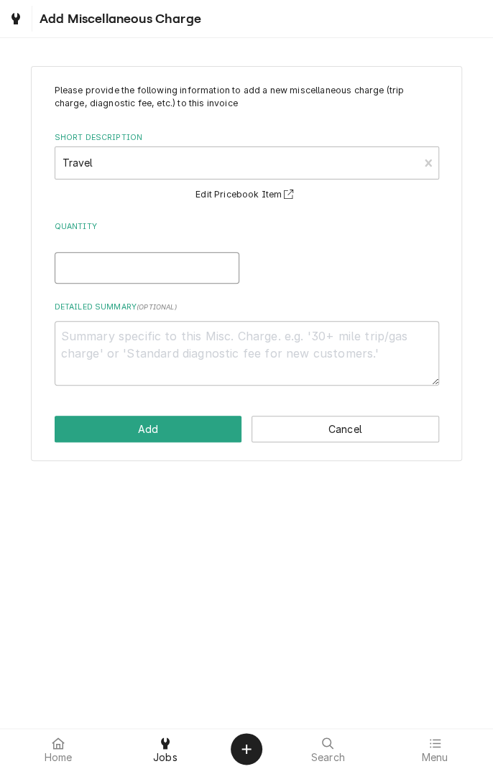
click at [177, 272] on input "Quantity" at bounding box center [147, 268] width 185 height 32
type textarea "x"
type input "1"
type textarea "x"
type input "1"
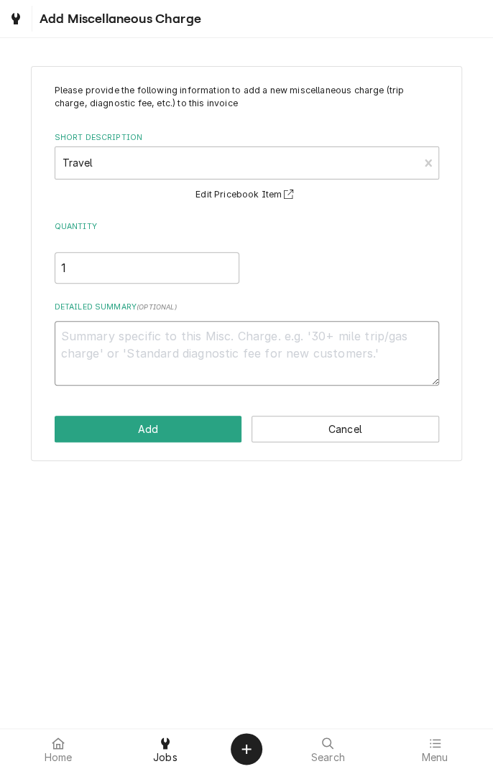
click at [267, 339] on textarea "Detailed Summary ( optional )" at bounding box center [247, 353] width 384 height 65
type textarea "x"
type textarea "0"
type textarea "x"
type textarea "09"
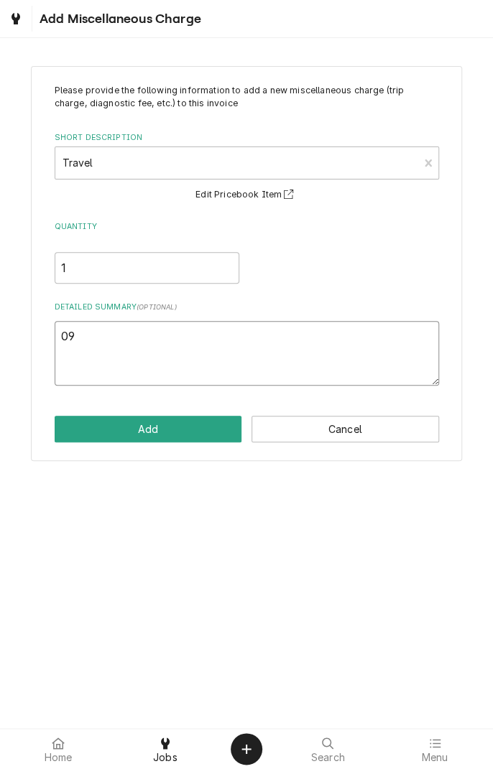
type textarea "x"
type textarea "09/"
type textarea "x"
type textarea "09/2"
type textarea "x"
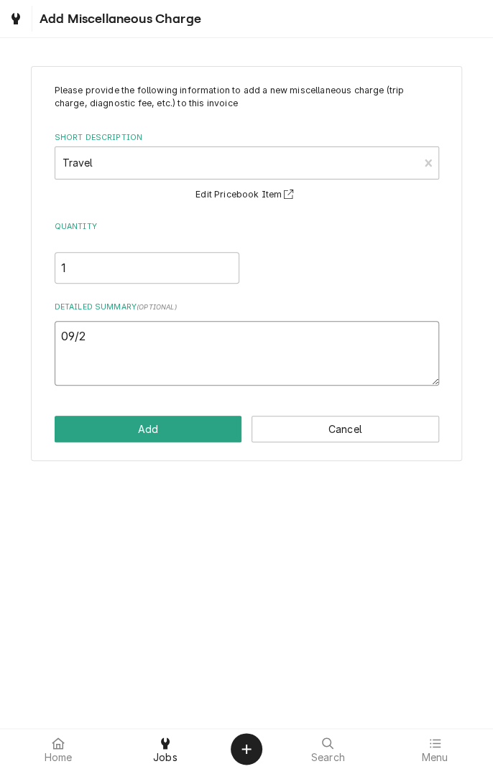
type textarea "09/29"
type textarea "x"
type textarea "09/29/"
type textarea "x"
type textarea "09/29/2"
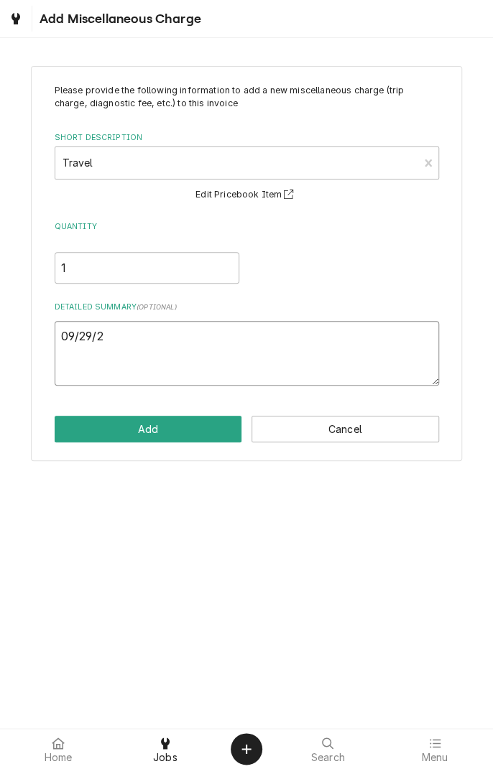
type textarea "x"
type textarea "[DATE]"
type textarea "x"
type textarea "[DATE]"
type textarea "x"
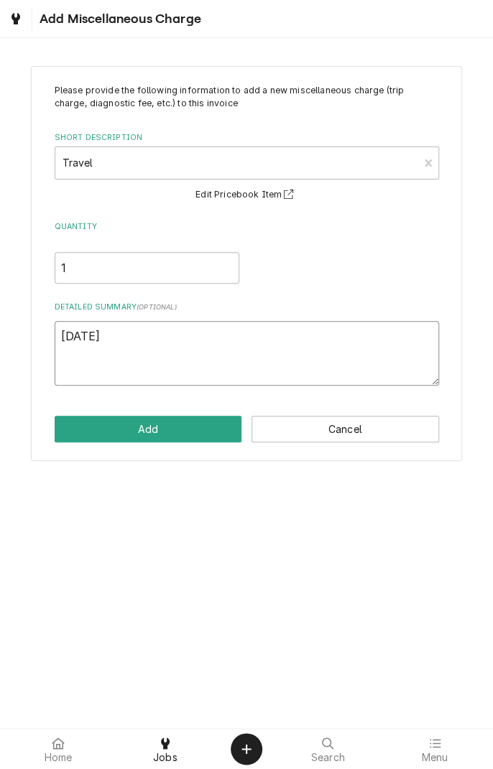
type textarea "[DATE] t"
type textarea "x"
type textarea "[DATE] tr"
type textarea "x"
type textarea "[DATE] tra"
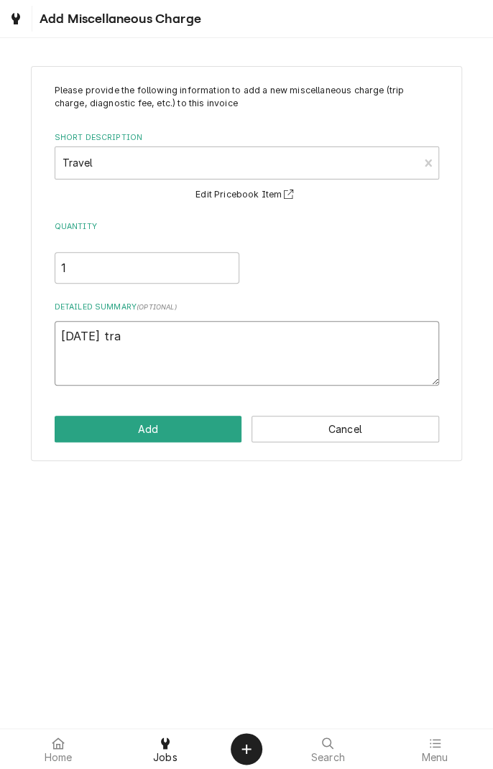
type textarea "x"
type textarea "[DATE] trav"
type textarea "x"
type textarea "[DATE] trave"
type textarea "x"
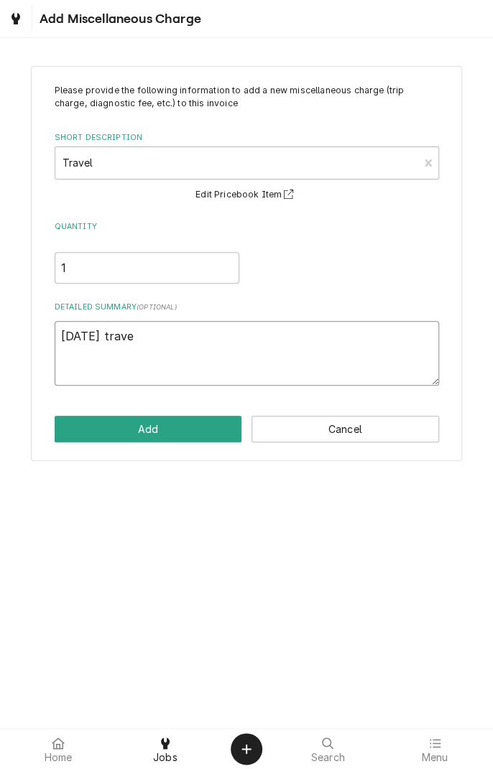
type textarea "[DATE] travel"
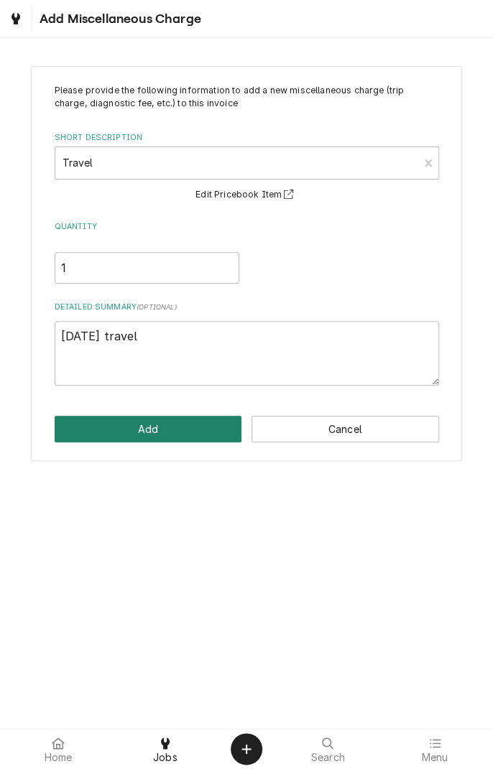
click at [167, 436] on button "Add" at bounding box center [148, 429] width 187 height 27
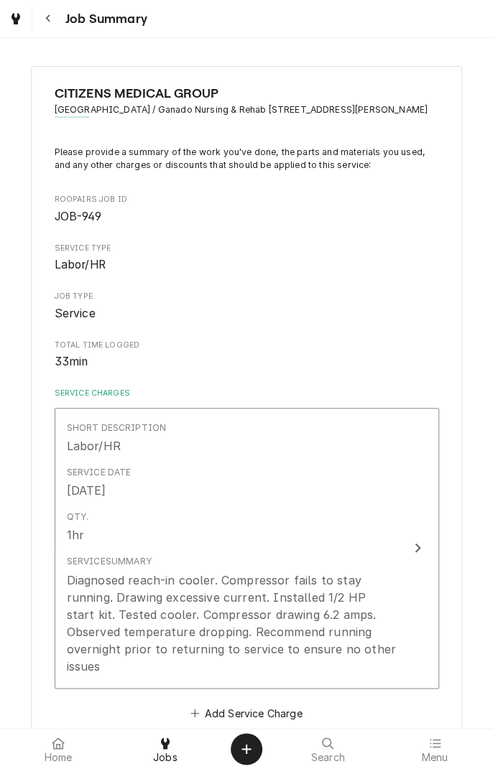
scroll to position [843, 0]
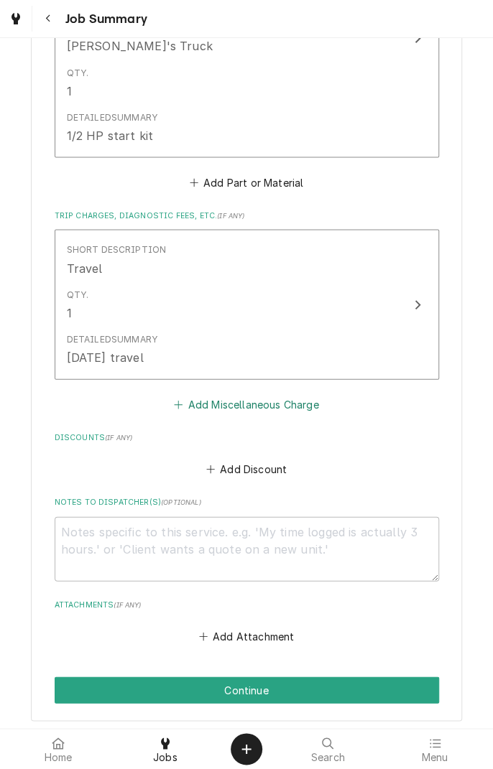
click at [259, 406] on button "Add Miscellaneous Charge" at bounding box center [246, 404] width 149 height 20
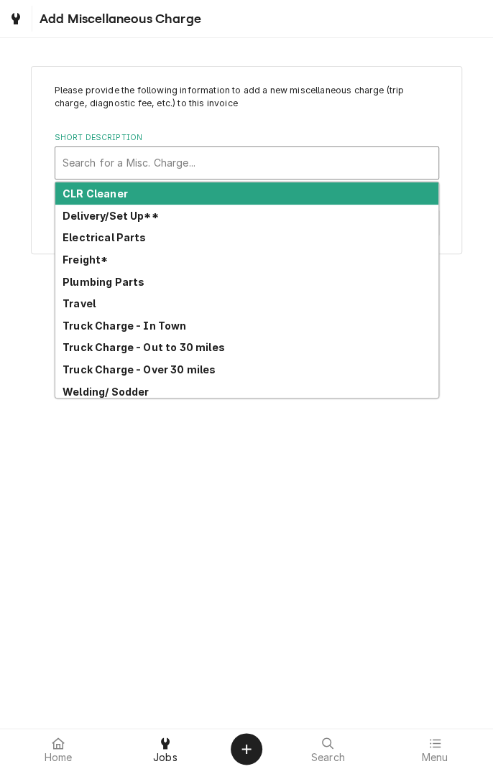
click at [203, 349] on strong "Truck Charge - Out to 30 miles" at bounding box center [143, 347] width 162 height 12
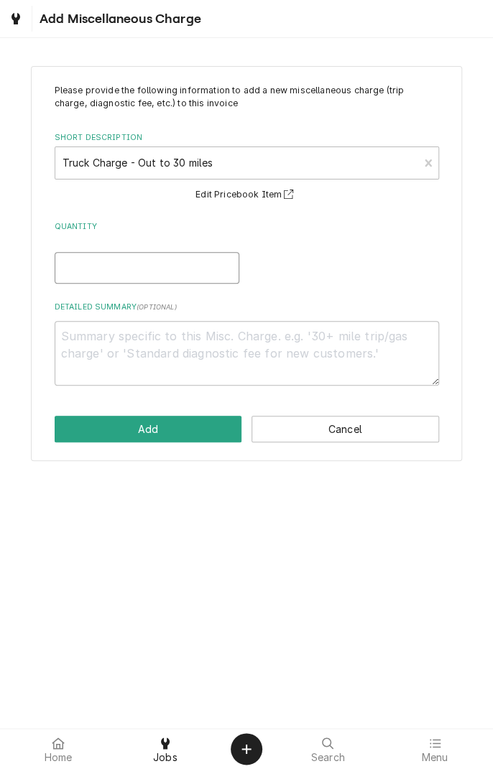
click at [149, 272] on input "Quantity" at bounding box center [147, 268] width 185 height 32
type textarea "x"
type input "1"
type textarea "x"
type input "1"
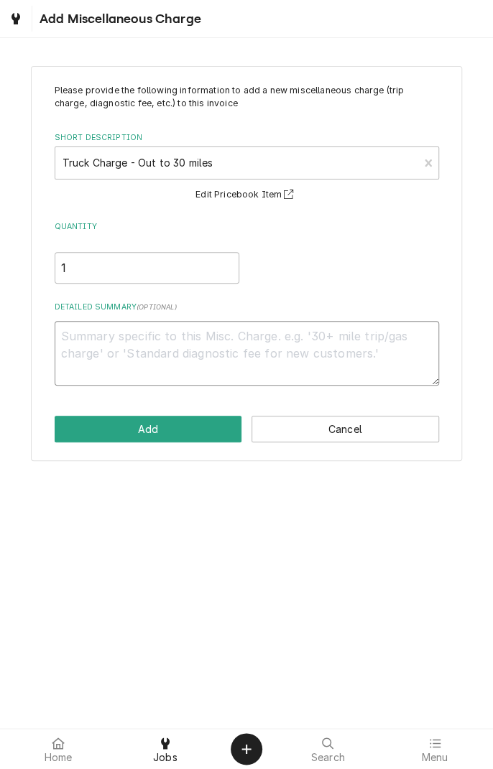
click at [333, 333] on textarea "Detailed Summary ( optional )" at bounding box center [247, 353] width 384 height 65
type textarea "x"
type textarea "0"
type textarea "x"
type textarea "09"
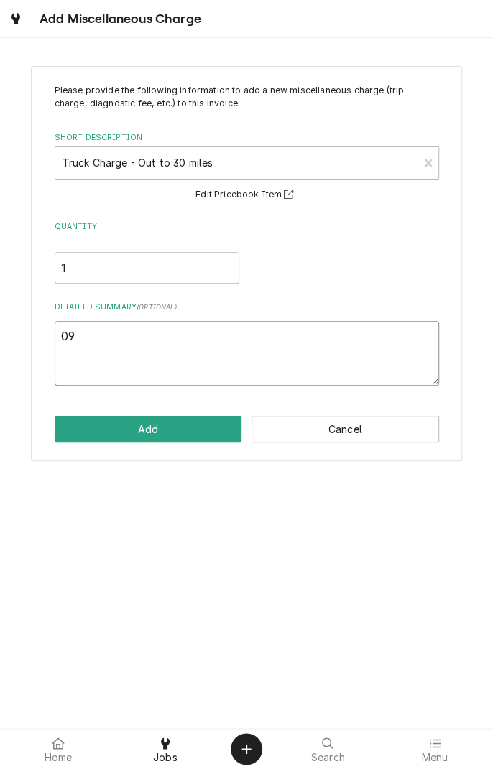
type textarea "x"
type textarea "09/"
type textarea "x"
type textarea "09/2"
type textarea "x"
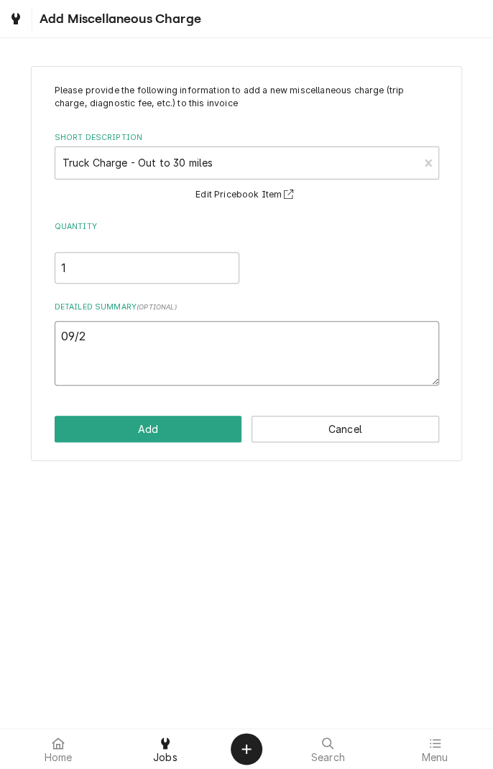
type textarea "09/29"
type textarea "x"
type textarea "09/29/"
type textarea "x"
type textarea "09/29/2"
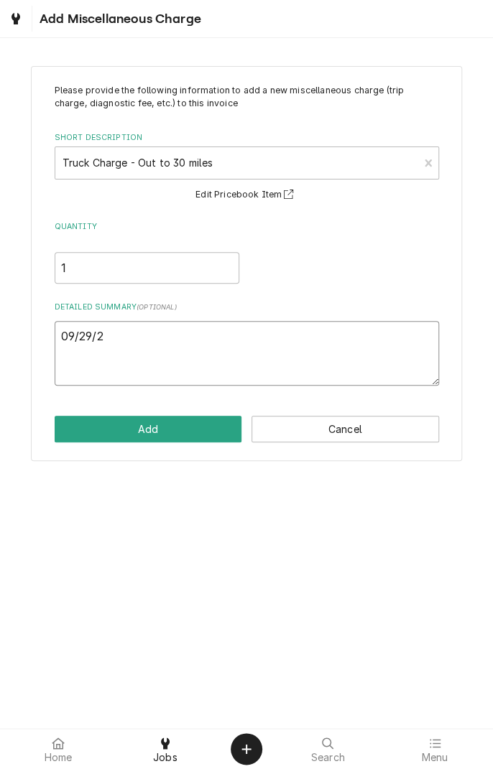
type textarea "x"
type textarea "09/29/25"
type textarea "x"
type textarea "09/29/25"
type textarea "x"
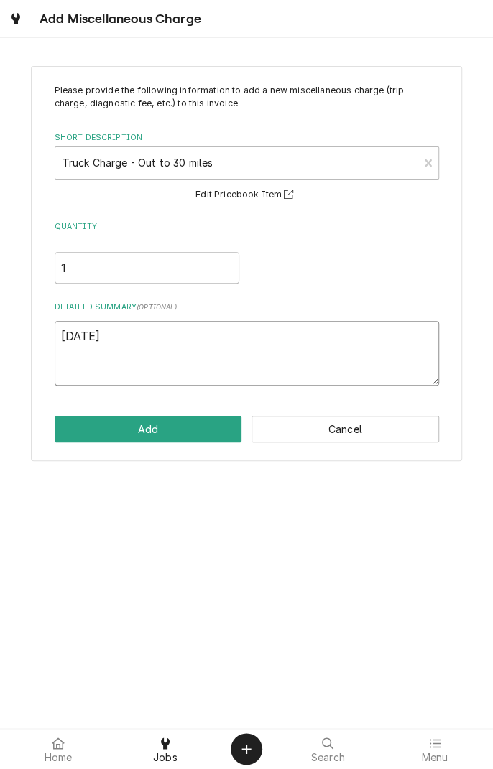
type textarea "09/29/25 t"
type textarea "x"
type textarea "09/29/25 tr"
type textarea "x"
type textarea "[DATE] truck"
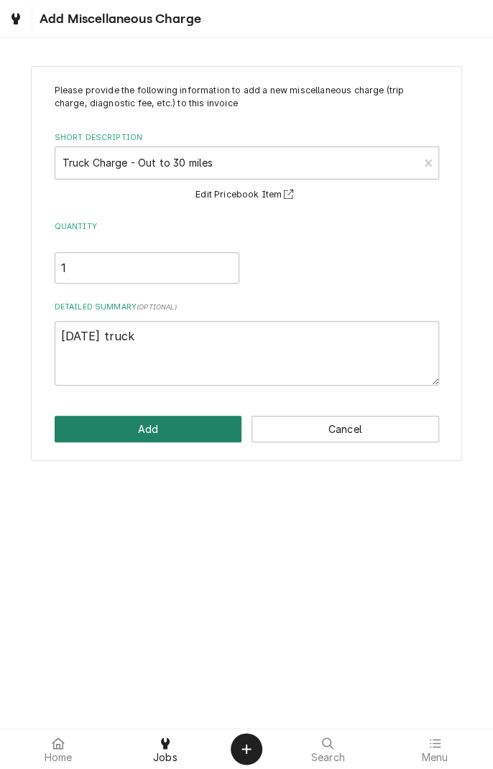
click at [179, 432] on button "Add" at bounding box center [148, 429] width 187 height 27
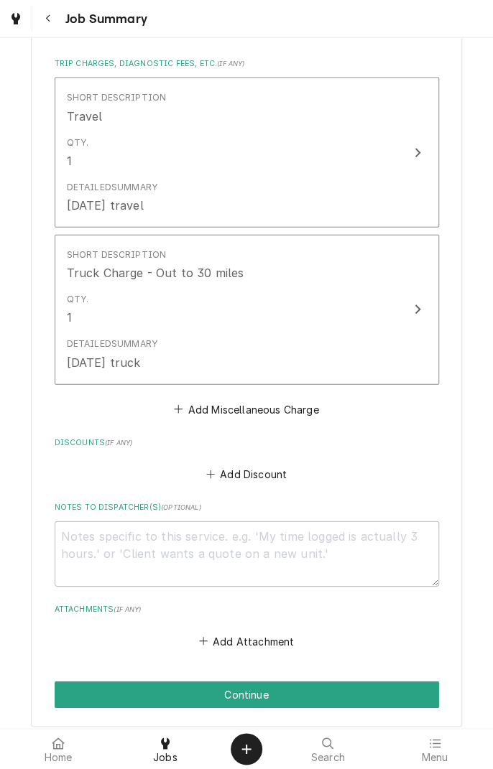
scroll to position [1139, 0]
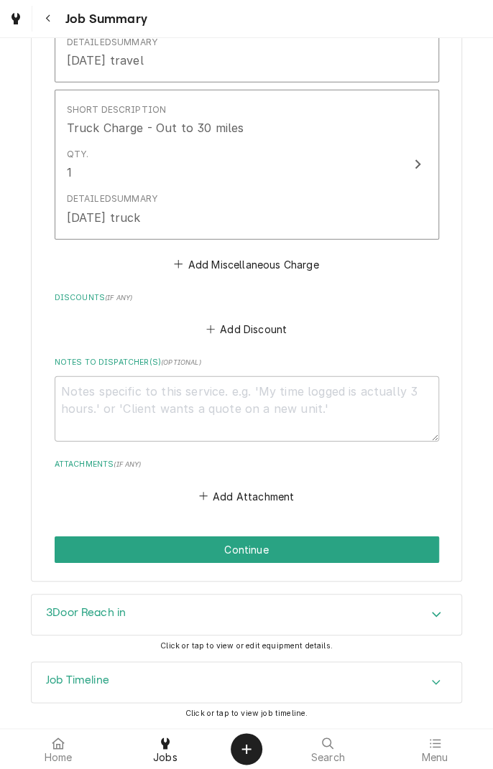
click at [274, 552] on button "Continue" at bounding box center [247, 550] width 384 height 27
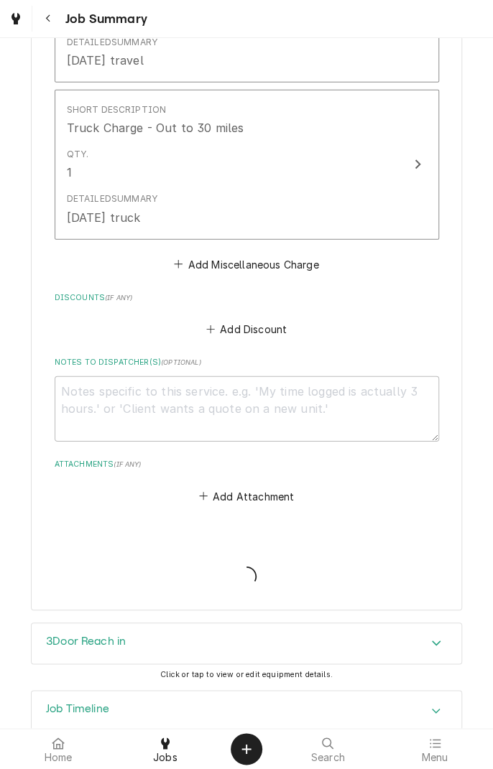
type textarea "x"
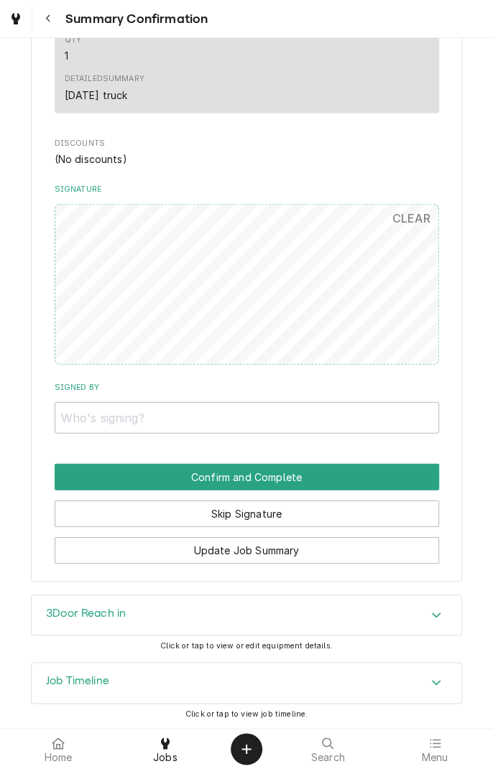
scroll to position [1011, 0]
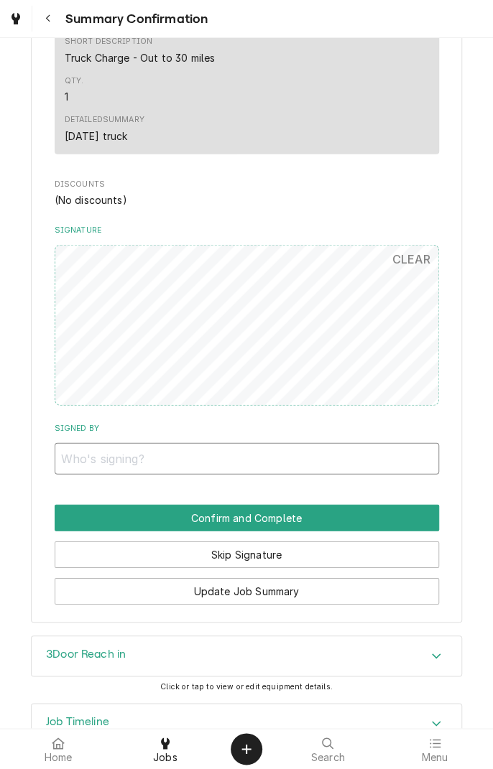
click at [354, 458] on input "Signed By" at bounding box center [247, 459] width 384 height 32
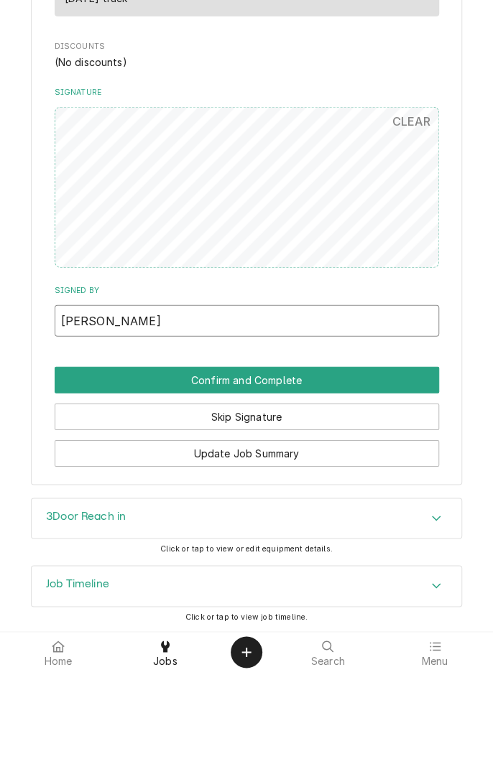
type input "Stephanie Ceasar"
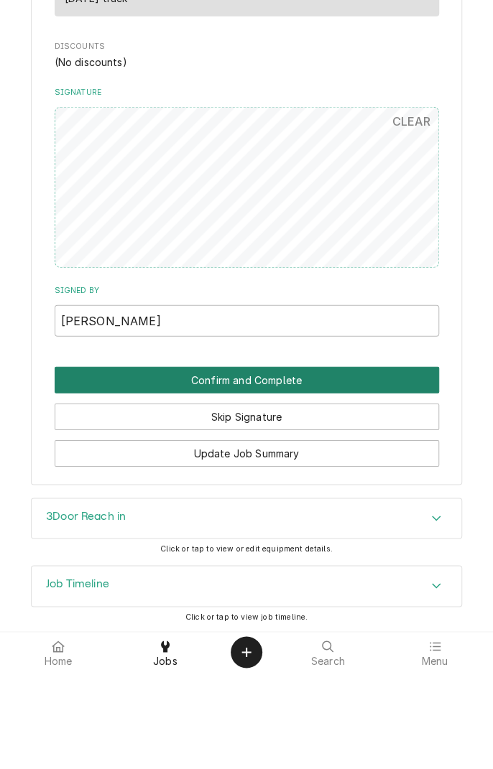
click at [271, 483] on button "Confirm and Complete" at bounding box center [247, 477] width 384 height 27
